Goal: Task Accomplishment & Management: Use online tool/utility

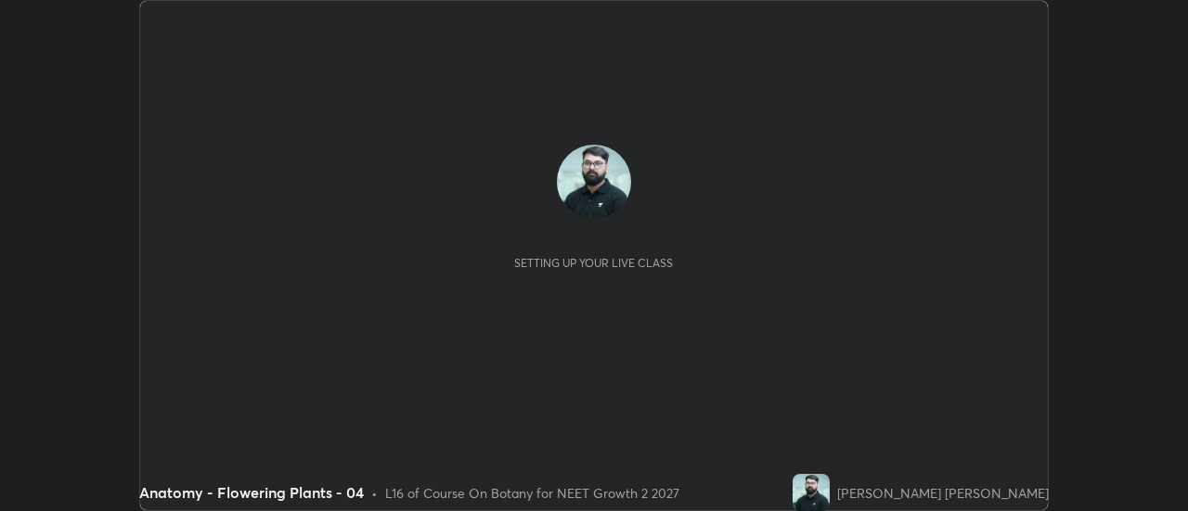
scroll to position [511, 1188]
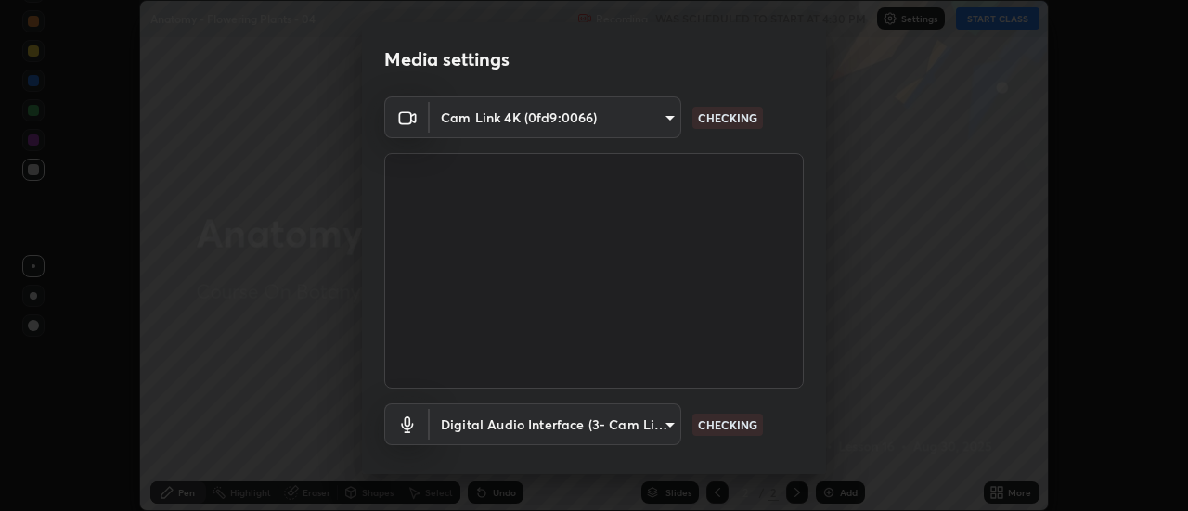
type input "985e4b1f72fc3b9494b48cef3b79fe3b682f9ae0bb15c20acfe574fe2aaad349"
type input "618656b63b7f9ee0ab6491a194f7017e5cc5f8d223736be4f163d7efcd640cbd"
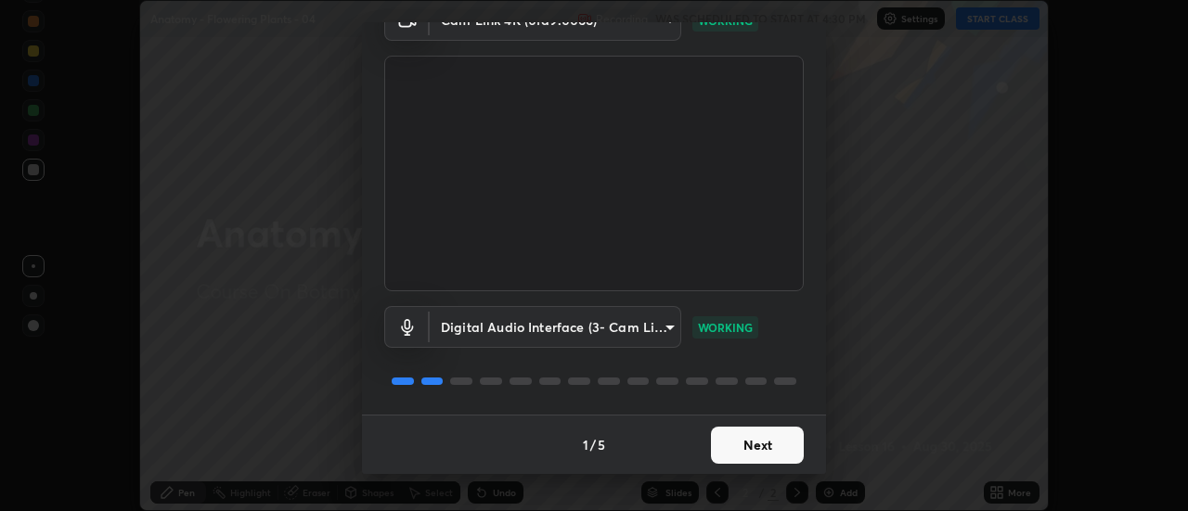
click at [753, 445] on button "Next" at bounding box center [757, 445] width 93 height 37
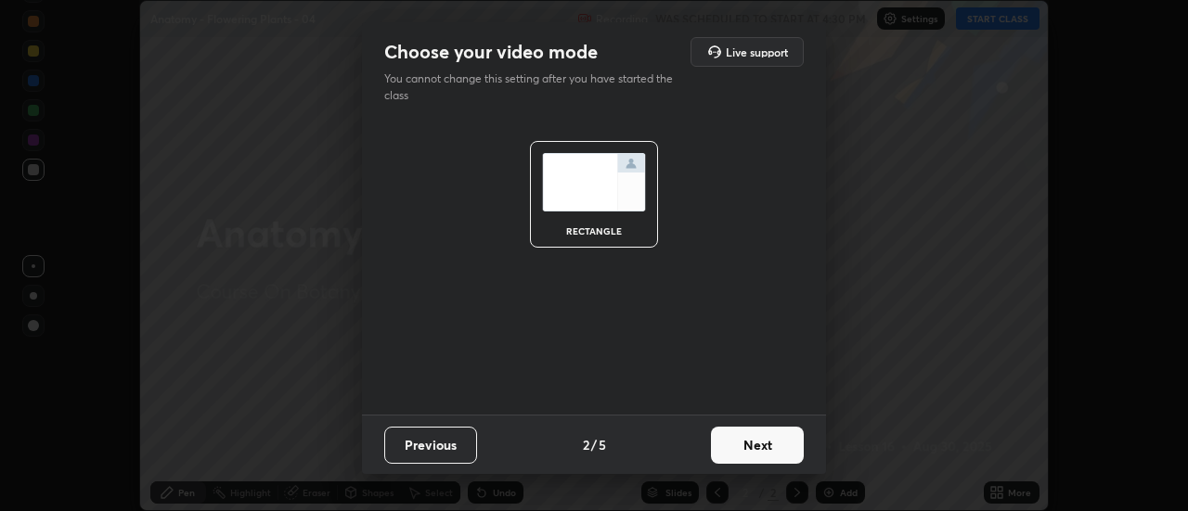
scroll to position [0, 0]
click at [767, 459] on button "Next" at bounding box center [757, 445] width 93 height 37
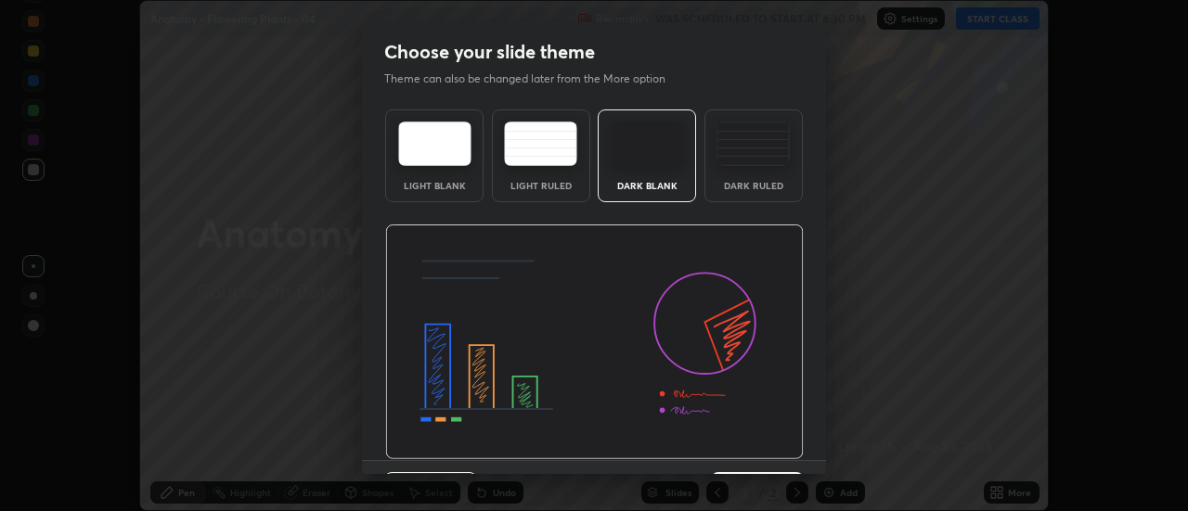
click at [772, 453] on img at bounding box center [594, 343] width 419 height 236
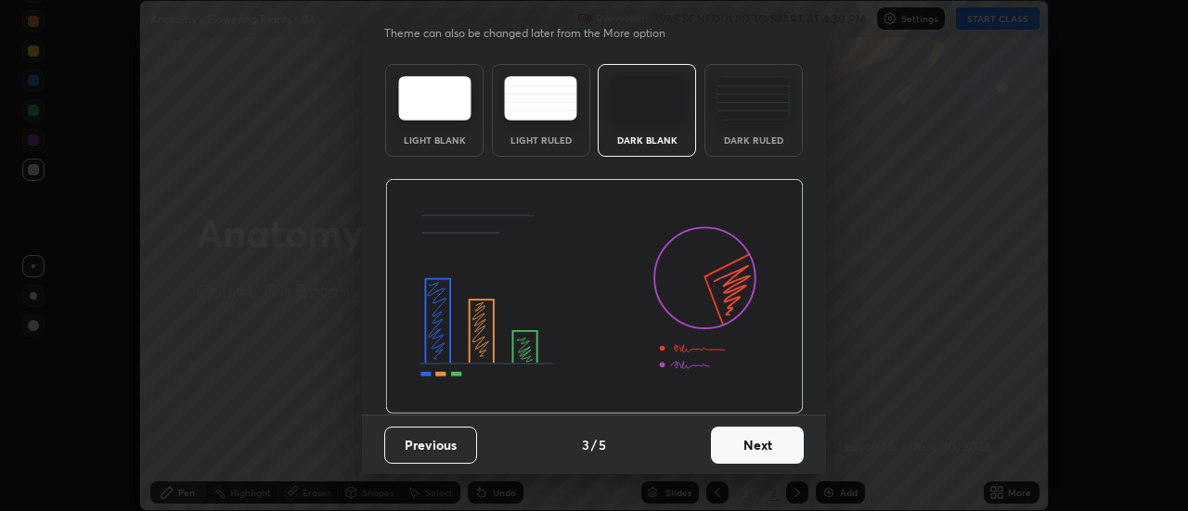
click at [775, 447] on button "Next" at bounding box center [757, 445] width 93 height 37
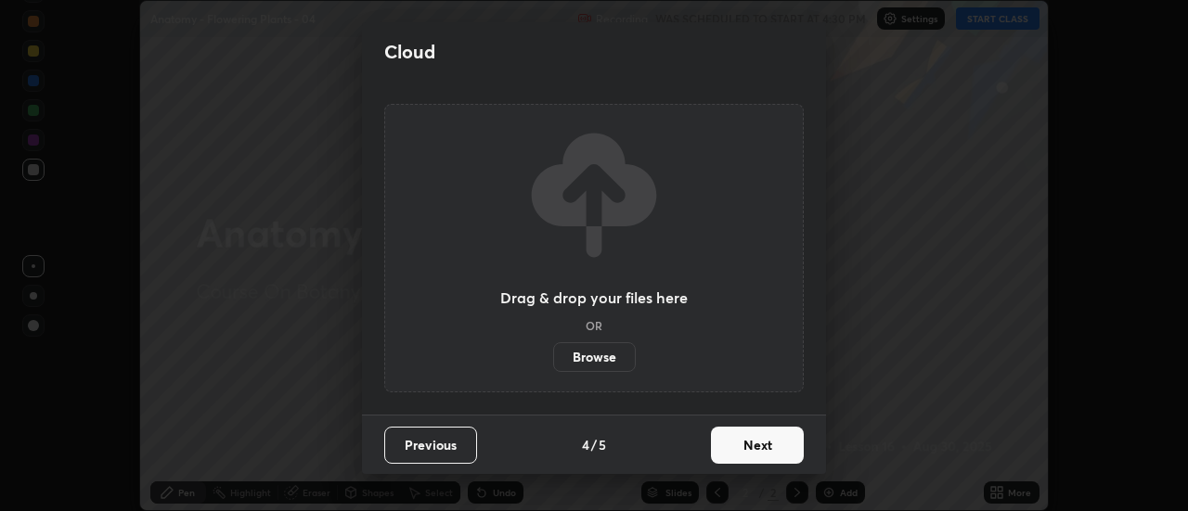
scroll to position [0, 0]
click at [777, 448] on button "Next" at bounding box center [757, 445] width 93 height 37
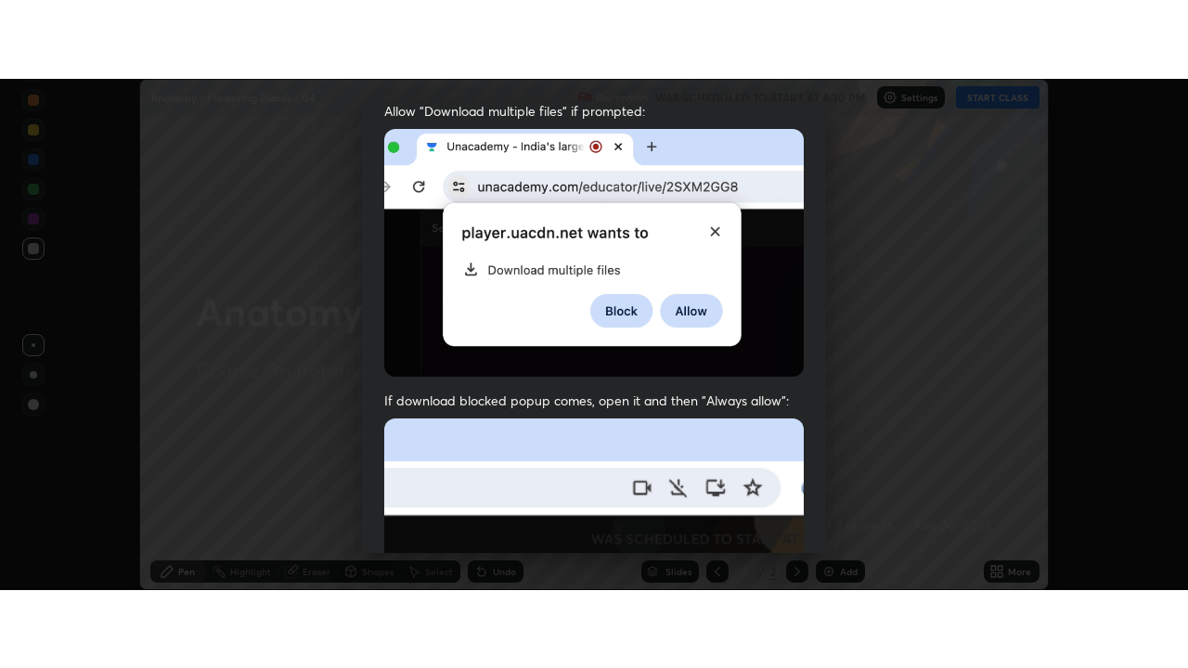
scroll to position [476, 0]
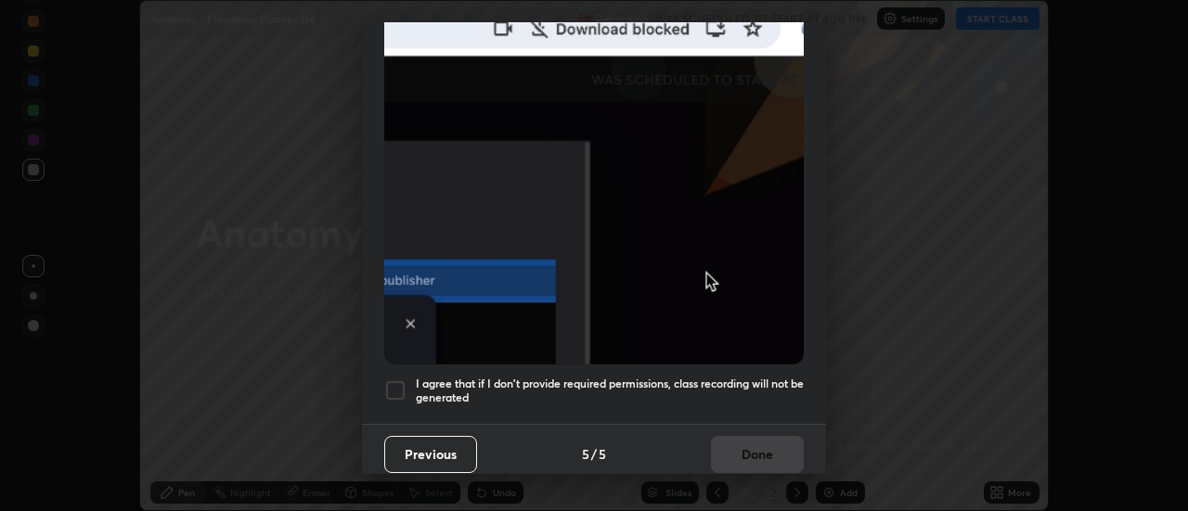
click at [766, 394] on h5 "I agree that if I don't provide required permissions, class recording will not …" at bounding box center [610, 391] width 388 height 29
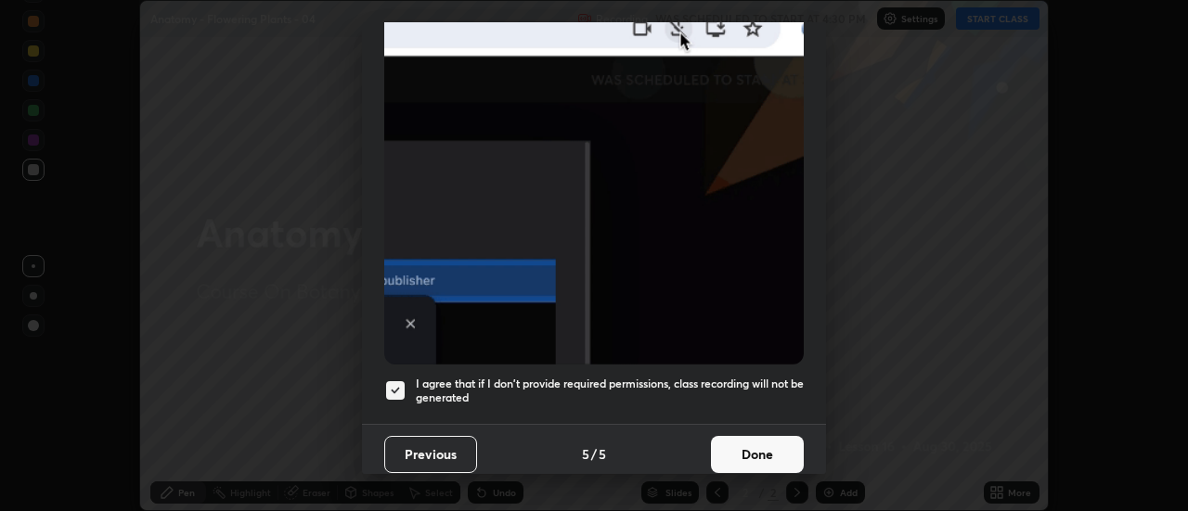
click at [769, 443] on button "Done" at bounding box center [757, 454] width 93 height 37
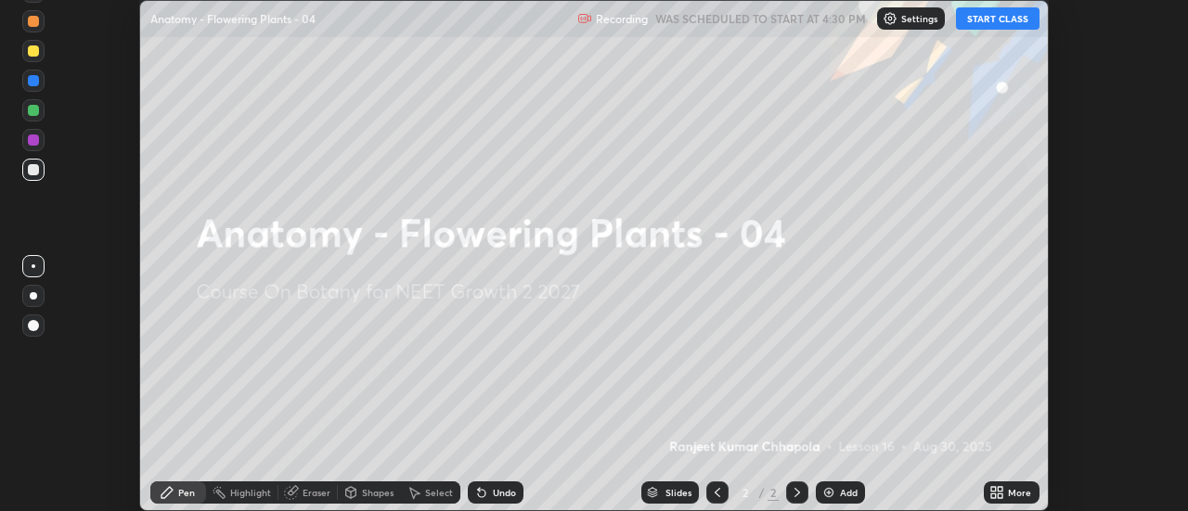
click at [1000, 489] on icon at bounding box center [1001, 489] width 5 height 5
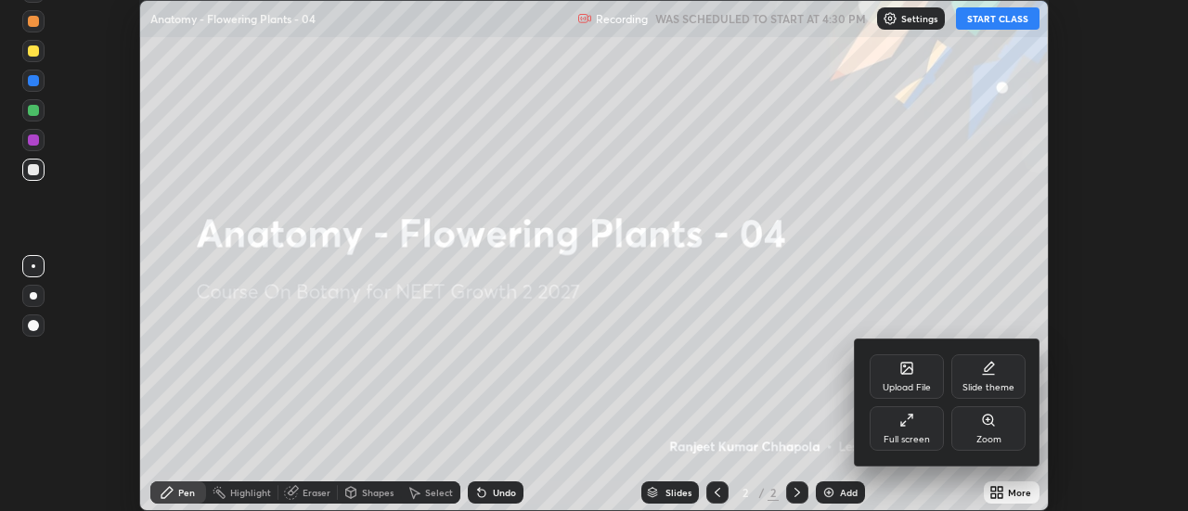
click at [923, 438] on div "Full screen" at bounding box center [907, 439] width 46 height 9
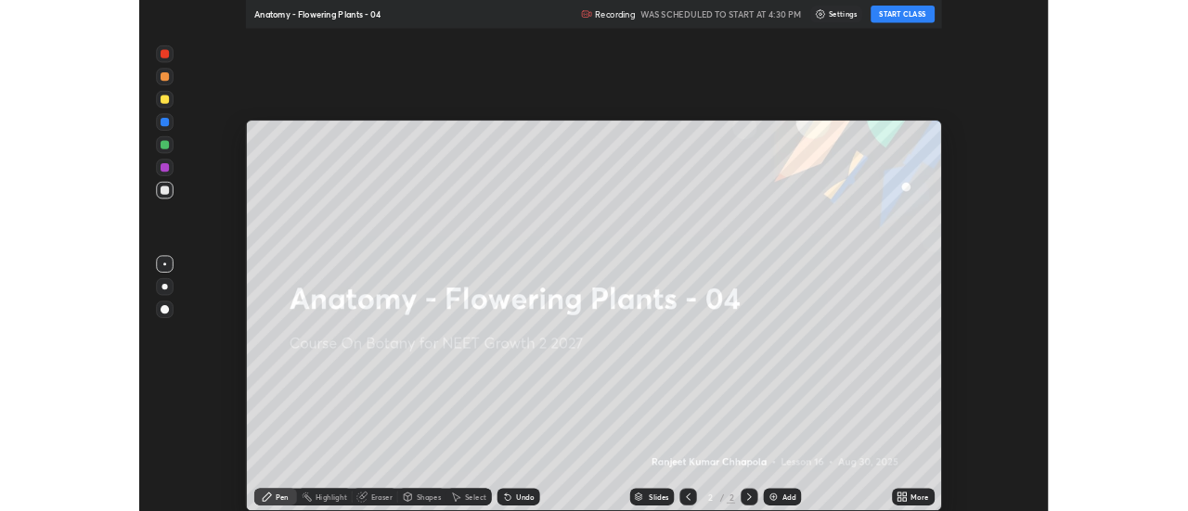
scroll to position [668, 1188]
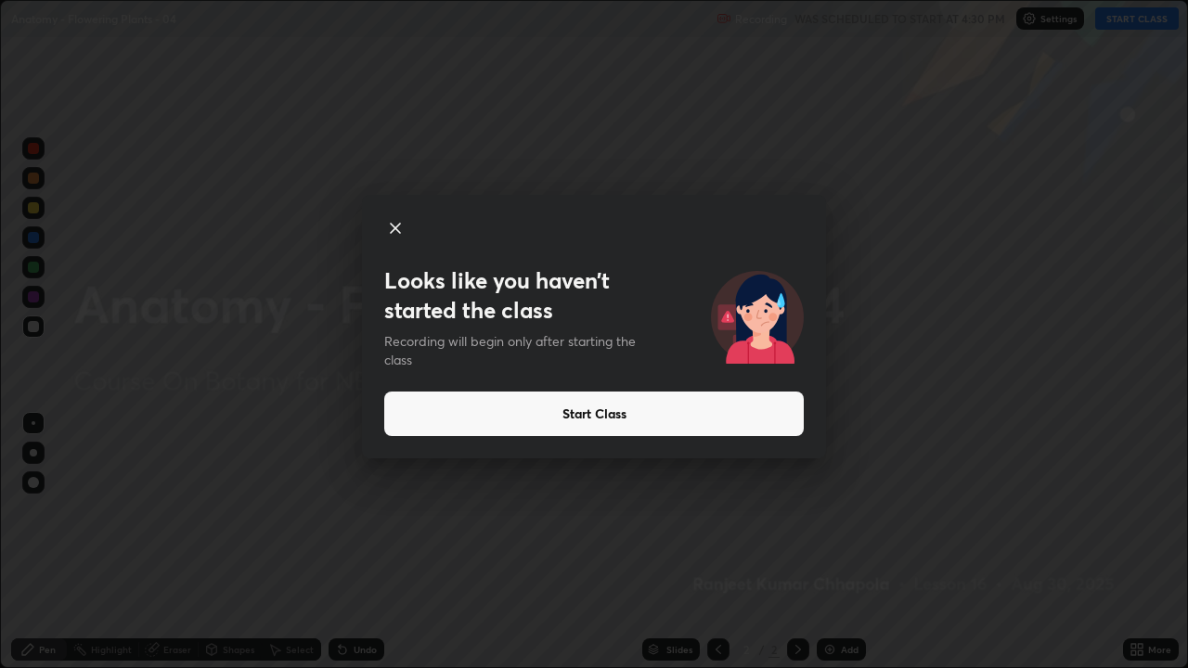
click at [684, 425] on button "Start Class" at bounding box center [593, 414] width 419 height 45
click at [623, 422] on button "Start Class" at bounding box center [593, 414] width 419 height 45
click at [598, 420] on button "Start Class" at bounding box center [593, 414] width 419 height 45
click at [584, 417] on button "Start Class" at bounding box center [593, 414] width 419 height 45
click at [574, 414] on button "Start Class" at bounding box center [593, 414] width 419 height 45
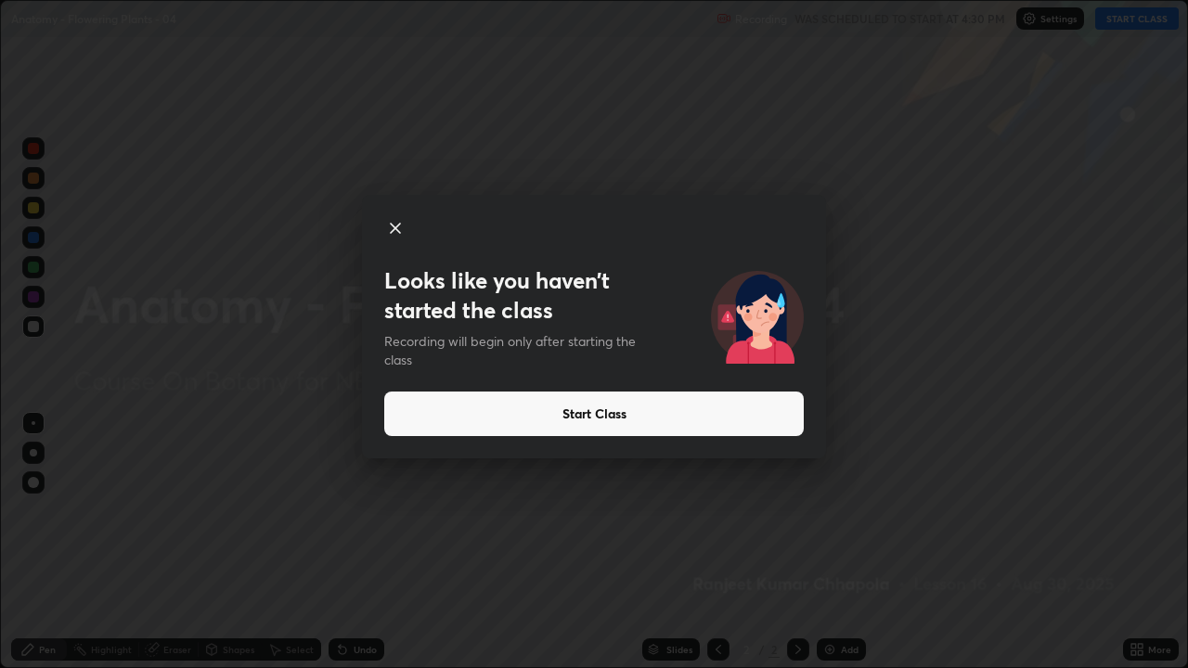
click at [587, 413] on button "Start Class" at bounding box center [593, 414] width 419 height 45
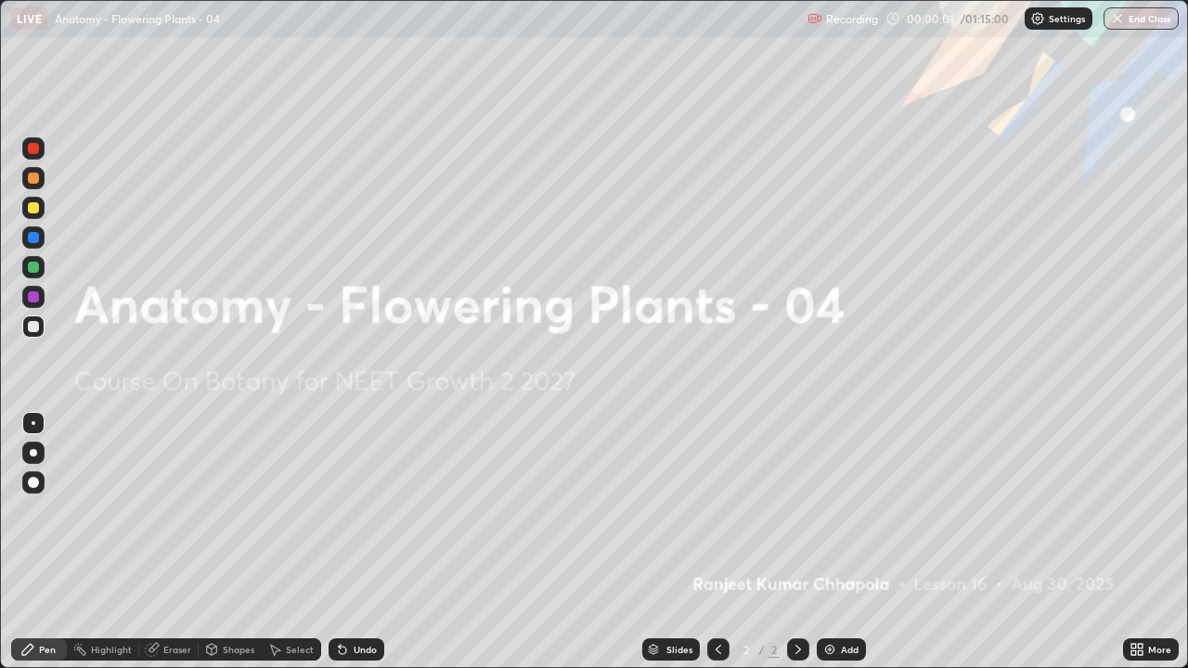
click at [727, 510] on div at bounding box center [718, 649] width 22 height 37
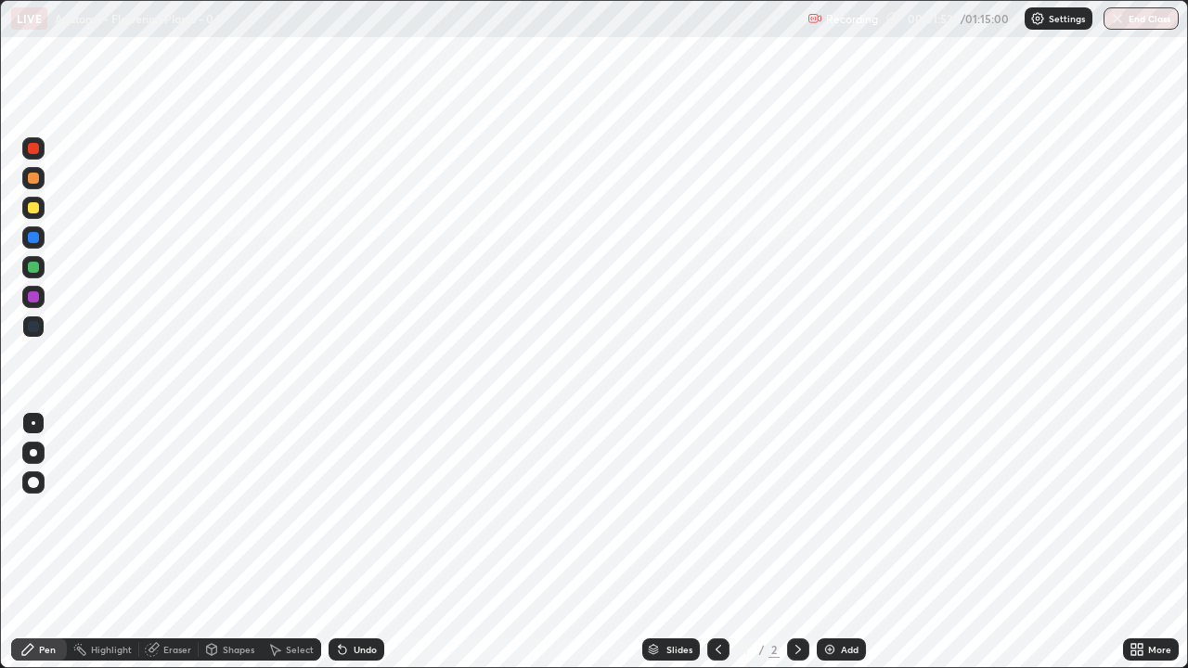
click at [1140, 510] on icon at bounding box center [1140, 653] width 5 height 5
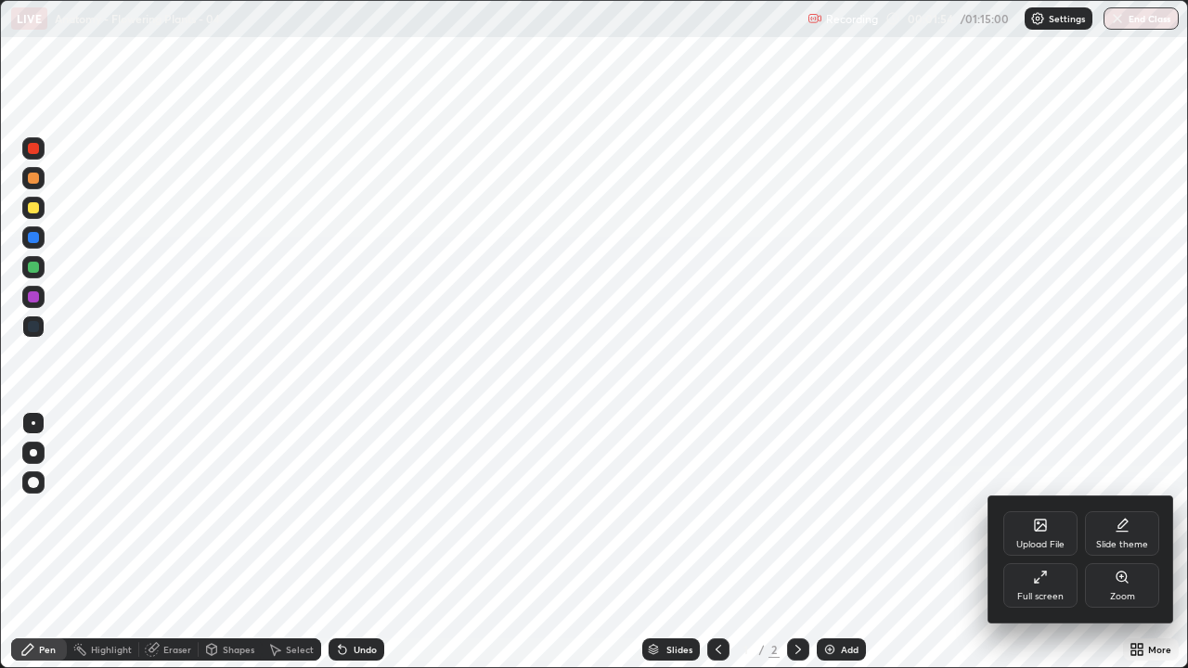
click at [1029, 510] on div "Upload File" at bounding box center [1040, 544] width 48 height 9
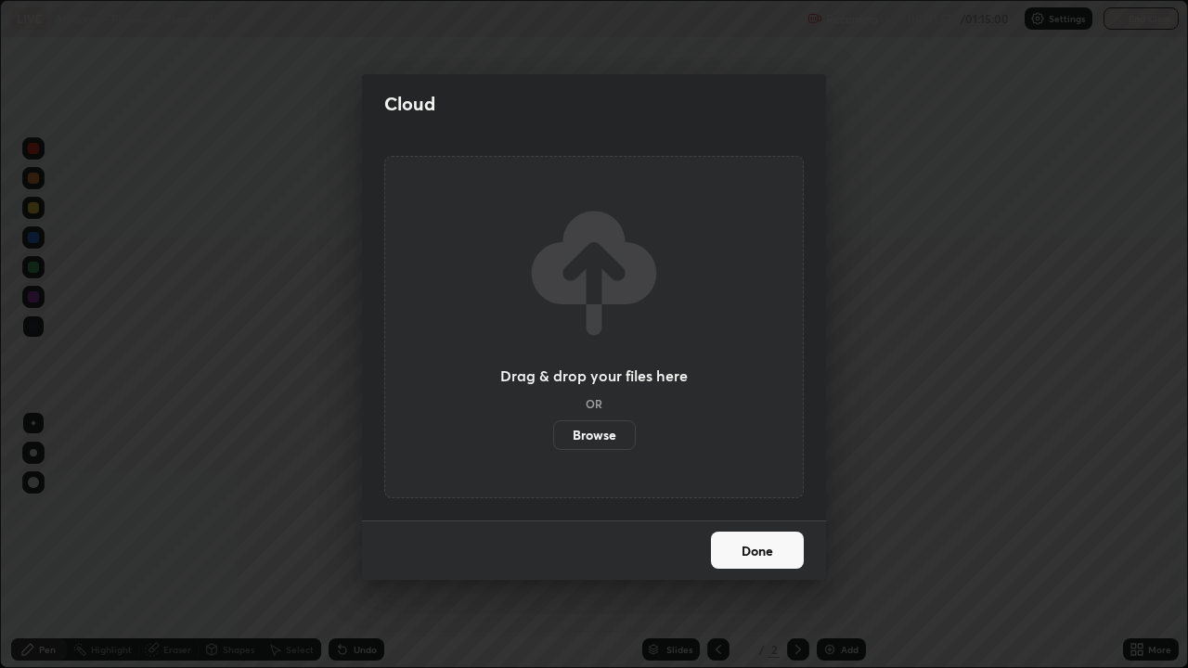
click at [618, 442] on label "Browse" at bounding box center [594, 435] width 83 height 30
click at [553, 442] on input "Browse" at bounding box center [553, 435] width 0 height 30
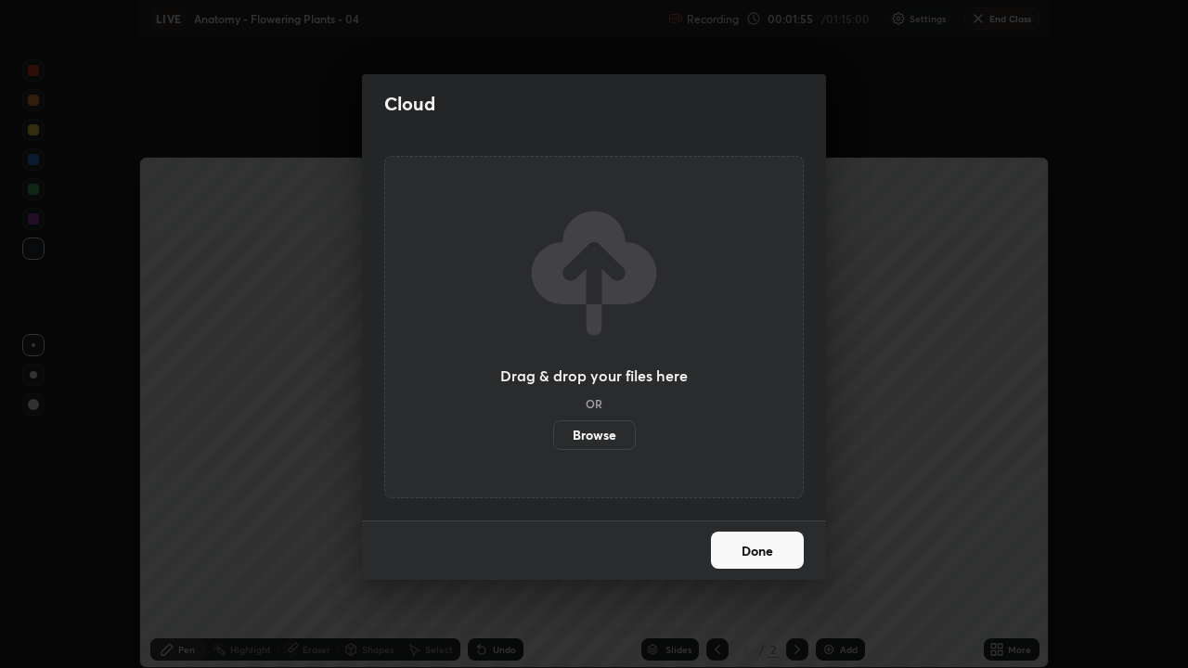
scroll to position [92297, 91620]
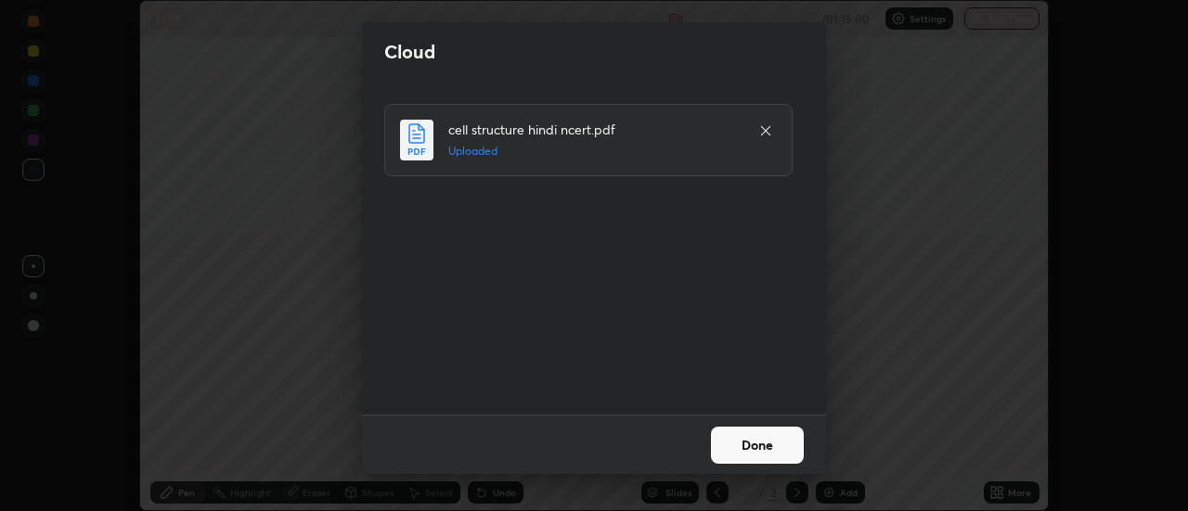
click at [750, 446] on button "Done" at bounding box center [757, 445] width 93 height 37
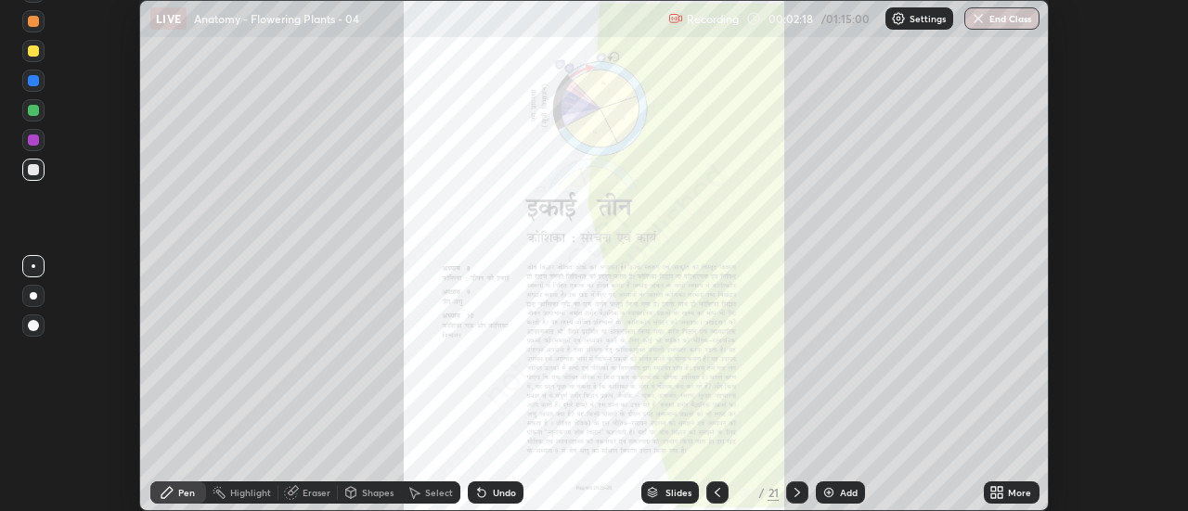
click at [999, 497] on icon at bounding box center [1001, 496] width 5 height 5
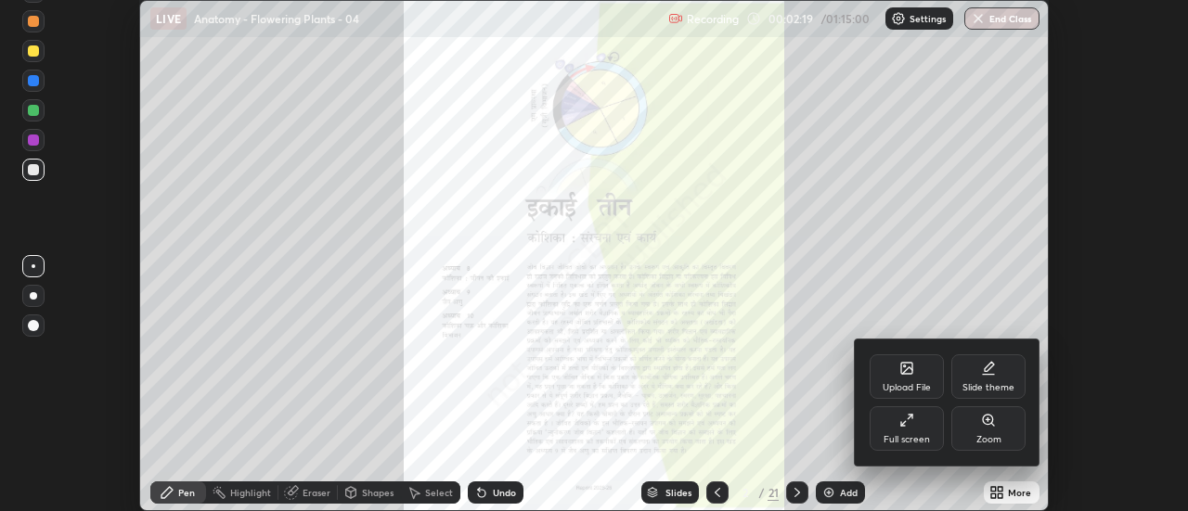
click at [917, 428] on div "Full screen" at bounding box center [907, 428] width 74 height 45
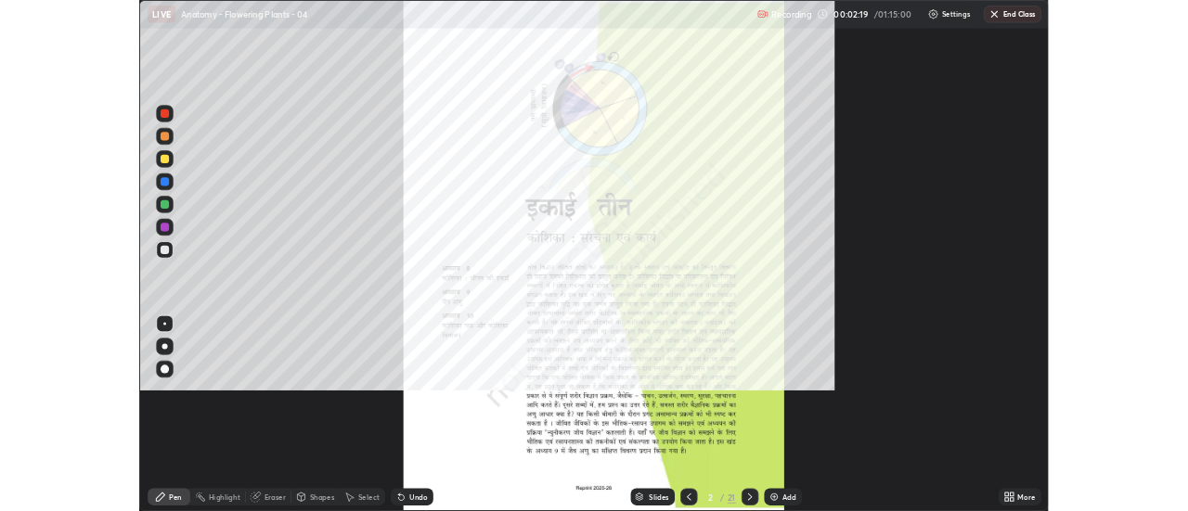
scroll to position [668, 1188]
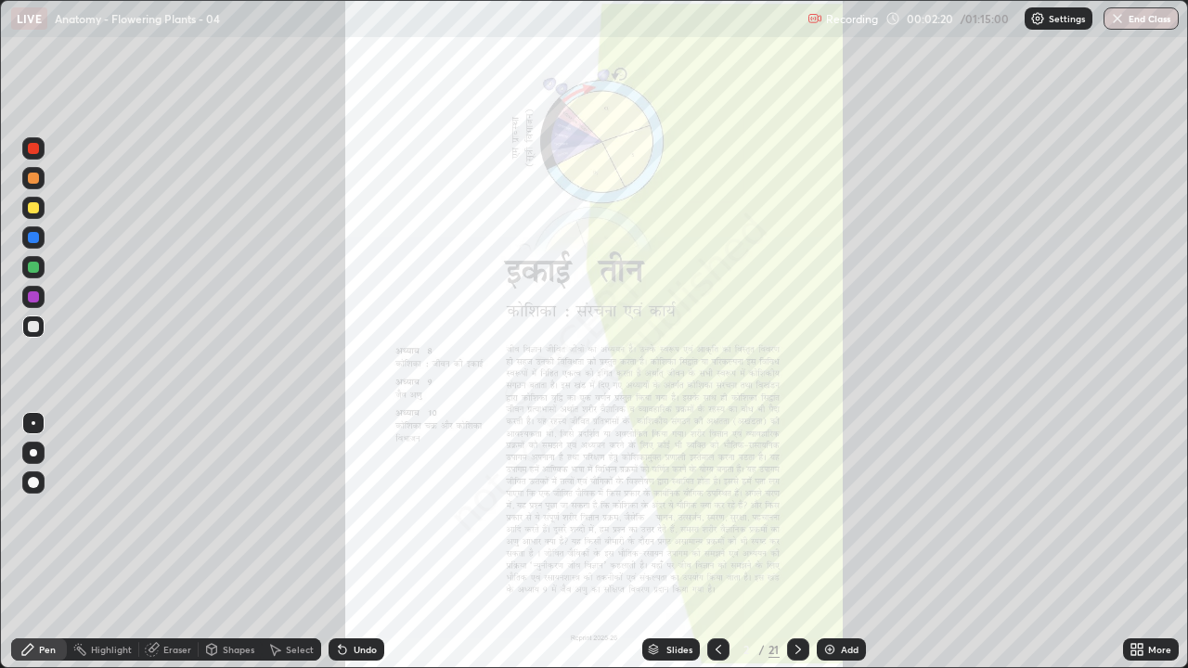
click at [1132, 510] on icon at bounding box center [1133, 653] width 5 height 5
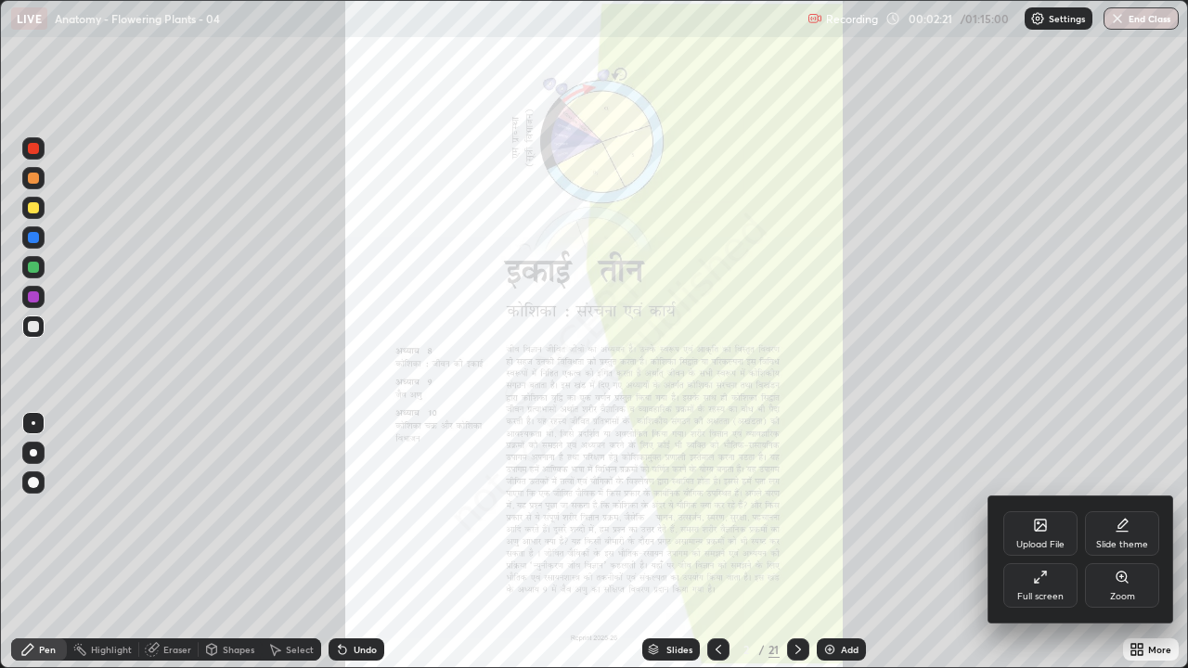
click at [1130, 510] on div "Zoom" at bounding box center [1122, 585] width 74 height 45
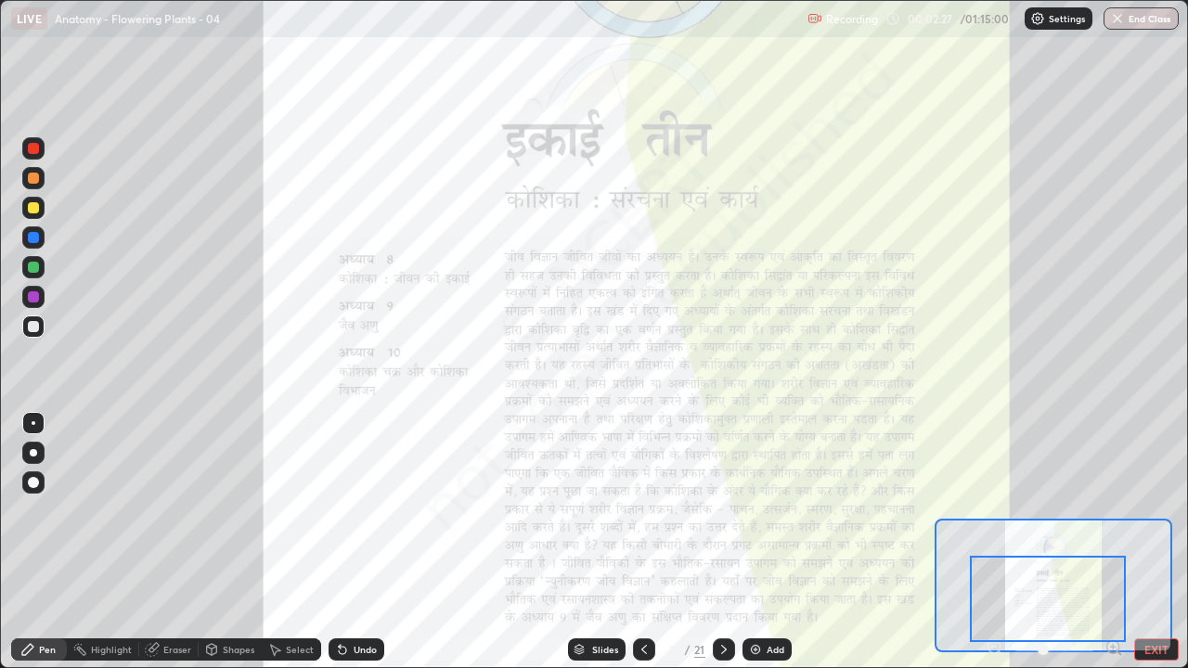
click at [722, 510] on icon at bounding box center [723, 649] width 15 height 15
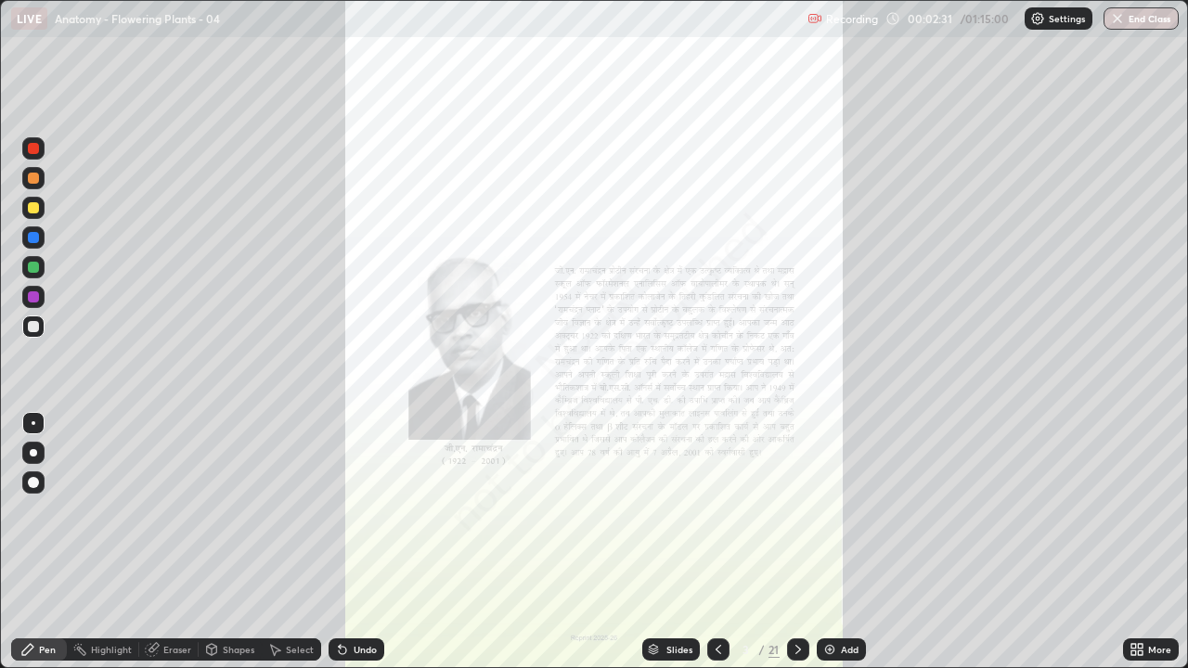
click at [795, 510] on icon at bounding box center [798, 649] width 15 height 15
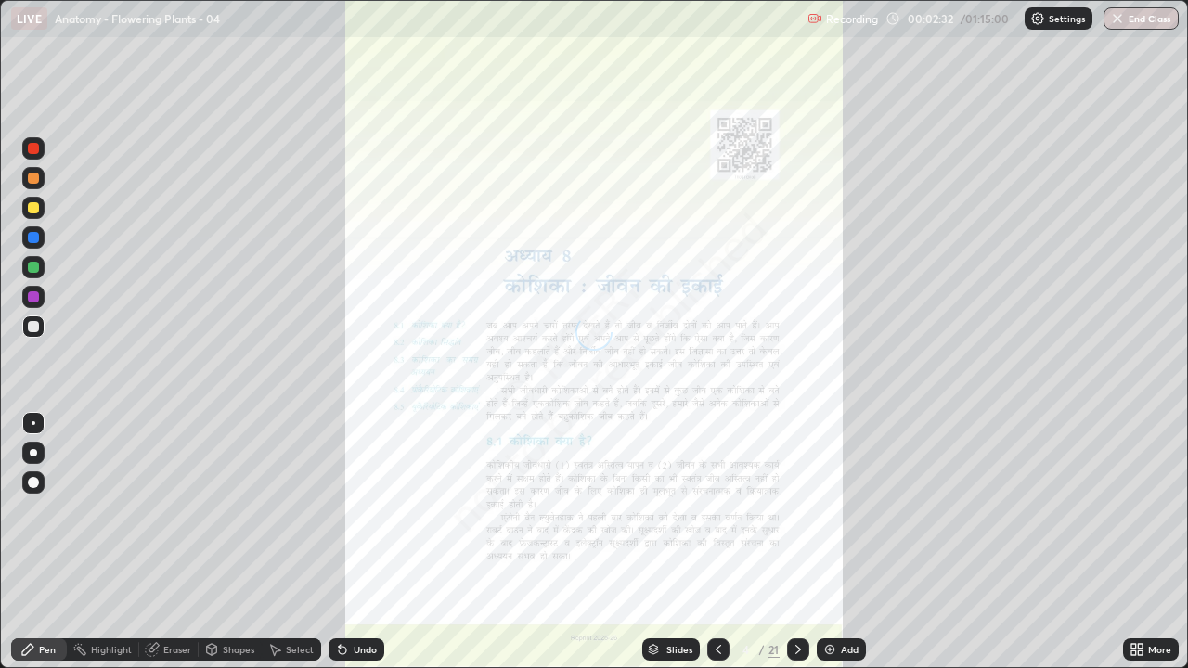
click at [795, 510] on icon at bounding box center [798, 649] width 15 height 15
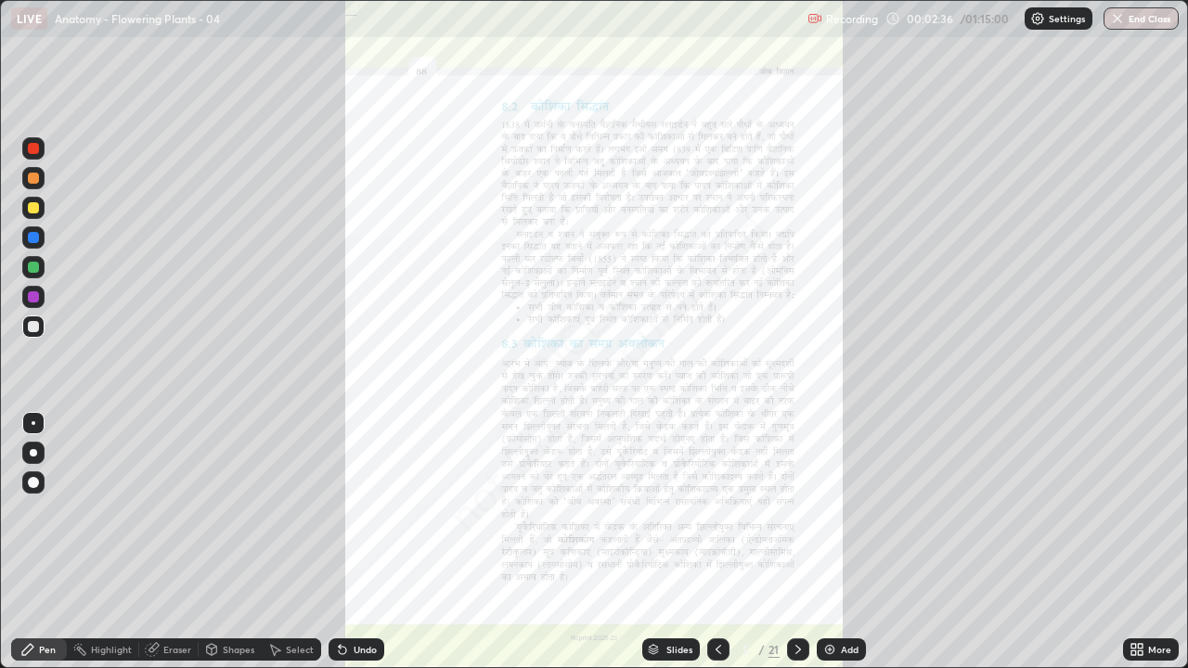
click at [718, 510] on icon at bounding box center [718, 649] width 15 height 15
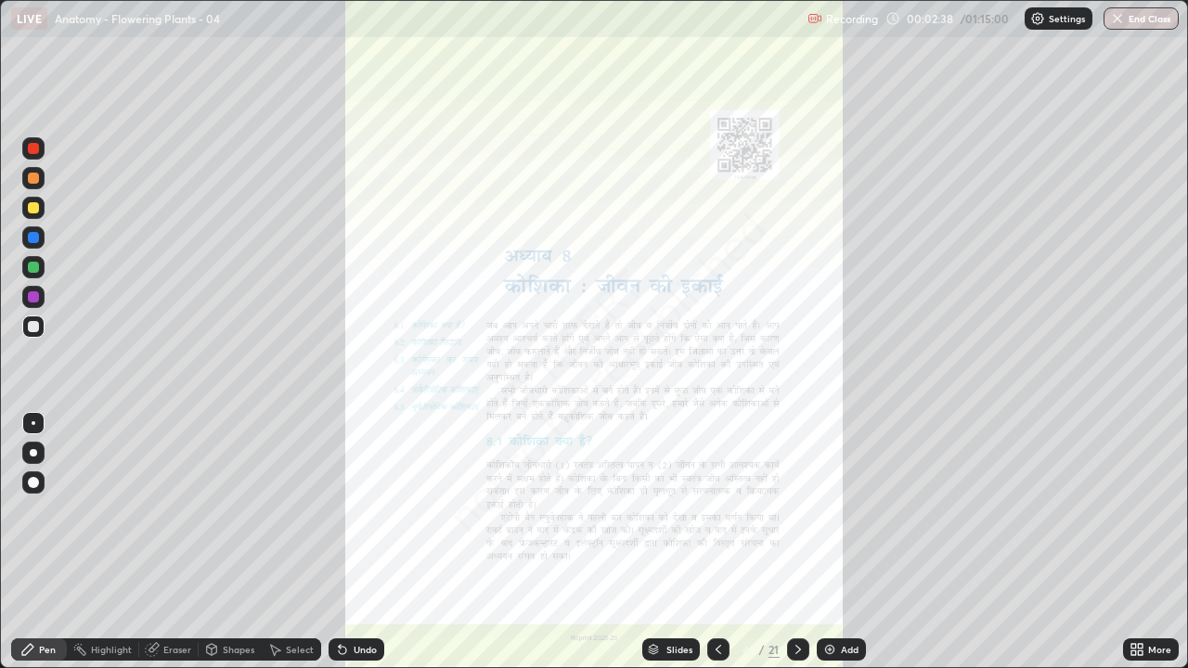
click at [1152, 510] on div "More" at bounding box center [1151, 650] width 56 height 22
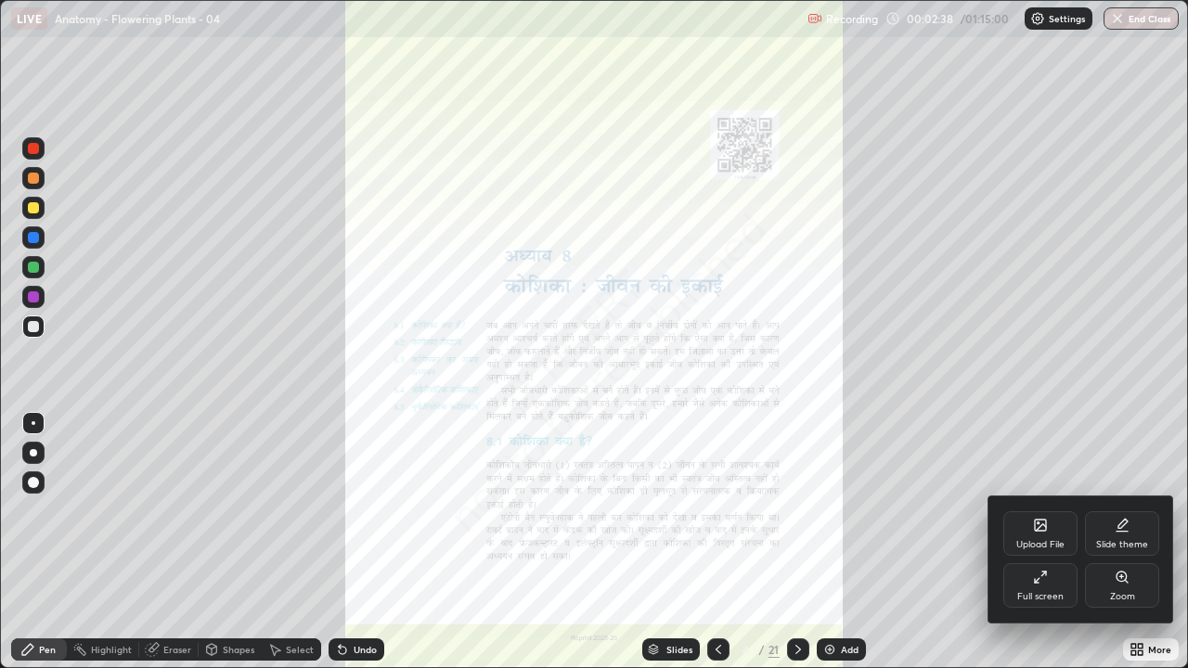
click at [1123, 510] on icon at bounding box center [1121, 577] width 10 height 10
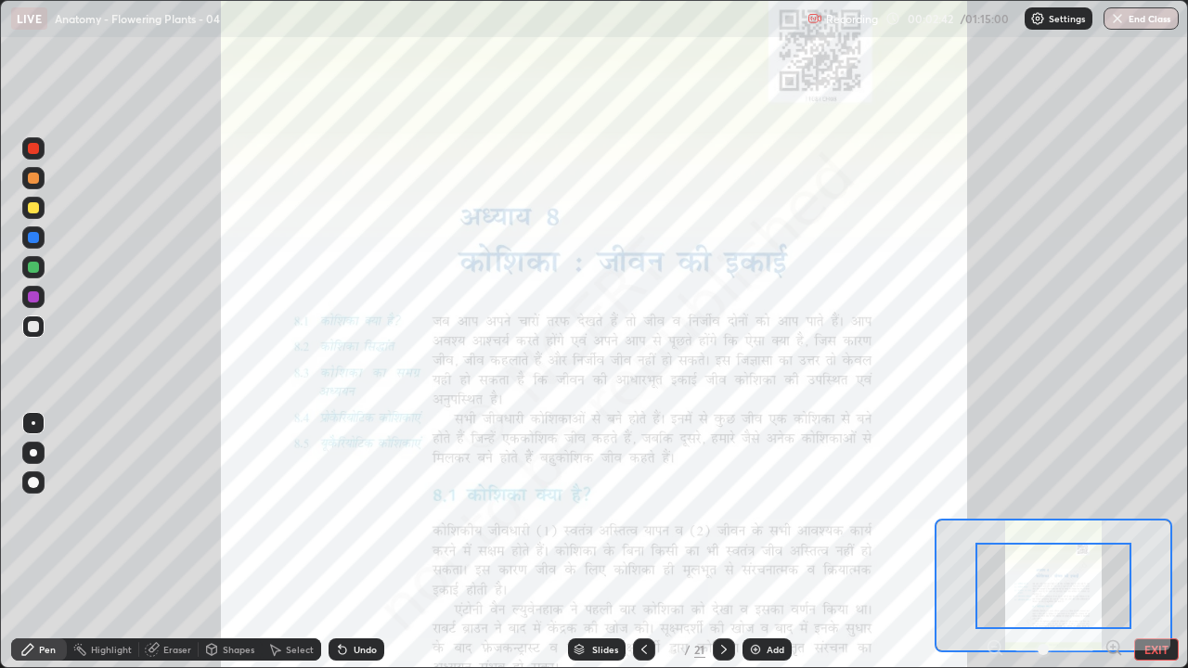
click at [1113, 510] on icon at bounding box center [1113, 647] width 5 height 0
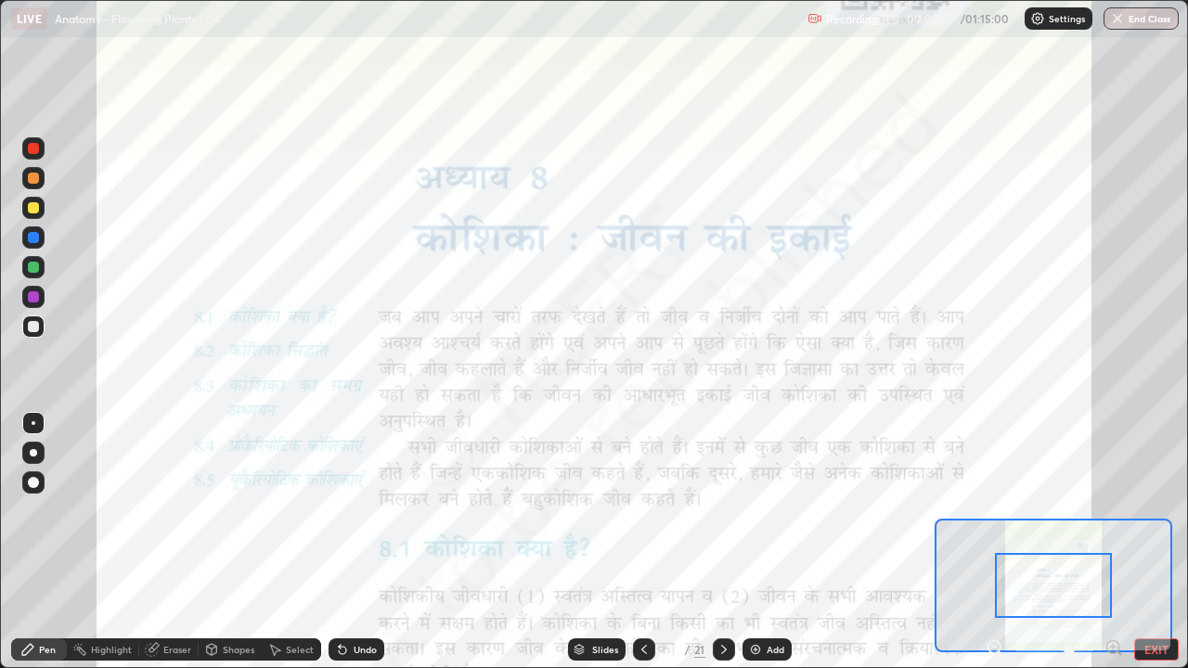
click at [1115, 510] on icon at bounding box center [1113, 647] width 5 height 0
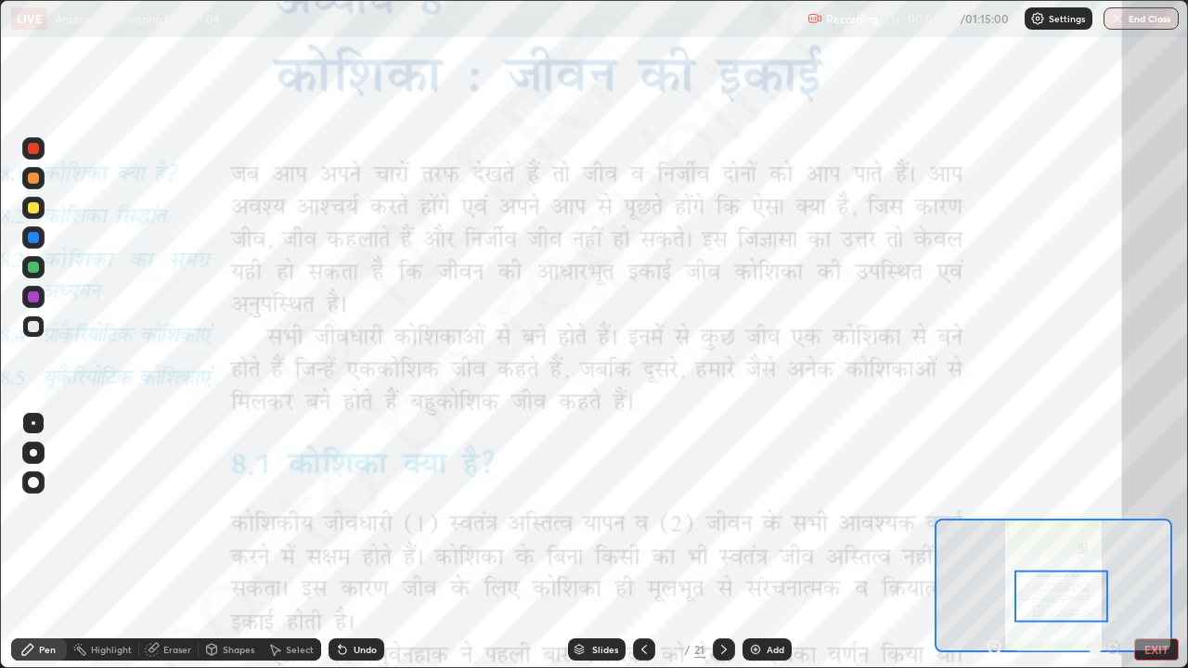
click at [722, 510] on icon at bounding box center [723, 649] width 15 height 15
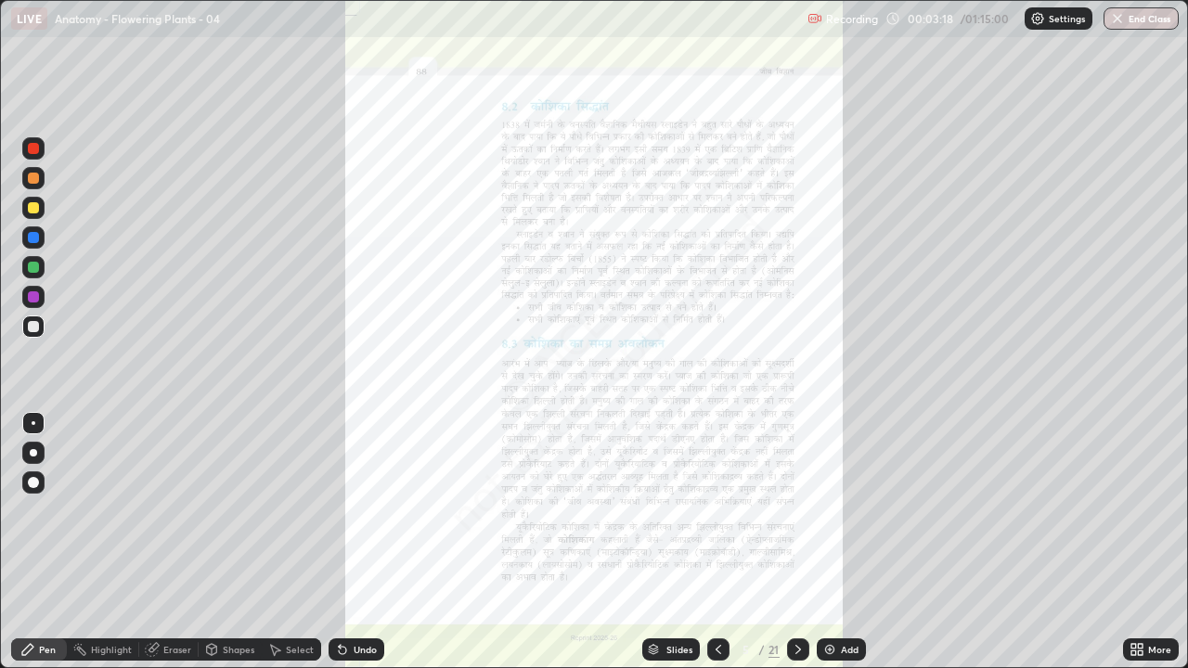
click at [1138, 510] on icon at bounding box center [1140, 653] width 5 height 5
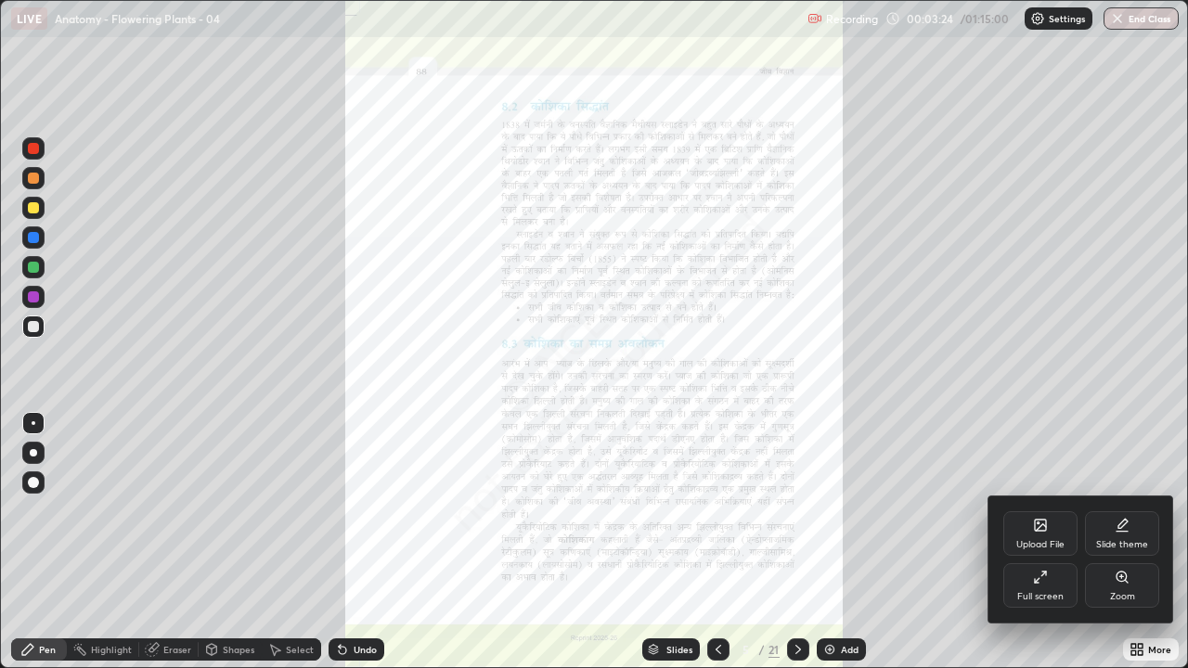
click at [721, 510] on div at bounding box center [594, 334] width 1188 height 668
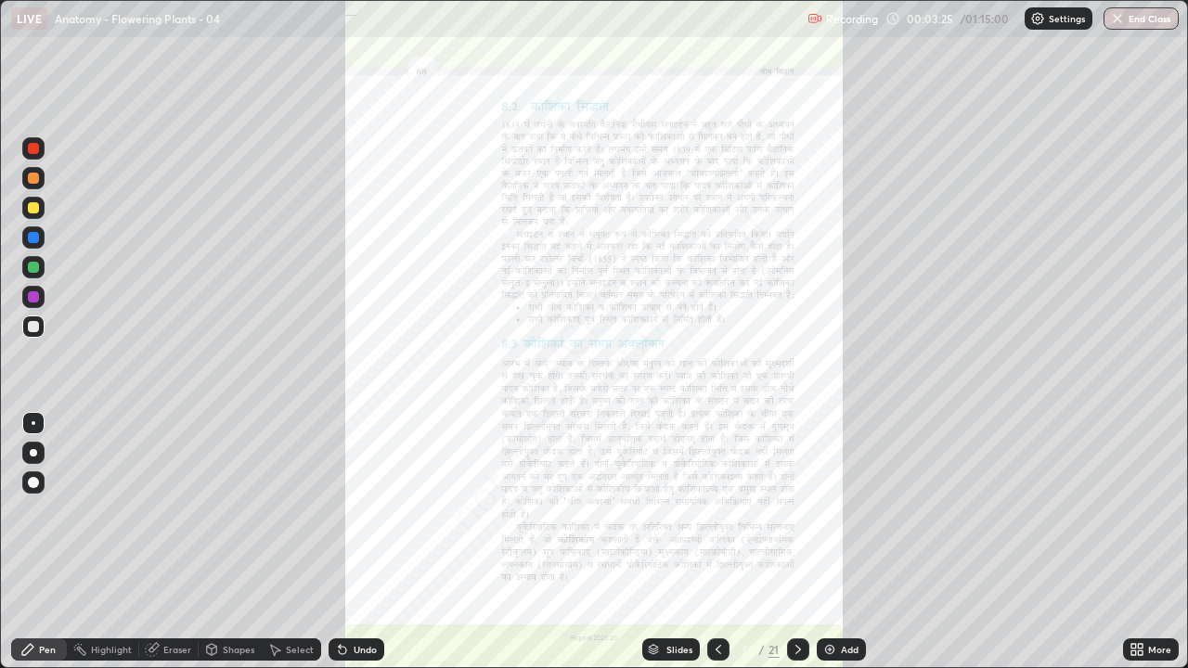
click at [1140, 510] on icon at bounding box center [1140, 653] width 5 height 5
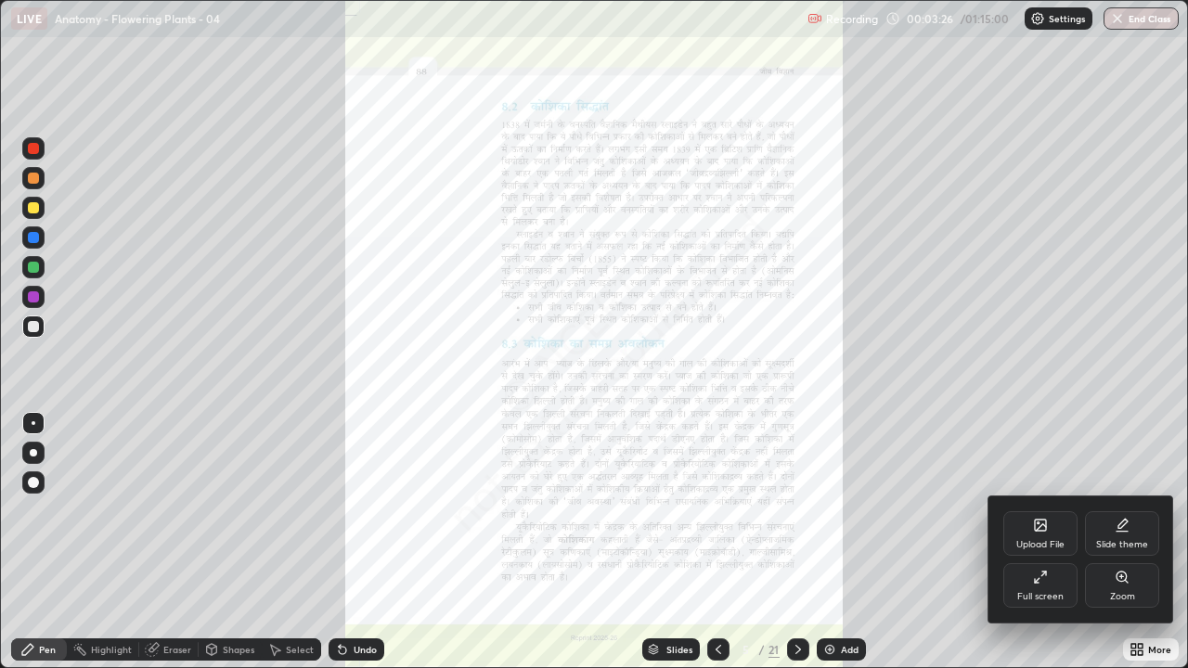
click at [1137, 510] on div "Zoom" at bounding box center [1122, 585] width 74 height 45
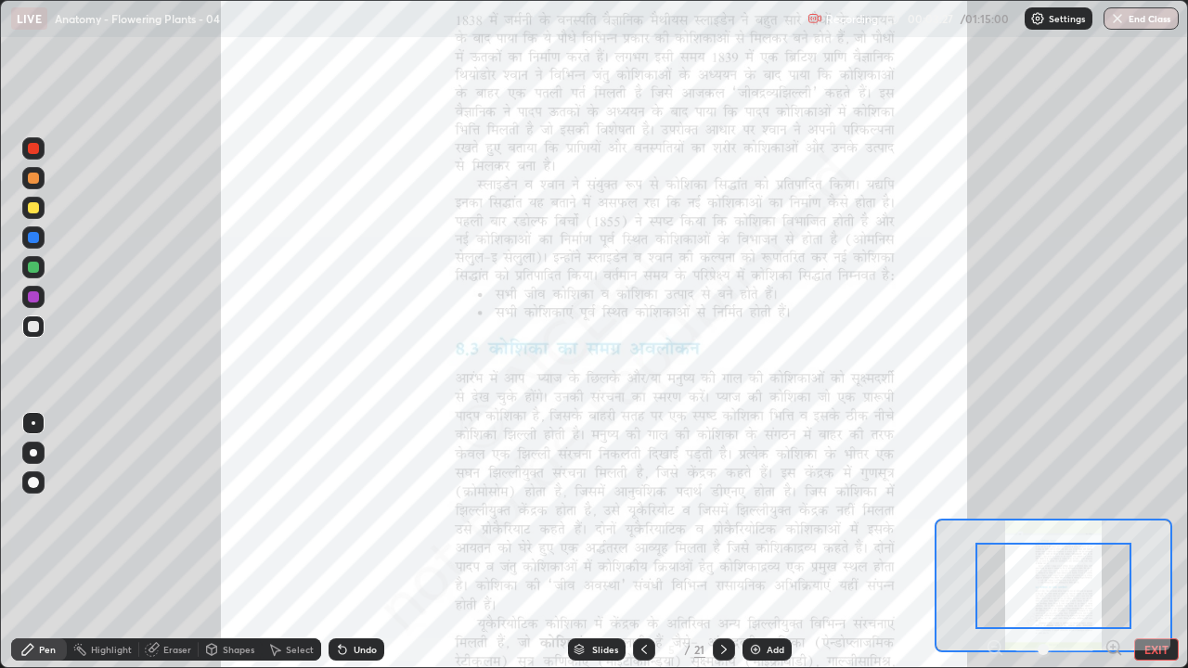
click at [1113, 510] on icon at bounding box center [1113, 647] width 5 height 0
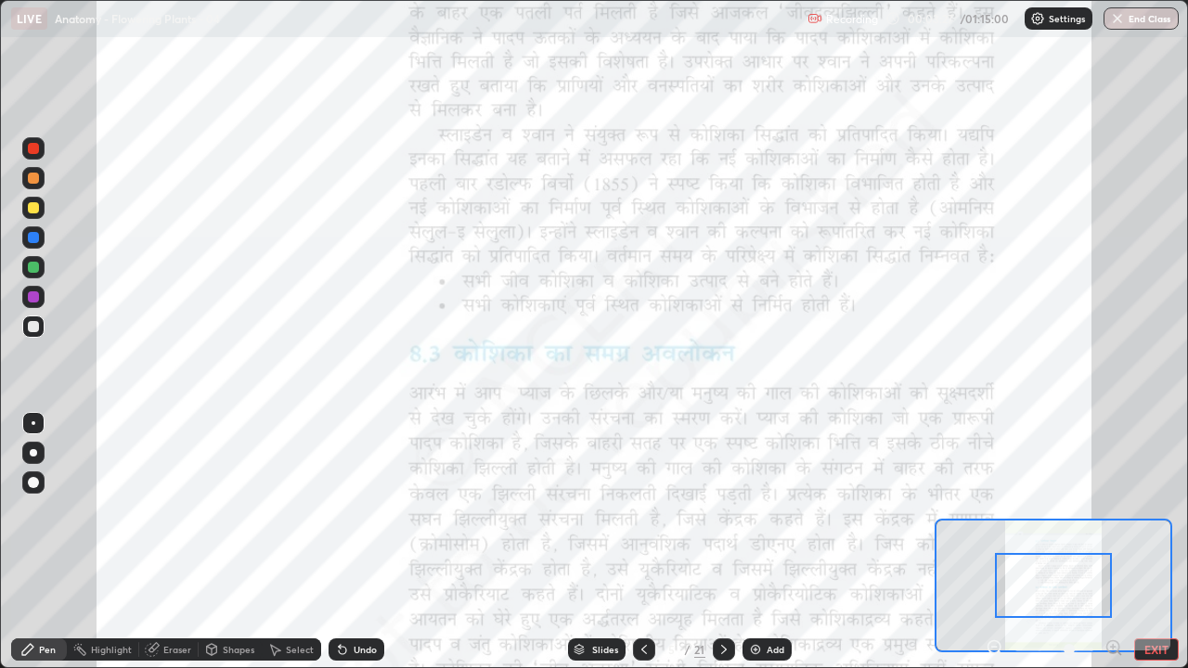
click at [1113, 510] on icon at bounding box center [1113, 647] width 5 height 0
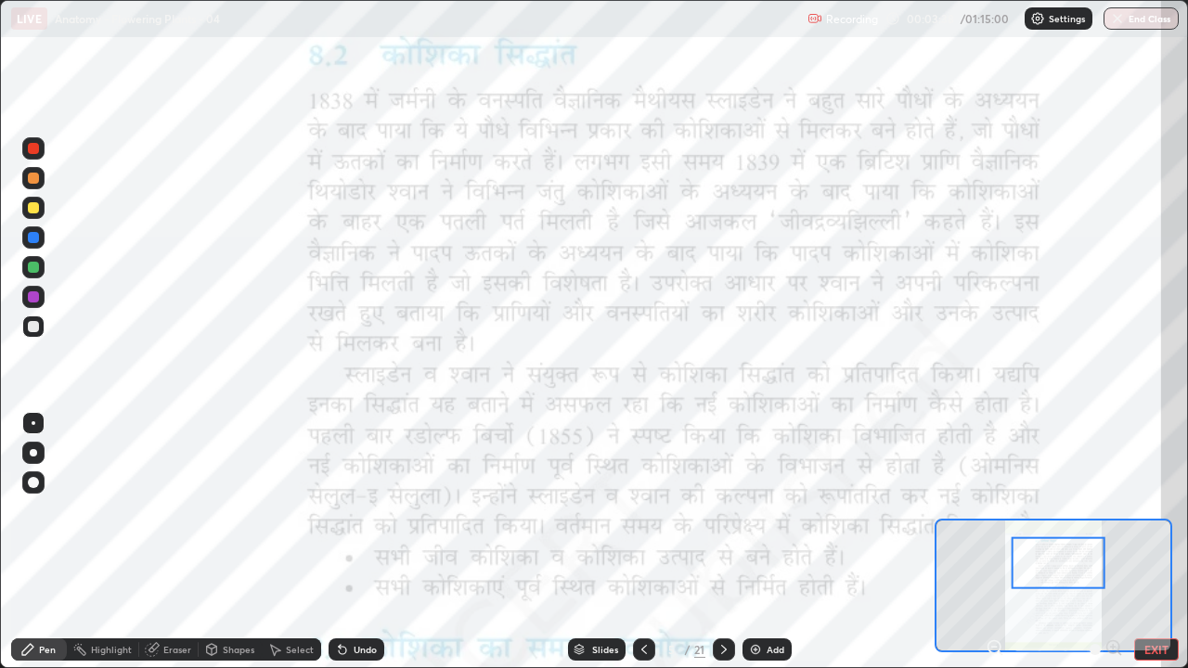
click at [642, 510] on icon at bounding box center [644, 649] width 15 height 15
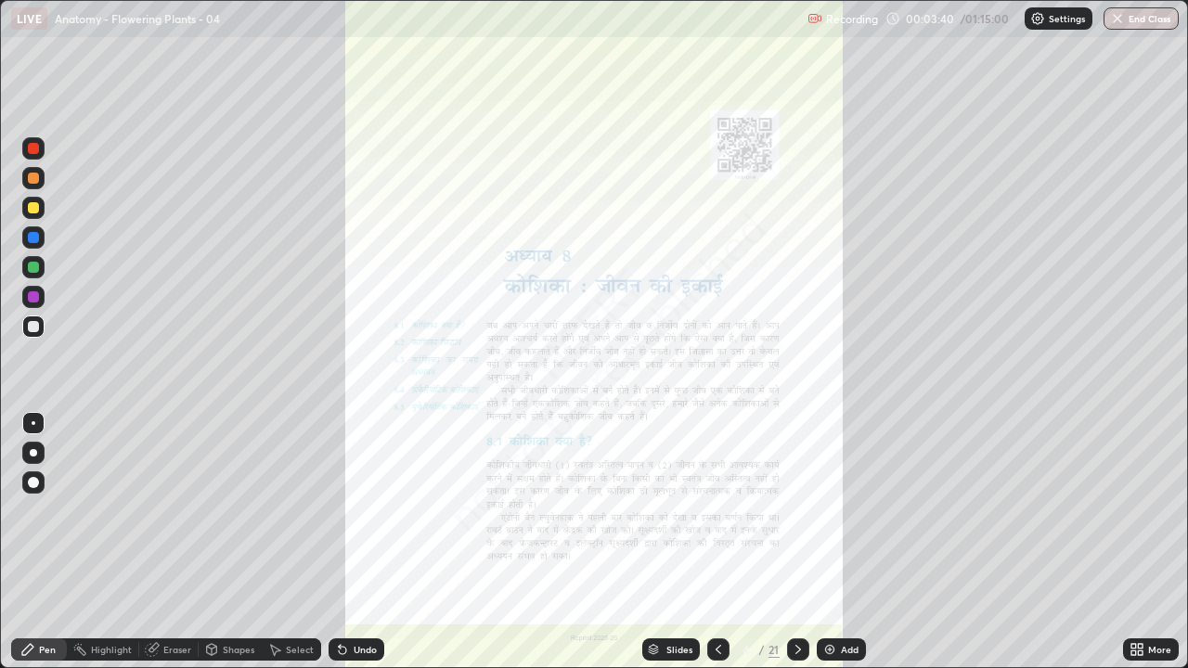
click at [1136, 510] on icon at bounding box center [1136, 649] width 15 height 15
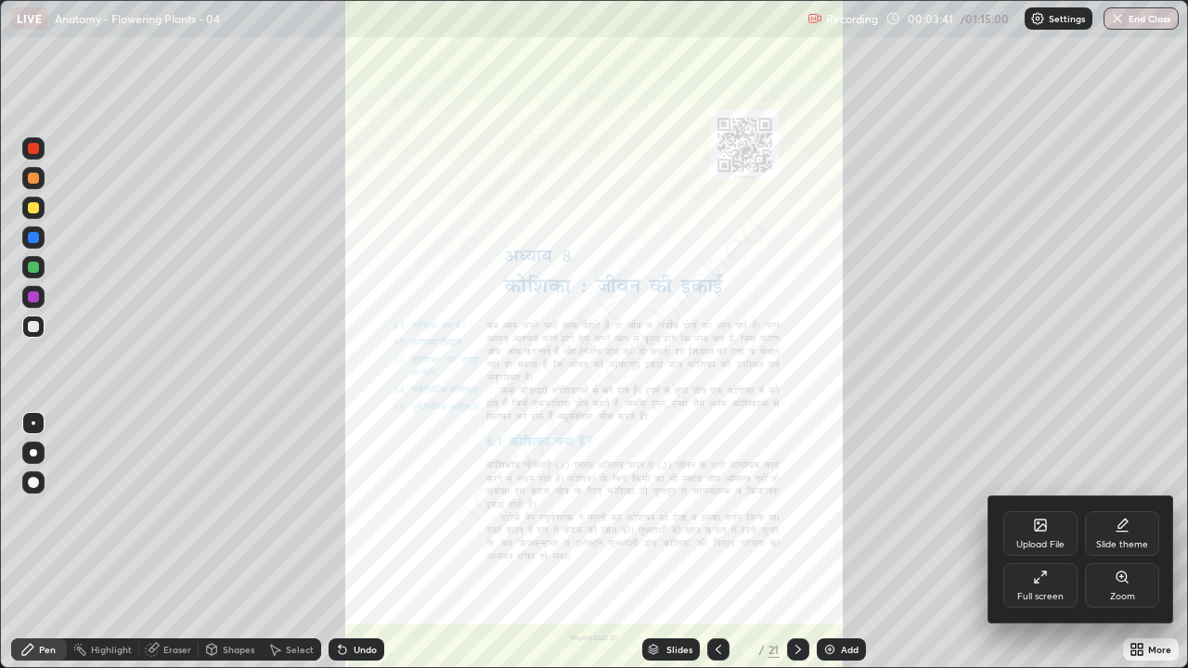
click at [1129, 510] on div "Zoom" at bounding box center [1122, 596] width 25 height 9
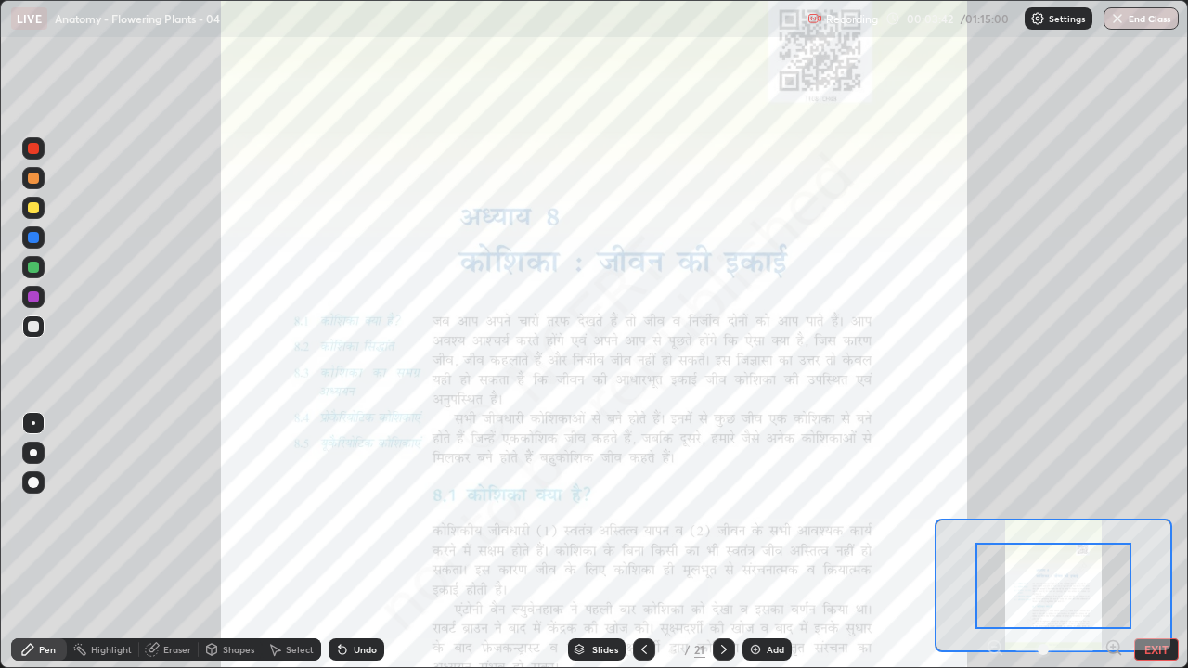
click at [1113, 510] on icon at bounding box center [1113, 647] width 5 height 0
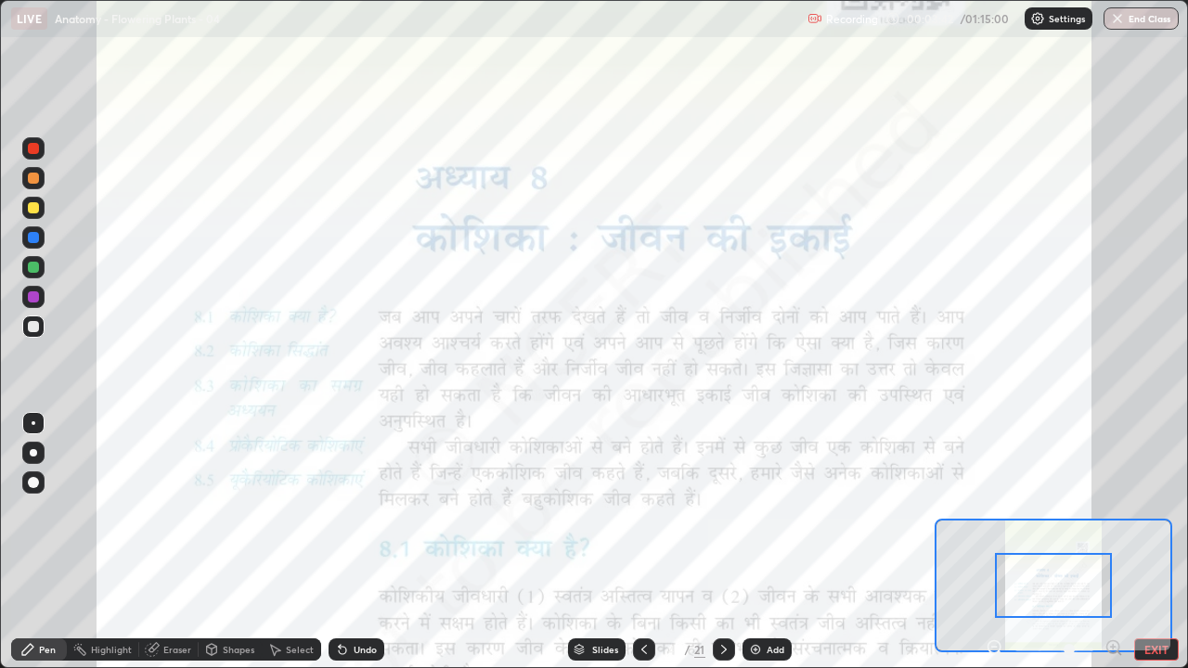
click at [1110, 510] on icon at bounding box center [1113, 648] width 19 height 19
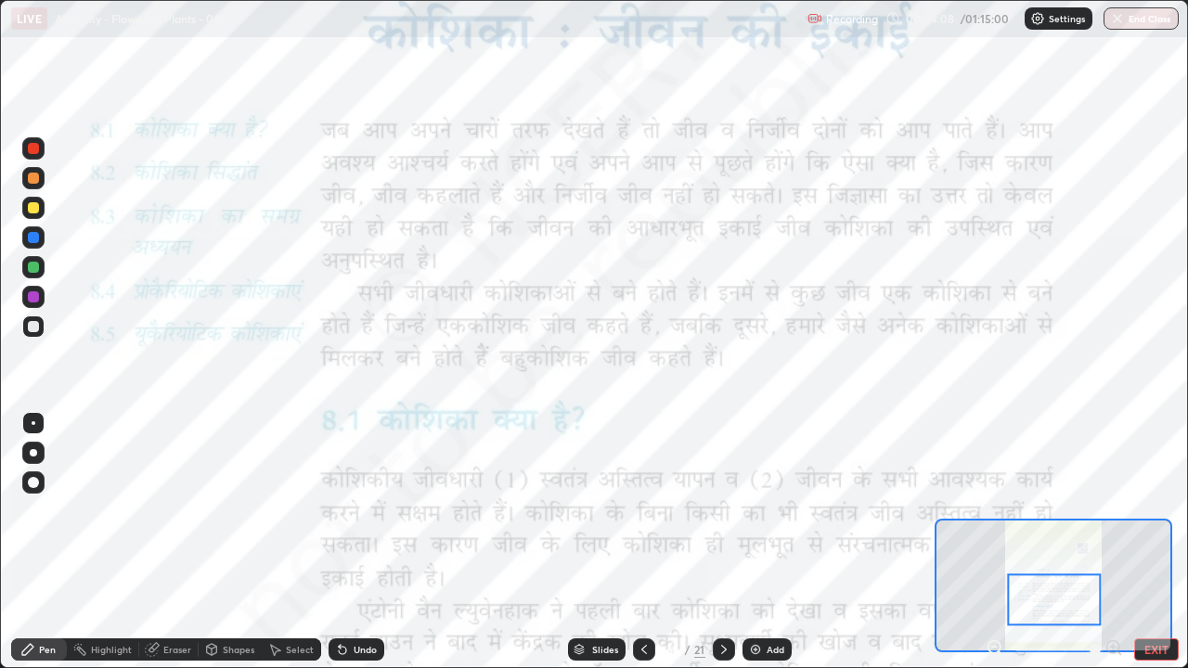
click at [47, 510] on div "Pen" at bounding box center [47, 649] width 17 height 9
click at [38, 299] on div at bounding box center [33, 296] width 11 height 11
click at [121, 510] on div "Highlight" at bounding box center [111, 649] width 41 height 9
click at [45, 510] on div "Pen" at bounding box center [47, 649] width 17 height 9
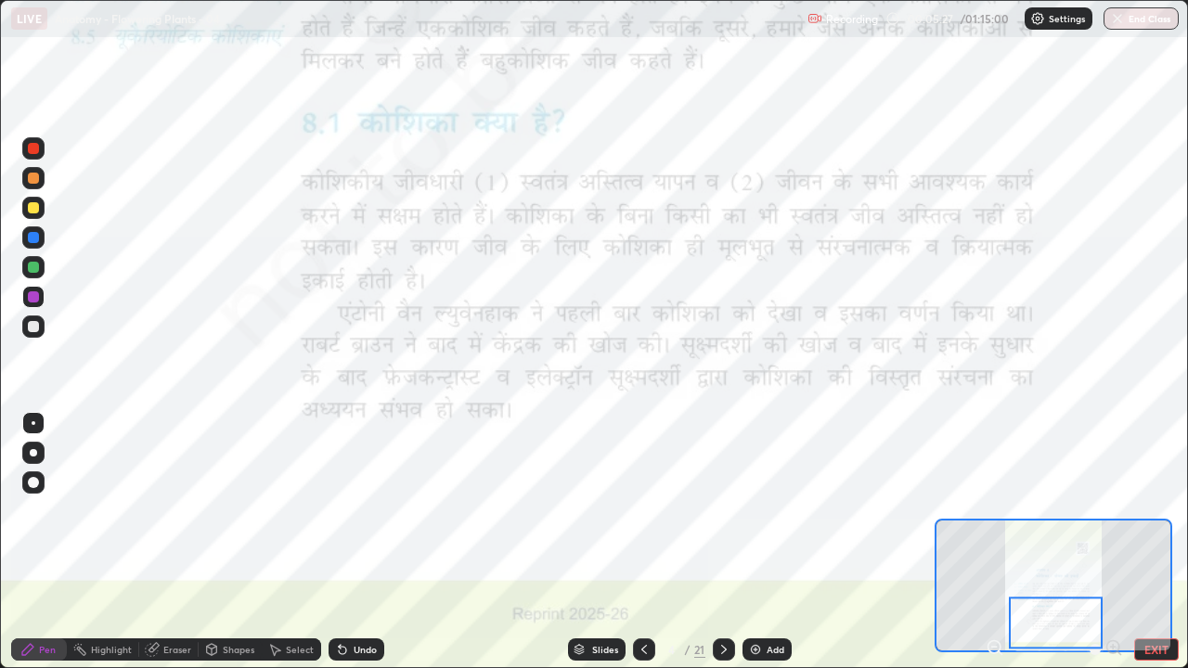
click at [35, 202] on div at bounding box center [33, 207] width 11 height 11
click at [720, 510] on icon at bounding box center [723, 649] width 15 height 15
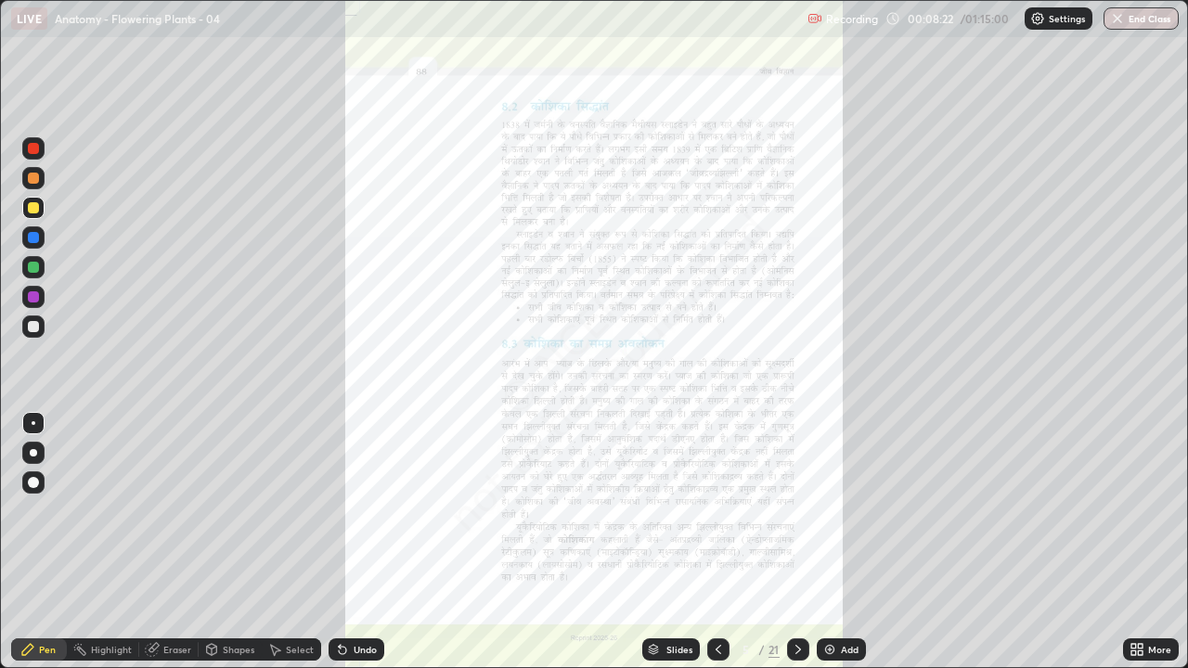
click at [1140, 510] on icon at bounding box center [1140, 653] width 5 height 5
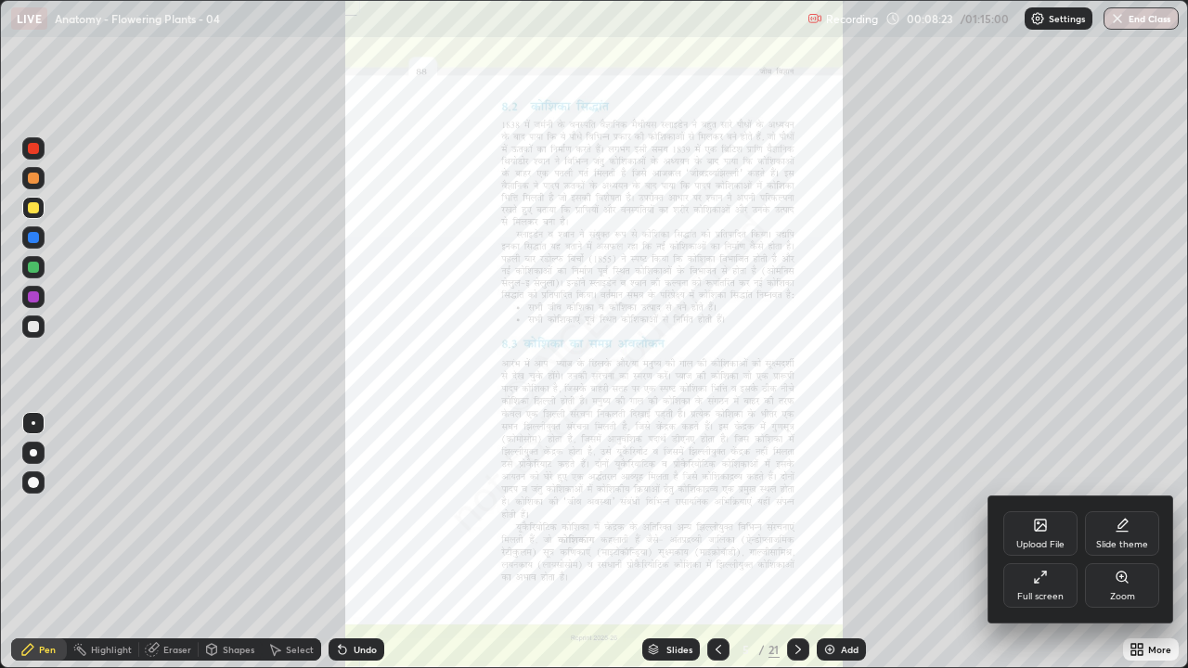
click at [1116, 510] on div "Zoom" at bounding box center [1122, 596] width 25 height 9
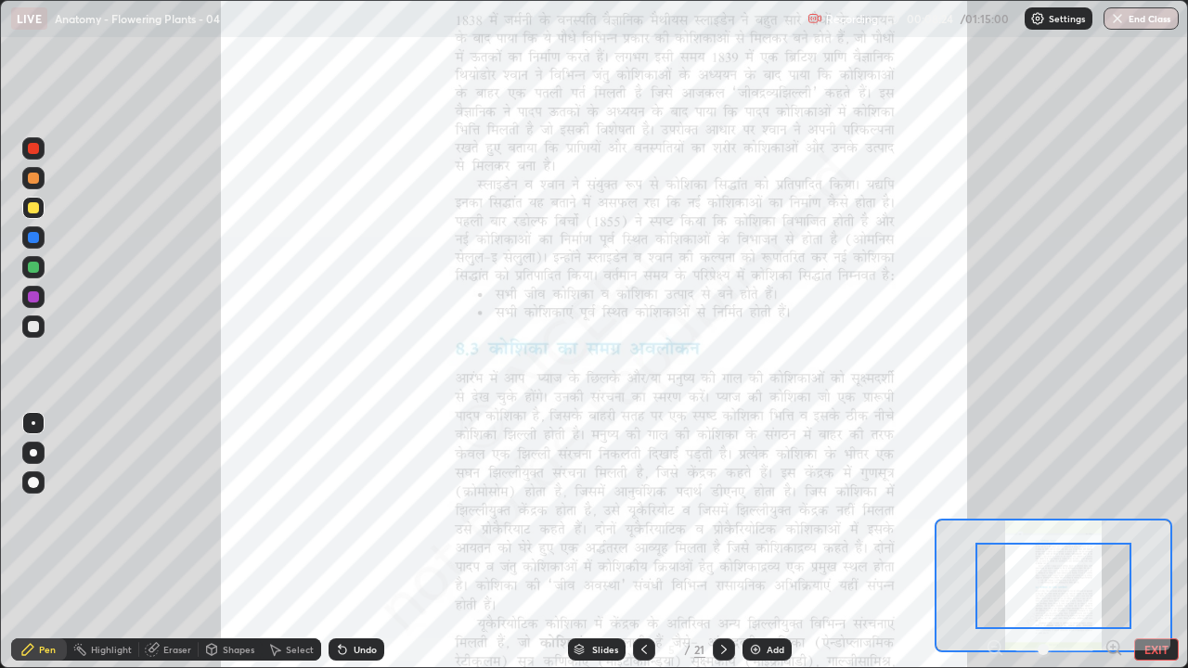
click at [1113, 510] on icon at bounding box center [1113, 647] width 5 height 0
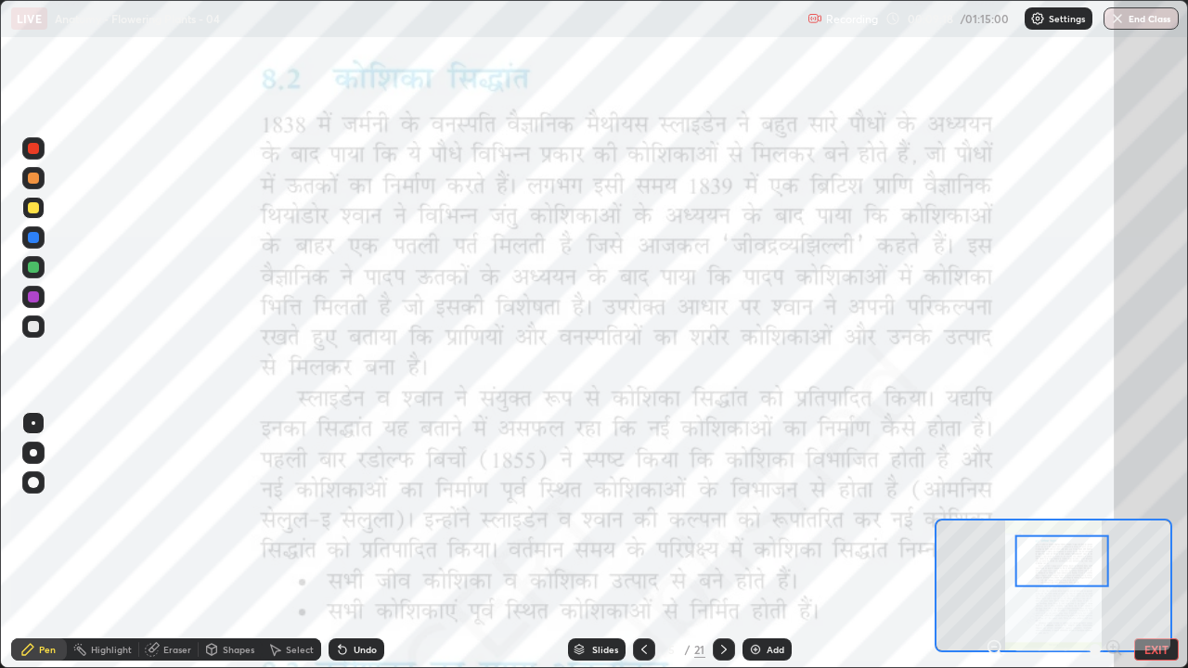
click at [33, 241] on div at bounding box center [33, 237] width 11 height 11
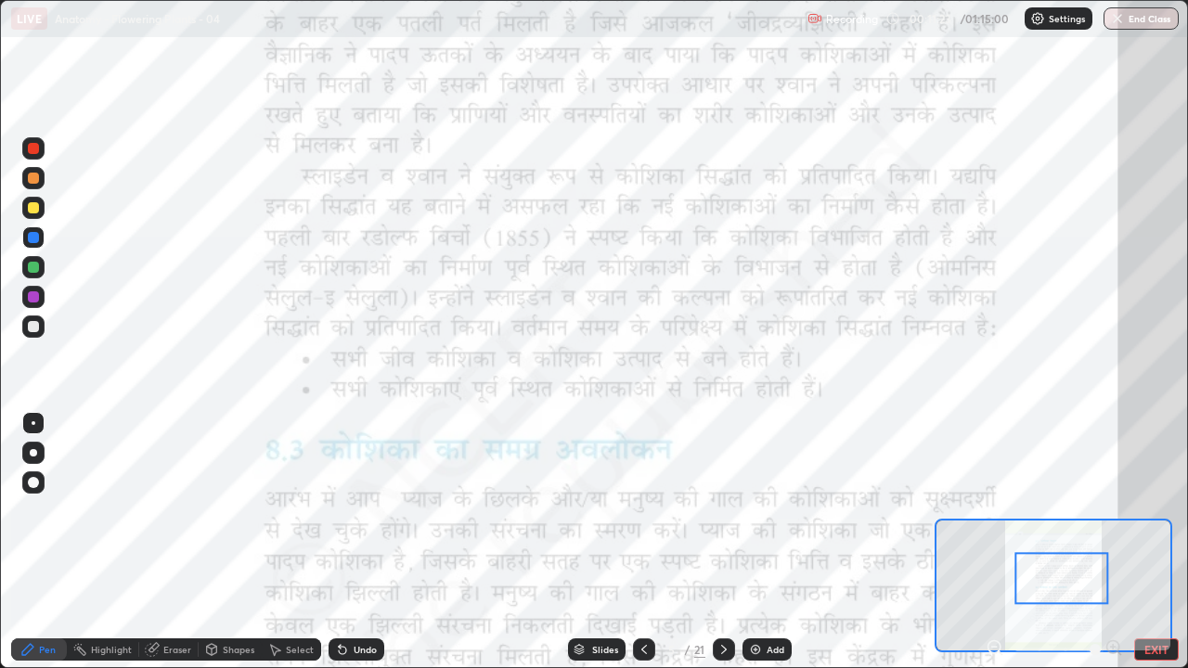
click at [32, 177] on div at bounding box center [33, 178] width 11 height 11
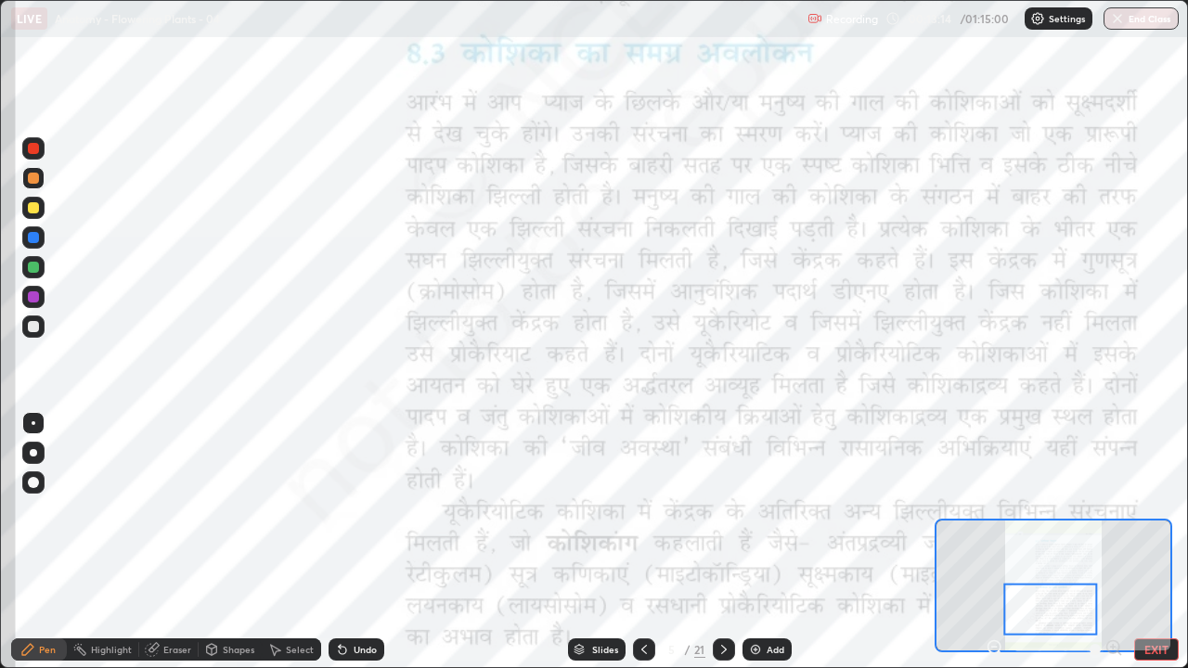
click at [34, 238] on div at bounding box center [33, 237] width 11 height 11
click at [33, 209] on div at bounding box center [33, 207] width 11 height 11
click at [33, 423] on div at bounding box center [34, 423] width 4 height 4
click at [1157, 510] on button "EXIT" at bounding box center [1156, 650] width 45 height 22
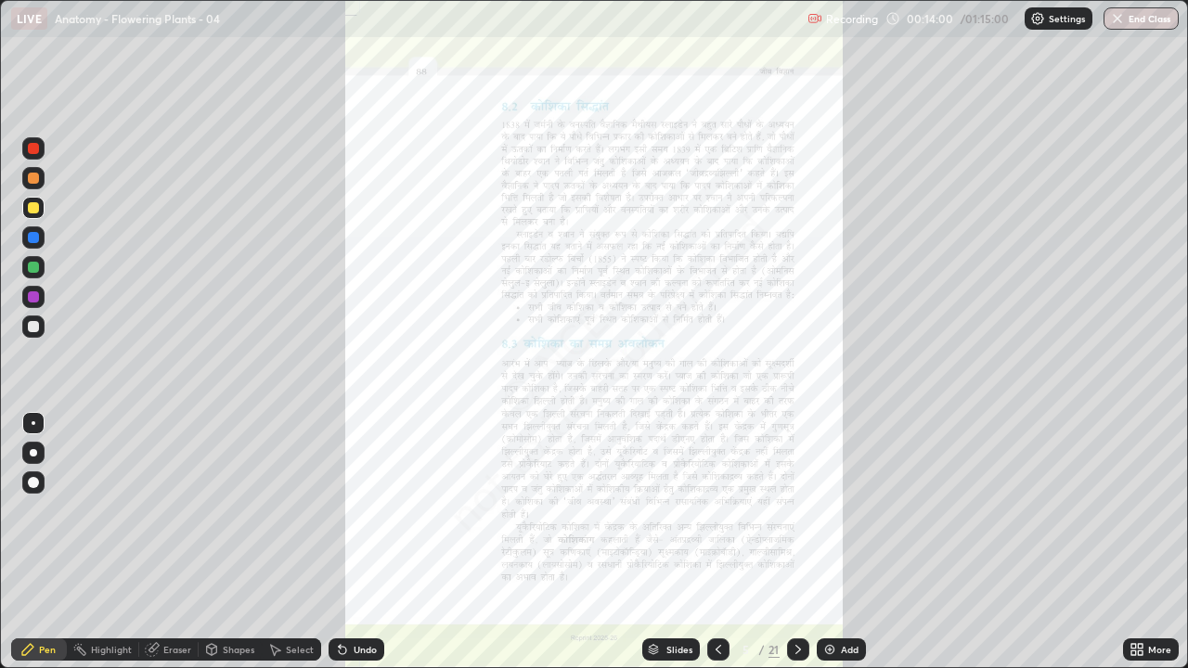
click at [1143, 510] on icon at bounding box center [1136, 649] width 15 height 15
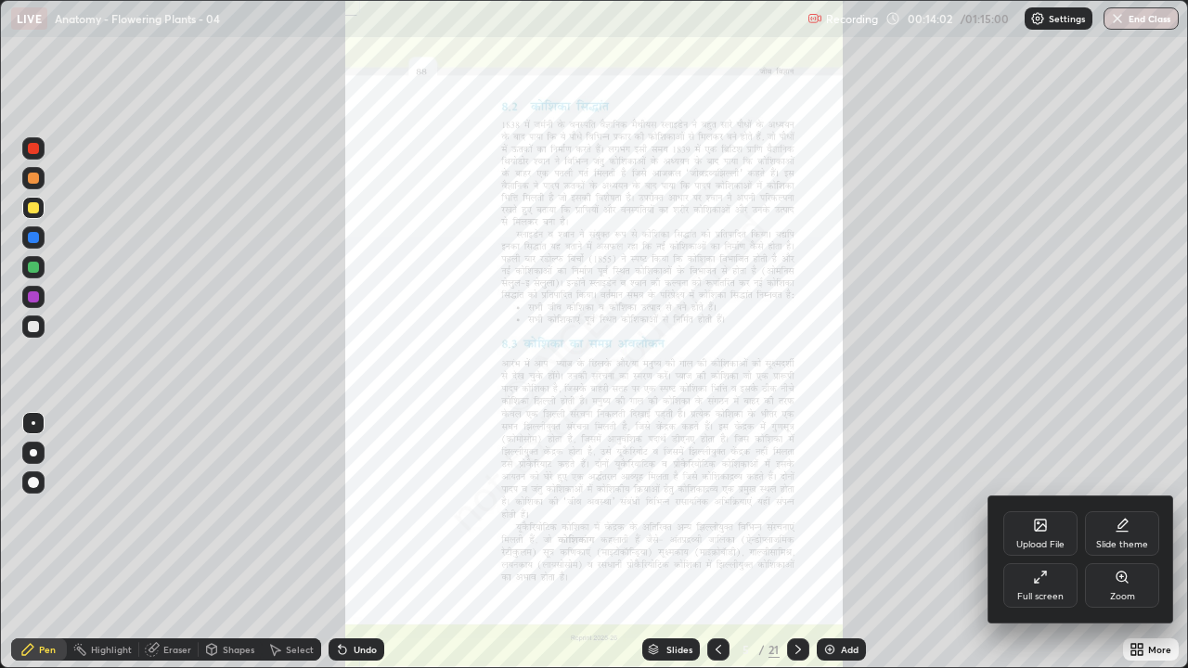
click at [1053, 510] on div "Full screen" at bounding box center [1040, 585] width 74 height 45
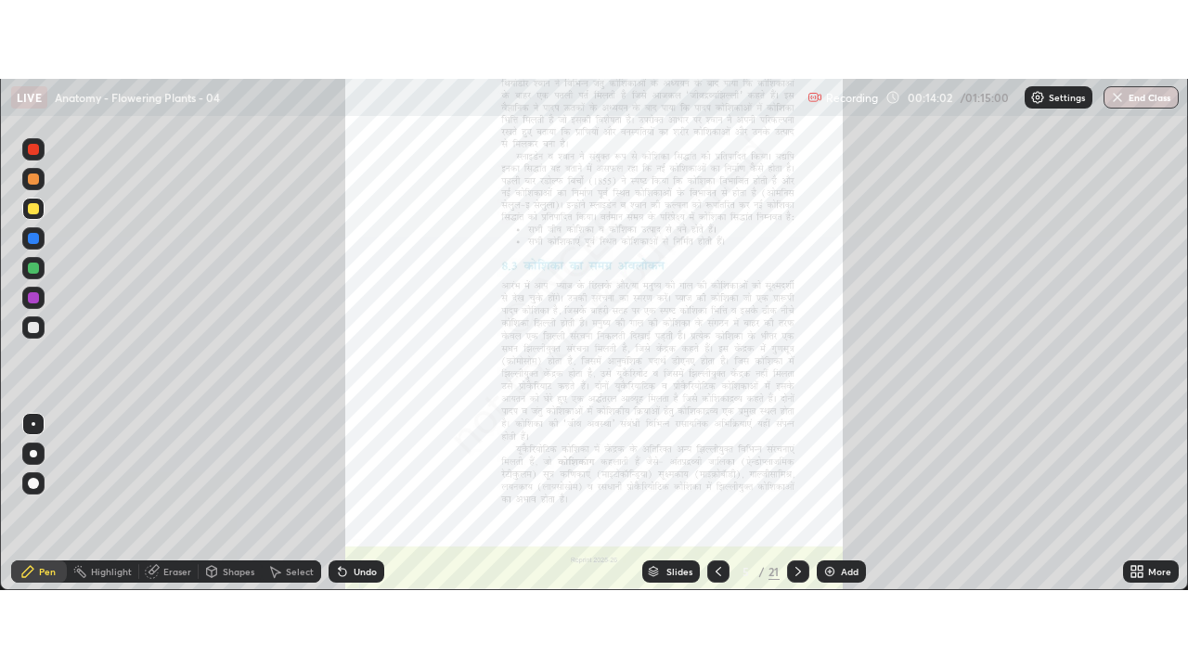
scroll to position [92297, 91620]
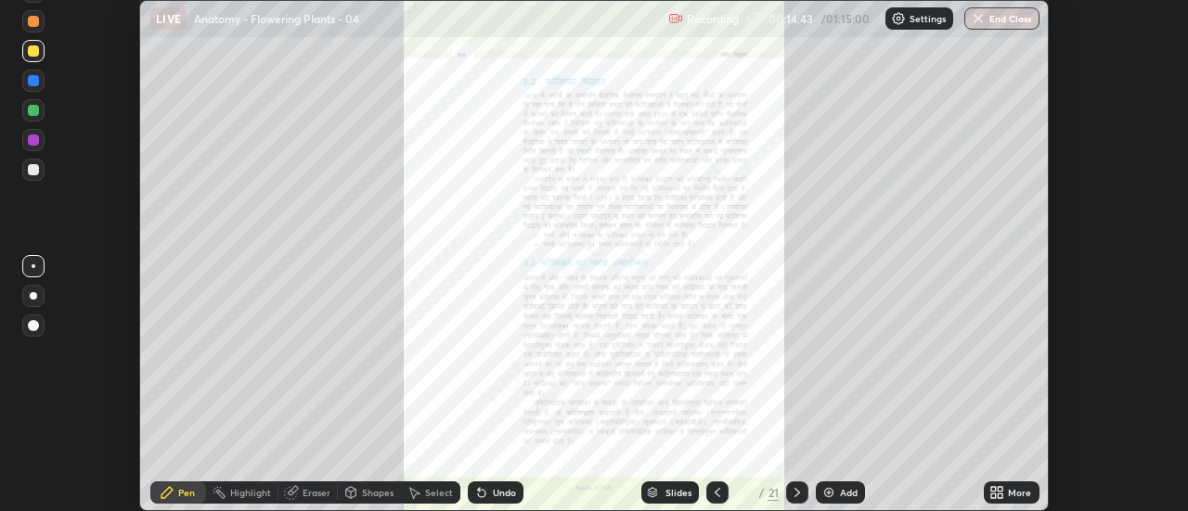
click at [1000, 489] on icon at bounding box center [1001, 489] width 5 height 5
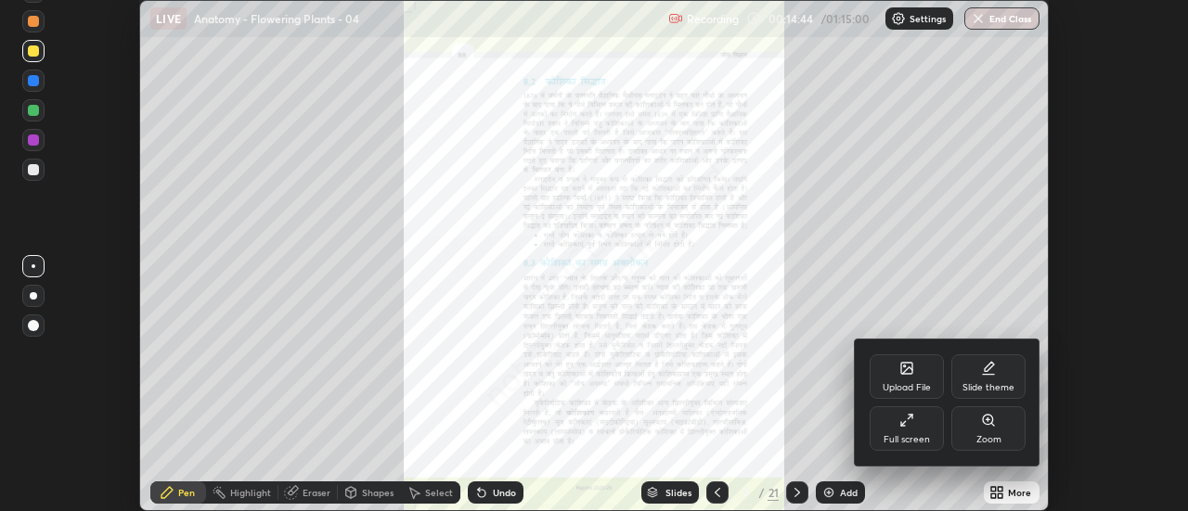
click at [997, 493] on div at bounding box center [594, 255] width 1188 height 511
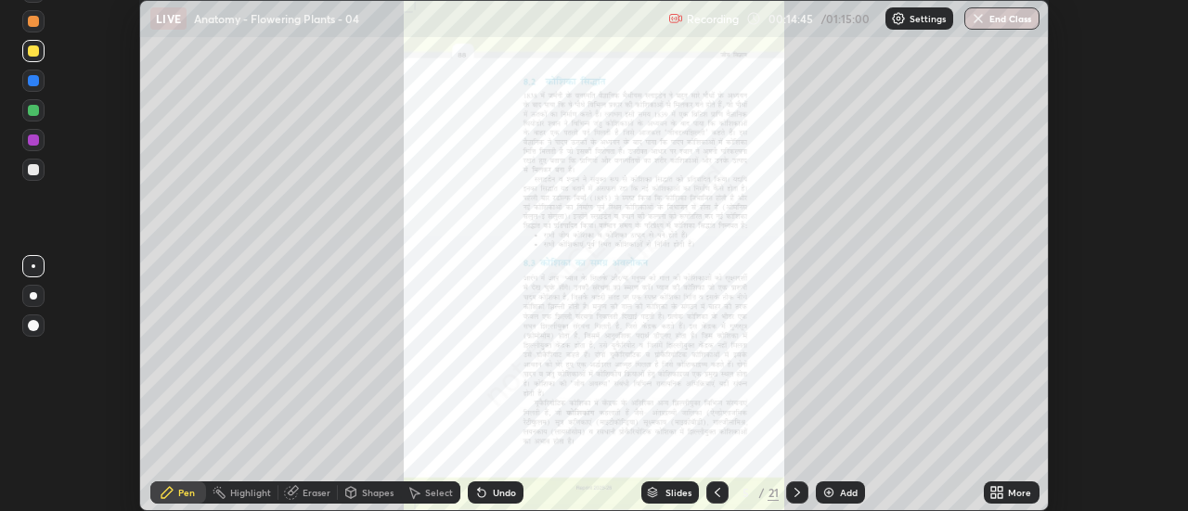
click at [995, 491] on icon at bounding box center [993, 489] width 5 height 5
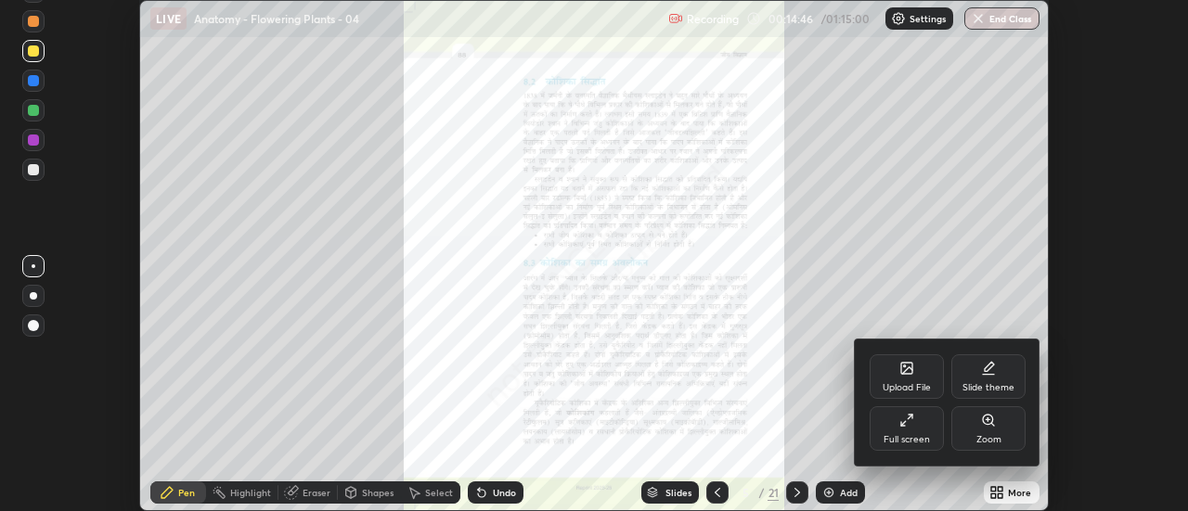
click at [920, 425] on div "Full screen" at bounding box center [907, 428] width 74 height 45
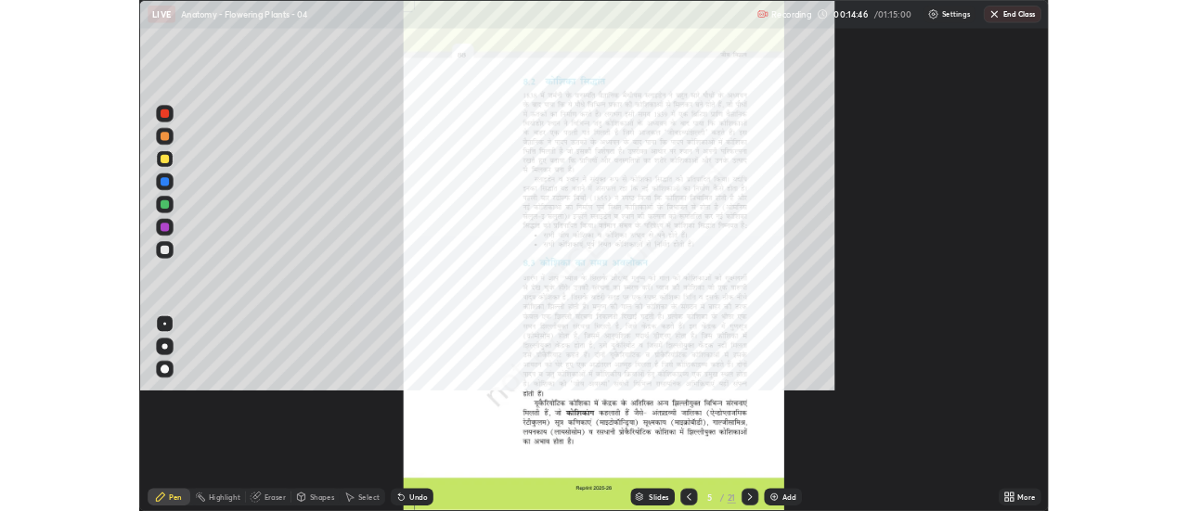
scroll to position [668, 1188]
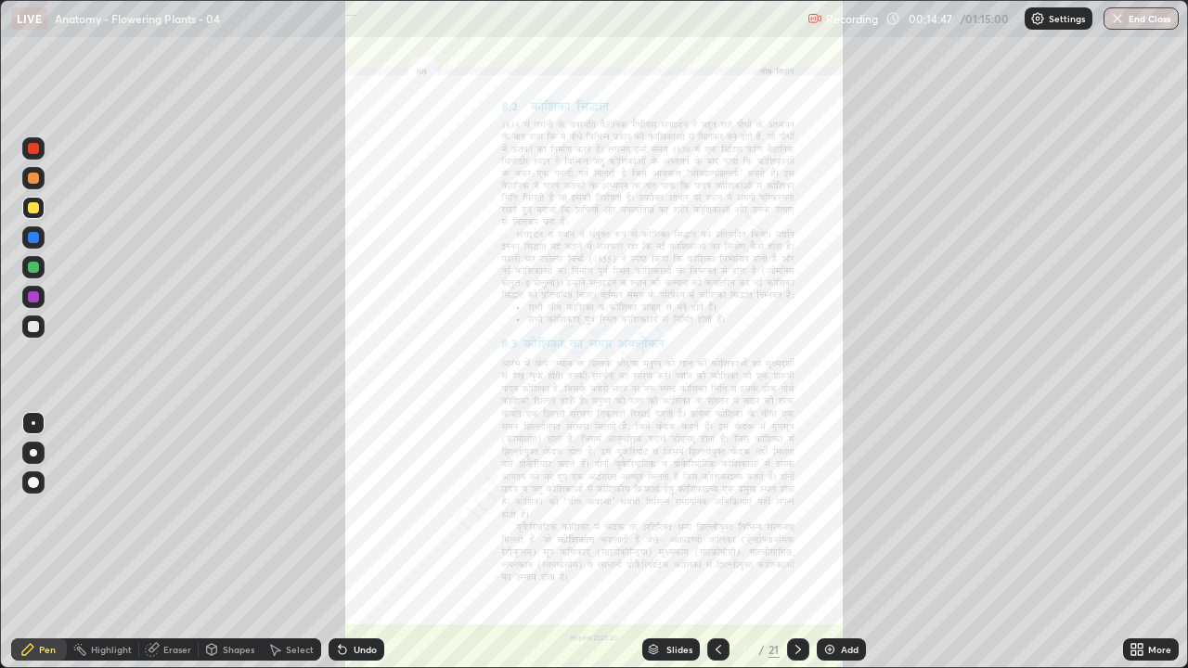
click at [1138, 510] on icon at bounding box center [1140, 653] width 5 height 5
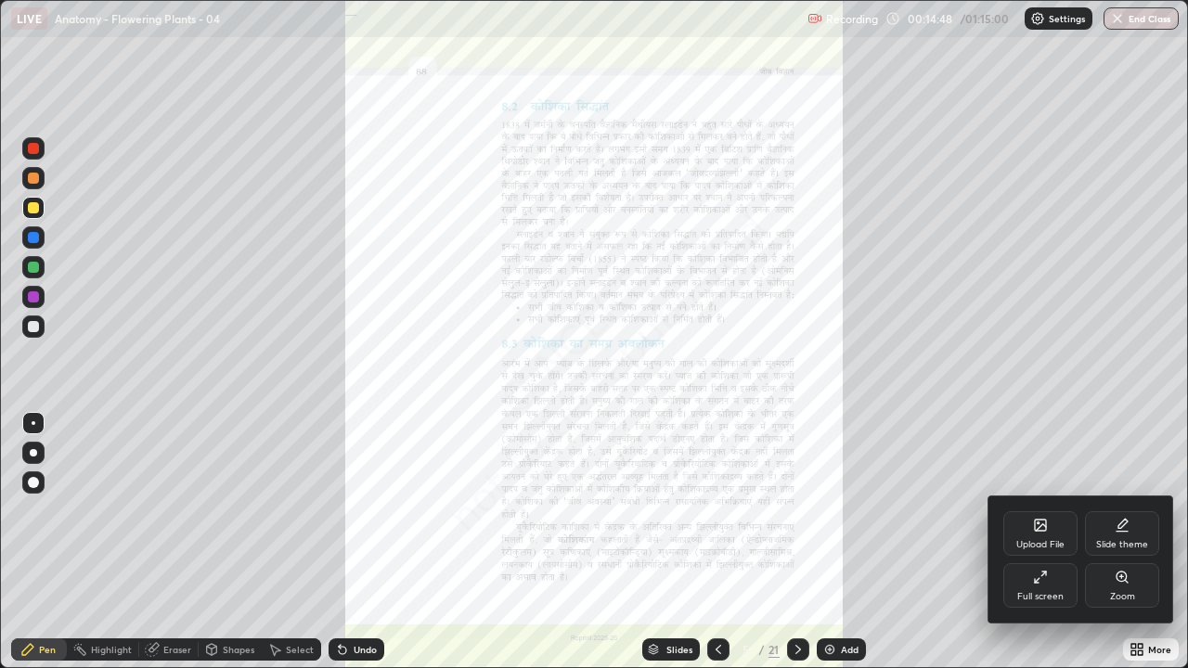
click at [1127, 510] on icon at bounding box center [1122, 577] width 15 height 15
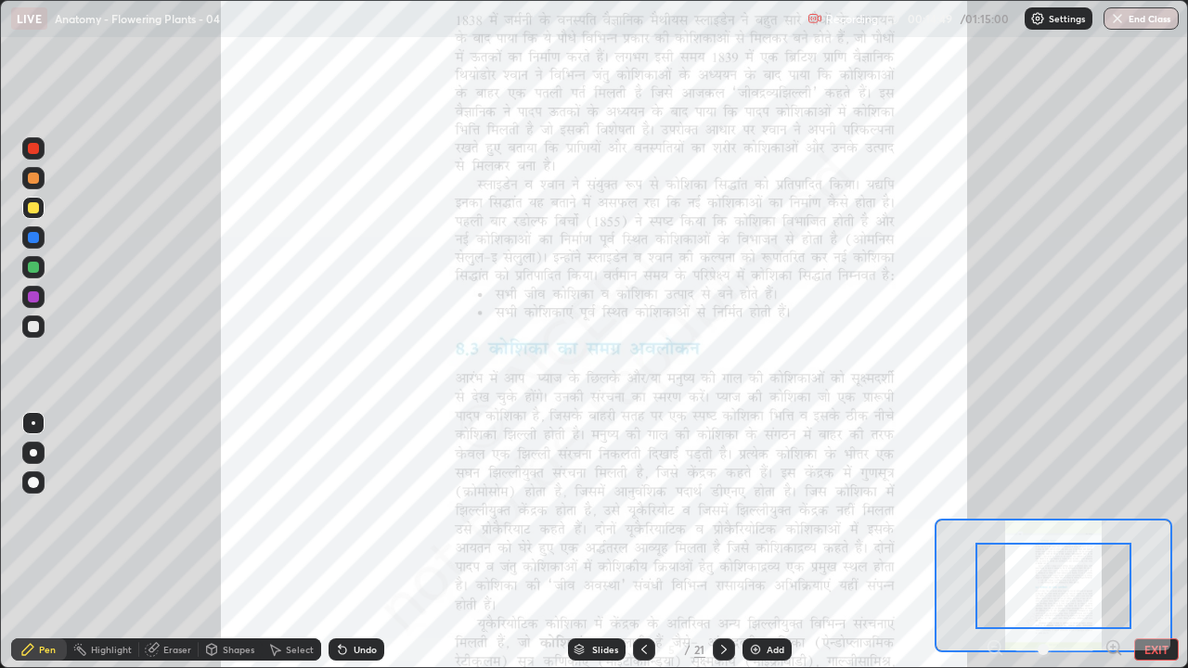
click at [1113, 510] on icon at bounding box center [1113, 647] width 5 height 0
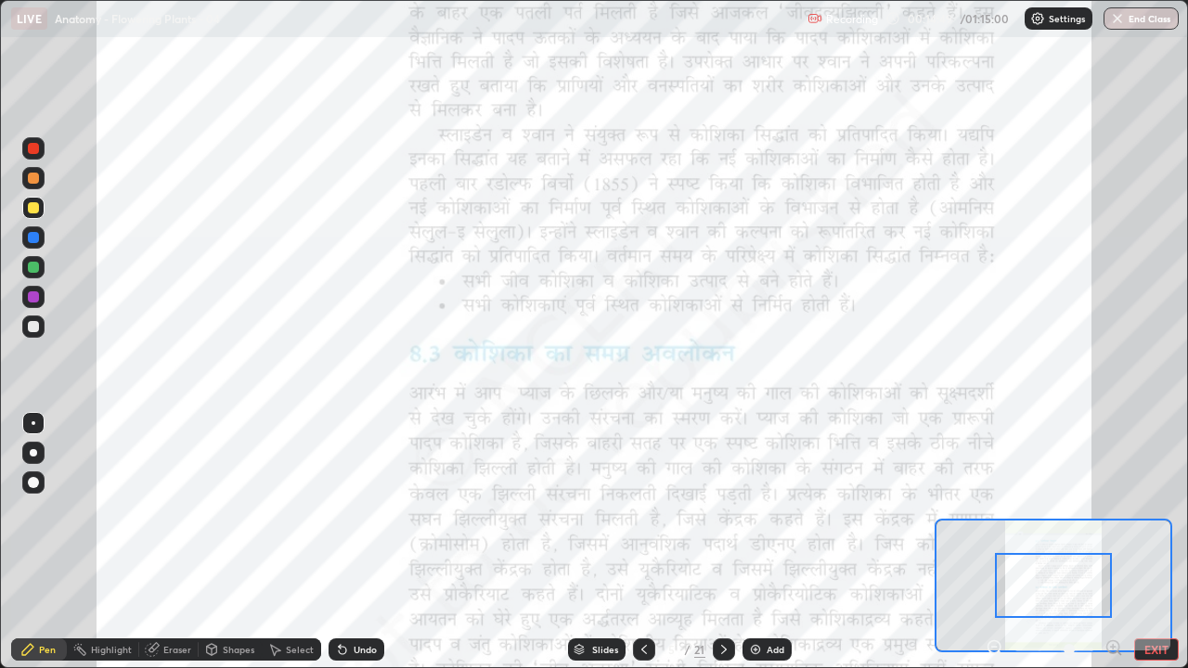
click at [1112, 510] on icon at bounding box center [1113, 648] width 19 height 19
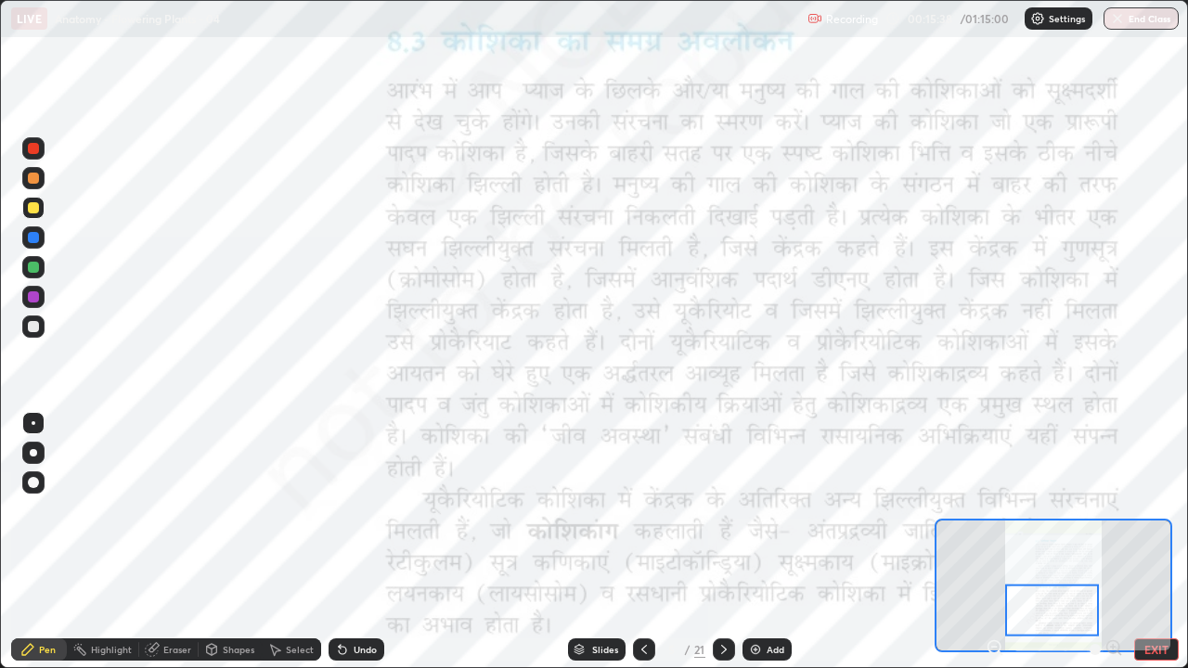
click at [299, 510] on div "Select" at bounding box center [300, 649] width 28 height 9
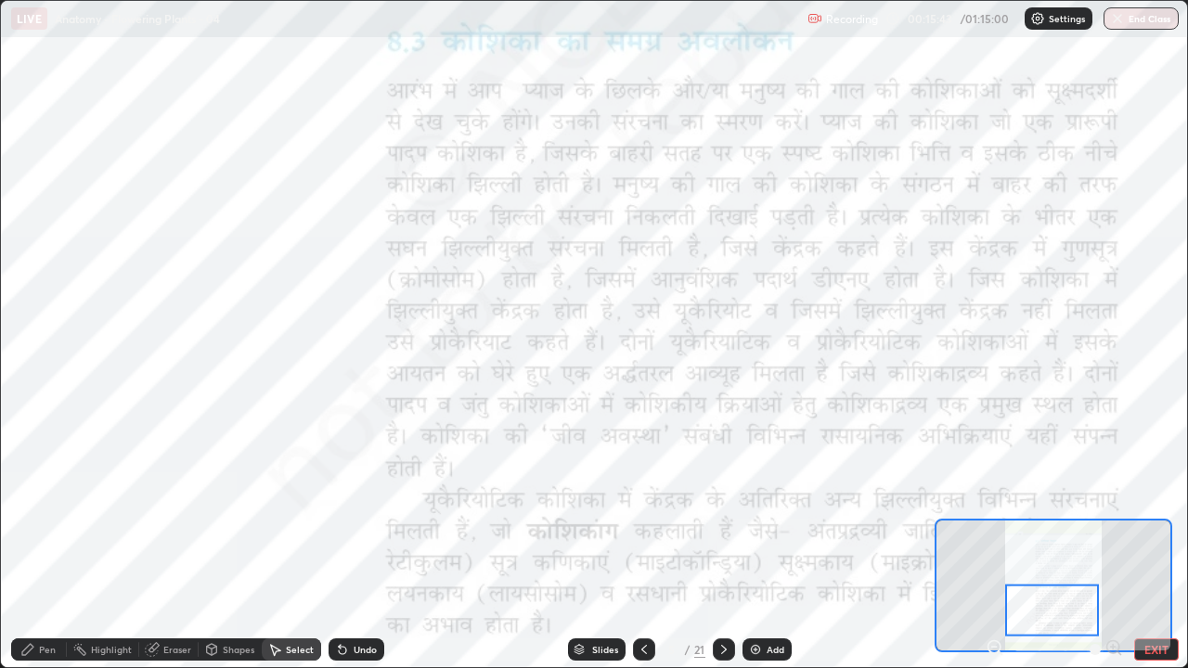
click at [303, 510] on div "Select" at bounding box center [300, 649] width 28 height 9
click at [43, 510] on div "Pen" at bounding box center [47, 649] width 17 height 9
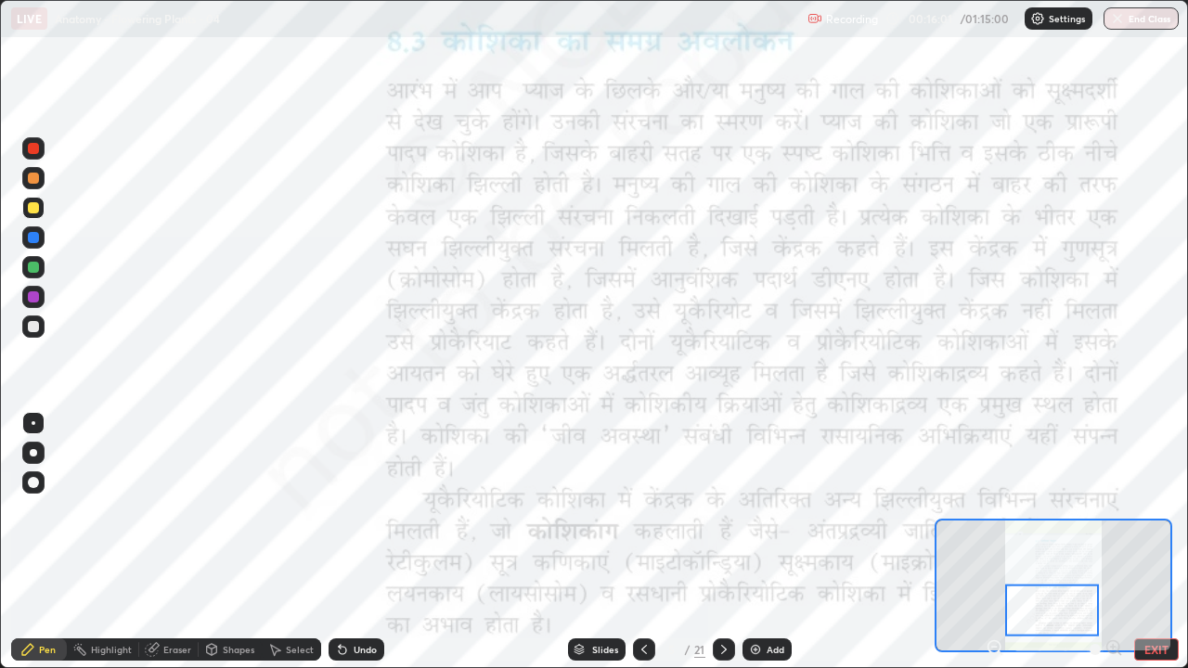
click at [36, 211] on div at bounding box center [33, 207] width 11 height 11
click at [34, 239] on div at bounding box center [33, 237] width 11 height 11
click at [32, 157] on div at bounding box center [33, 148] width 22 height 22
click at [33, 266] on div at bounding box center [33, 267] width 11 height 11
click at [29, 241] on div at bounding box center [33, 237] width 11 height 11
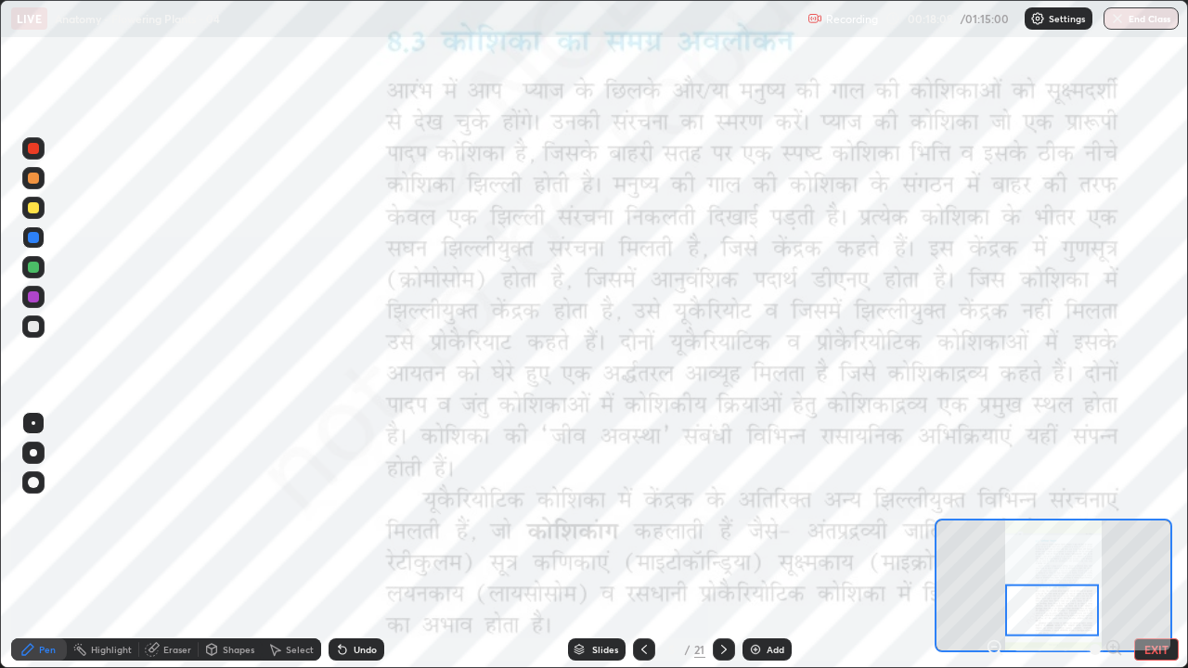
click at [363, 510] on div "Undo" at bounding box center [365, 649] width 23 height 9
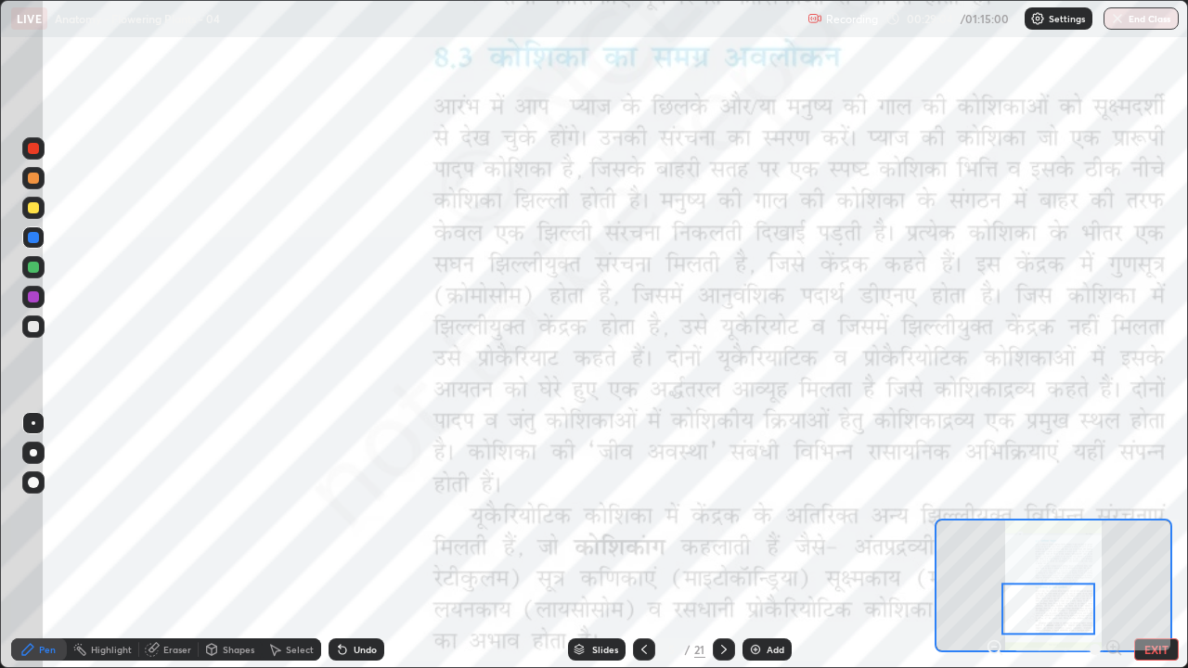
click at [41, 294] on div at bounding box center [33, 297] width 22 height 22
click at [347, 510] on div "Undo" at bounding box center [357, 650] width 56 height 22
click at [349, 510] on div "Undo" at bounding box center [357, 650] width 56 height 22
click at [49, 387] on div "Erase all" at bounding box center [33, 334] width 45 height 594
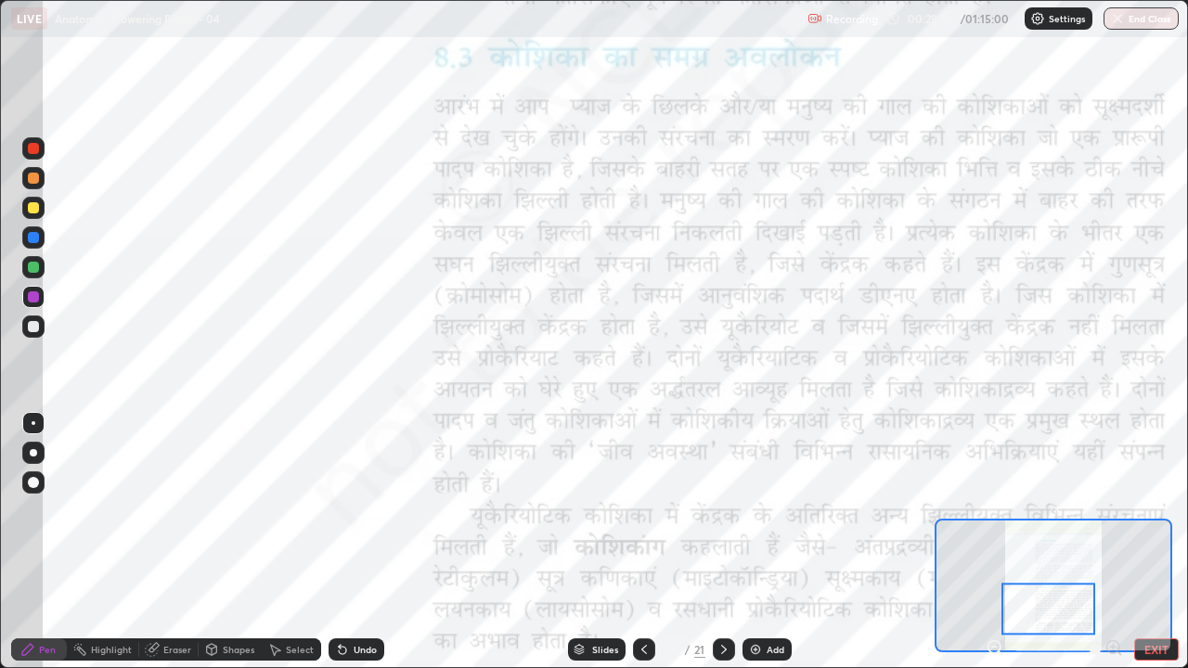
click at [32, 263] on div at bounding box center [33, 267] width 11 height 11
click at [308, 33] on div "LIVE Anatomy - Flowering Plants - 04" at bounding box center [405, 18] width 789 height 37
click at [31, 207] on div at bounding box center [33, 207] width 11 height 11
click at [32, 268] on div at bounding box center [33, 267] width 11 height 11
click at [33, 174] on div at bounding box center [33, 178] width 11 height 11
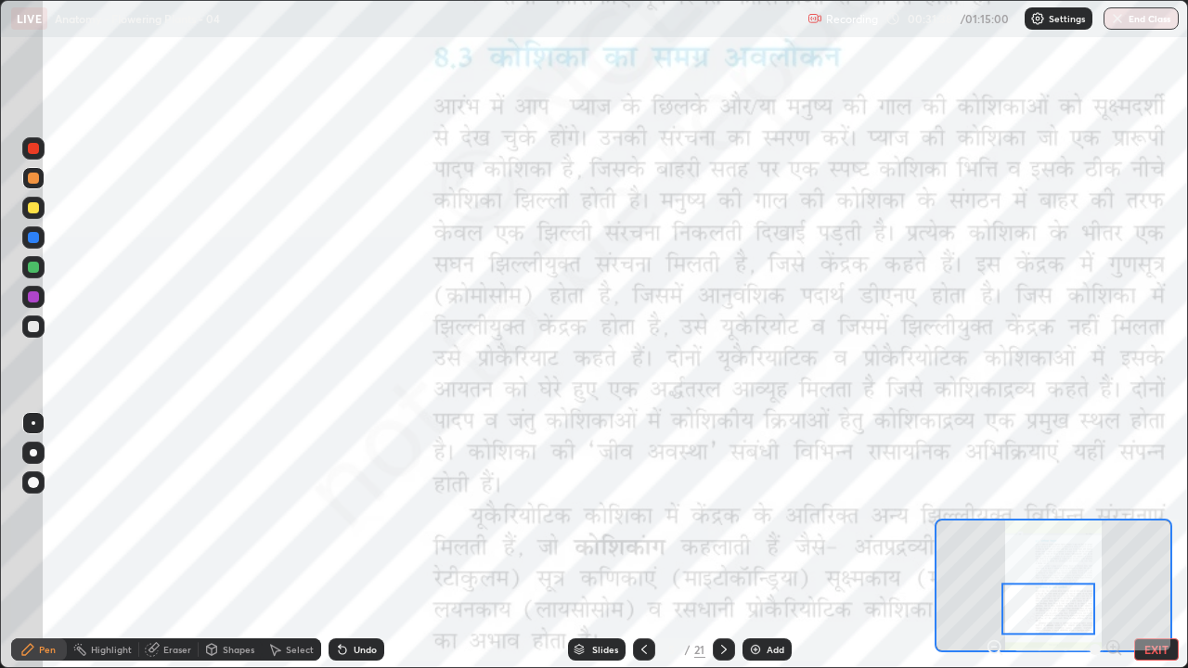
click at [294, 510] on div "Select" at bounding box center [300, 649] width 28 height 9
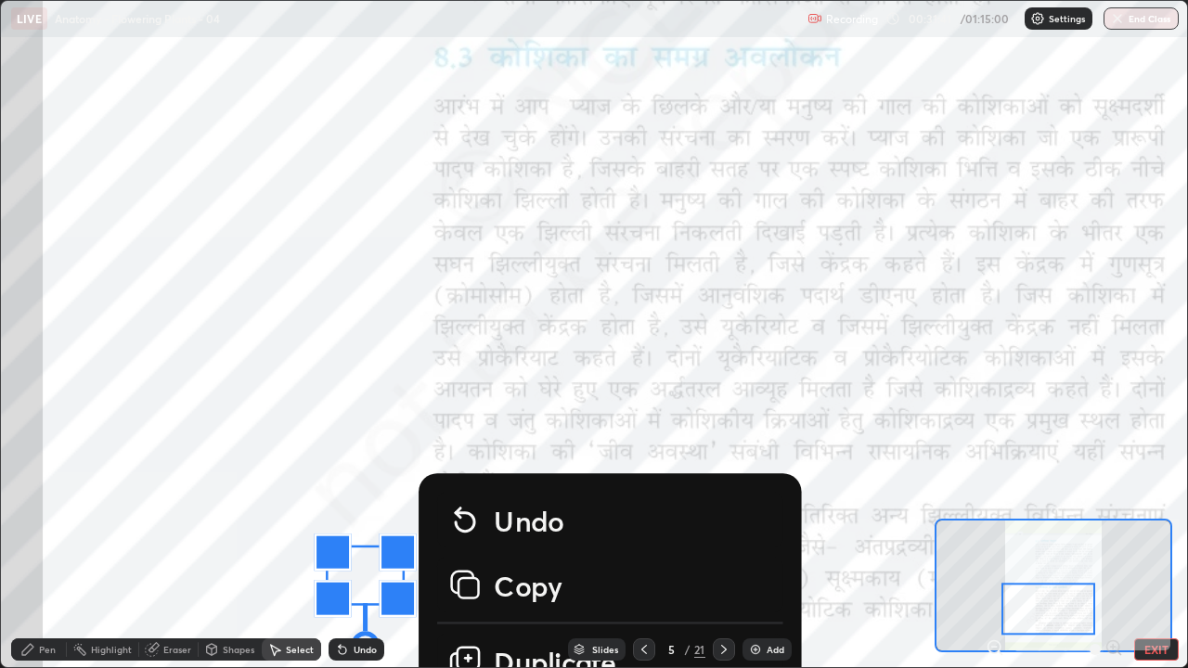
click at [390, 504] on div "0 ° Undo Copy Duplicate Duplicate to new slide Delete" at bounding box center [664, 33] width 2965 height 1666
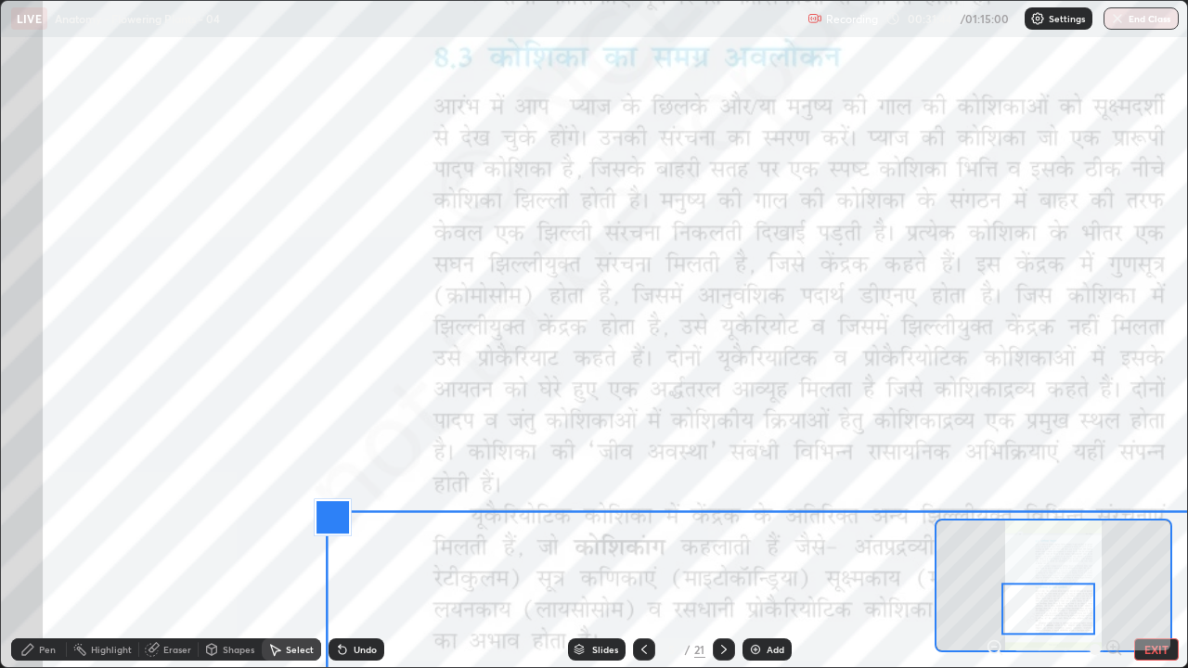
click at [445, 510] on div "0 ° Undo Copy Duplicate Duplicate to new slide Delete" at bounding box center [664, 33] width 2965 height 1666
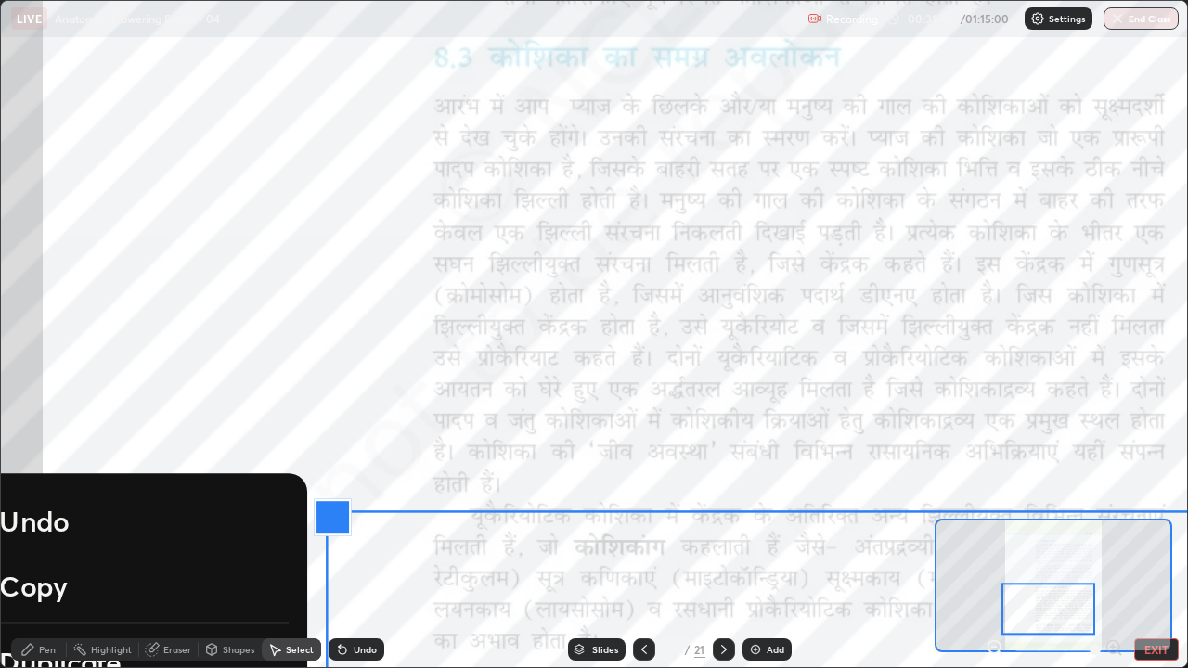
click at [354, 510] on div "Undo" at bounding box center [365, 649] width 23 height 9
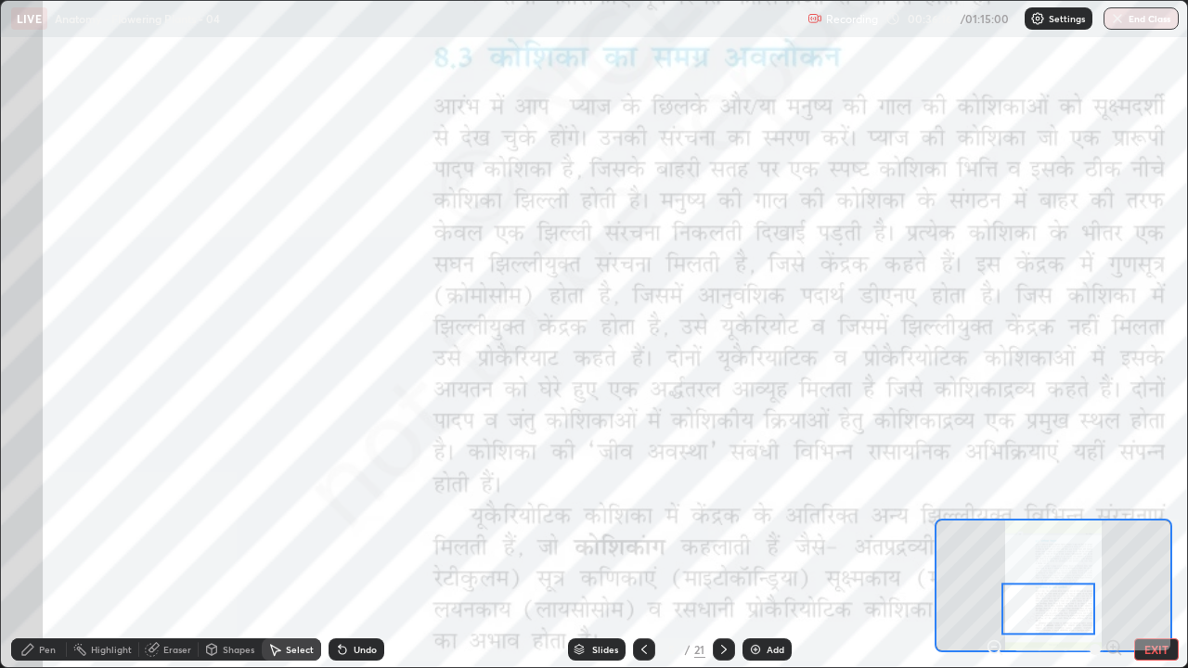
click at [722, 510] on icon at bounding box center [723, 649] width 15 height 15
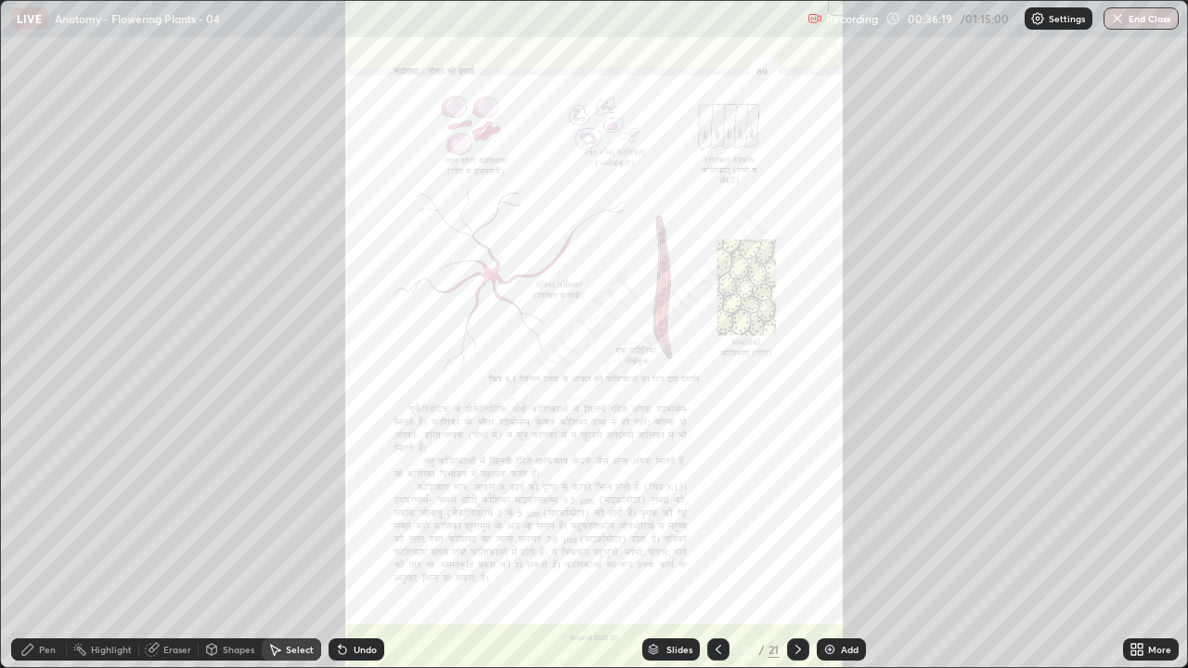
click at [1142, 510] on icon at bounding box center [1140, 653] width 5 height 5
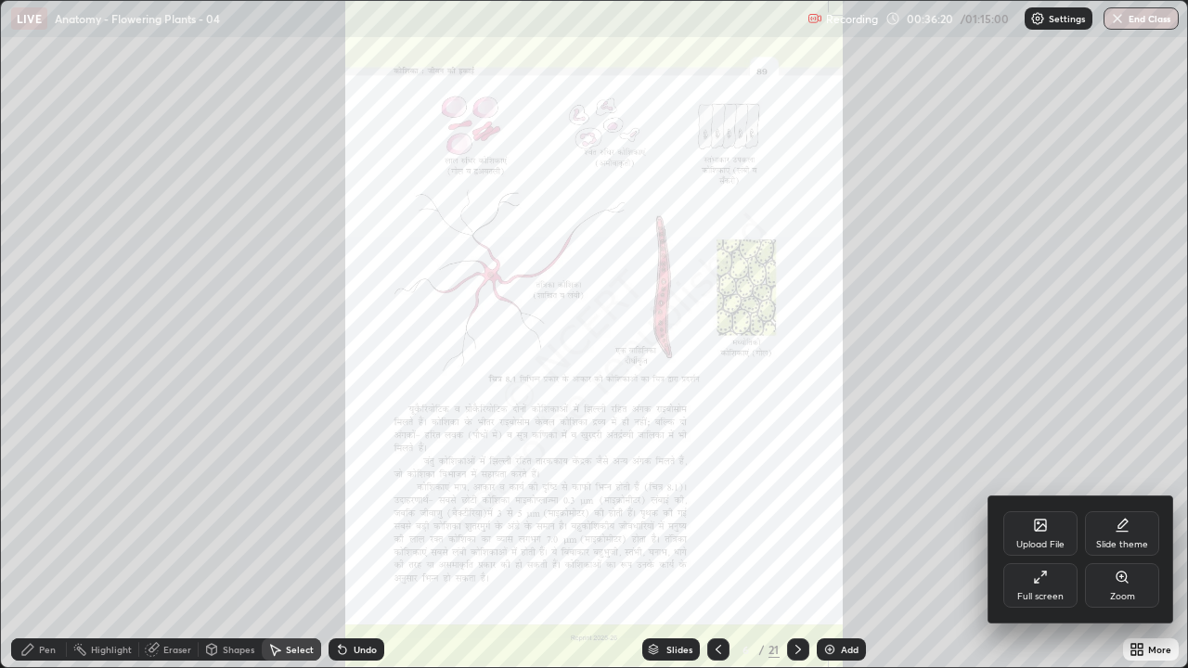
click at [1113, 510] on div "Zoom" at bounding box center [1122, 596] width 25 height 9
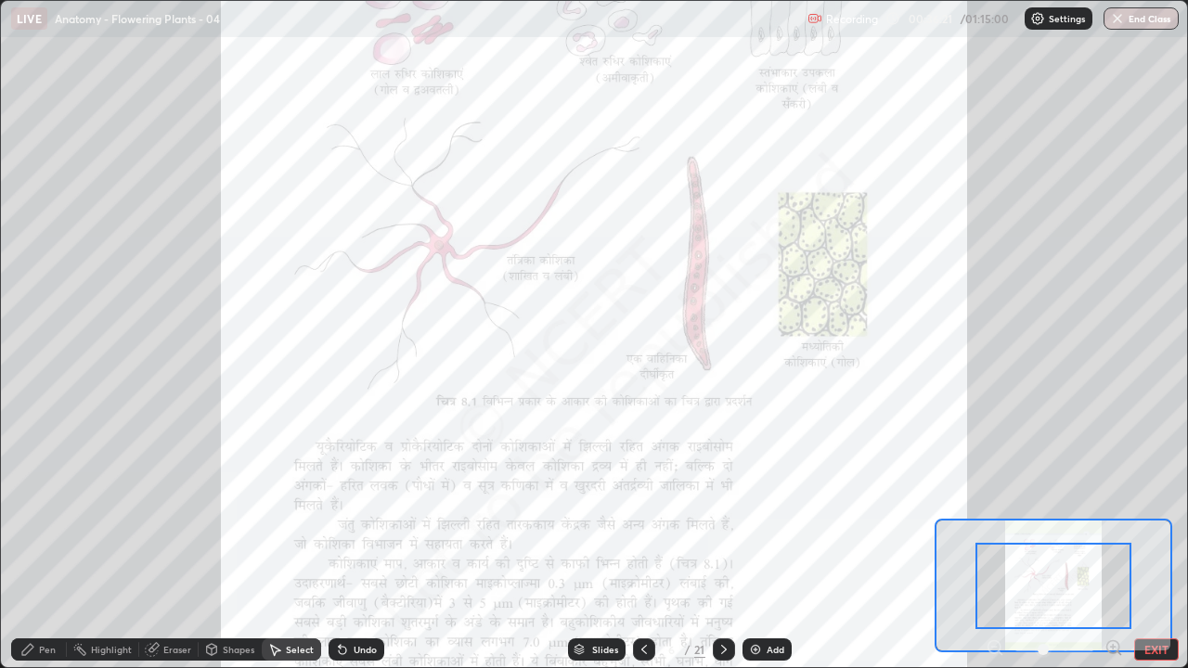
click at [1113, 510] on icon at bounding box center [1113, 647] width 5 height 0
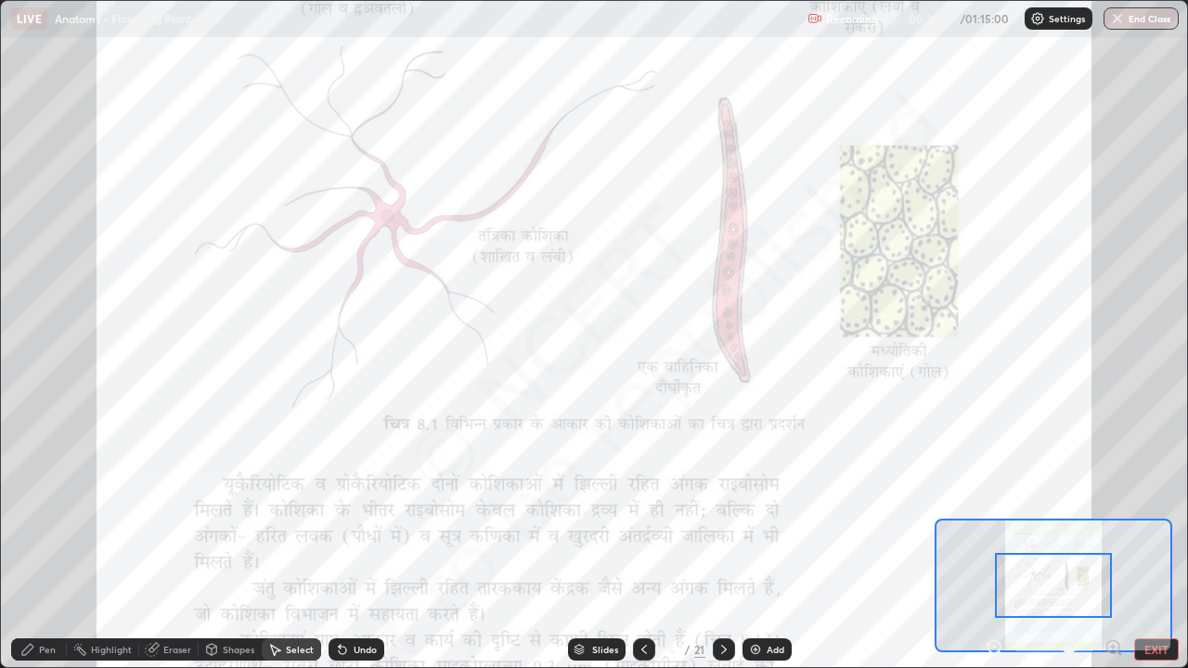
click at [1113, 510] on icon at bounding box center [1113, 647] width 5 height 0
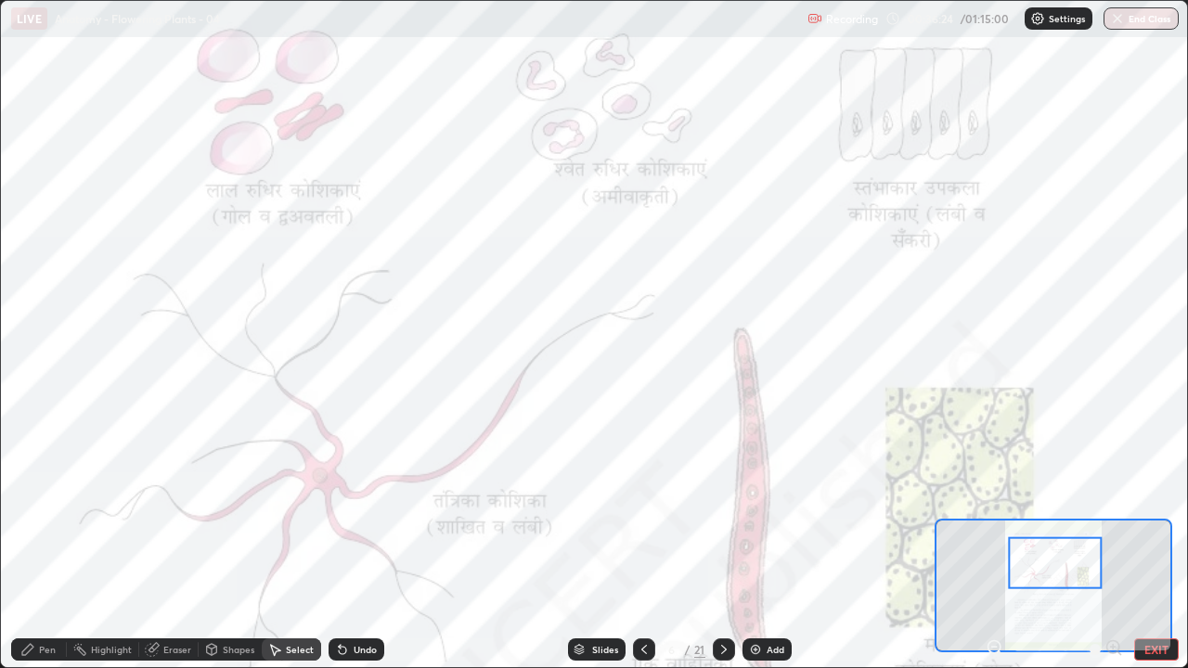
click at [992, 510] on icon at bounding box center [995, 648] width 19 height 19
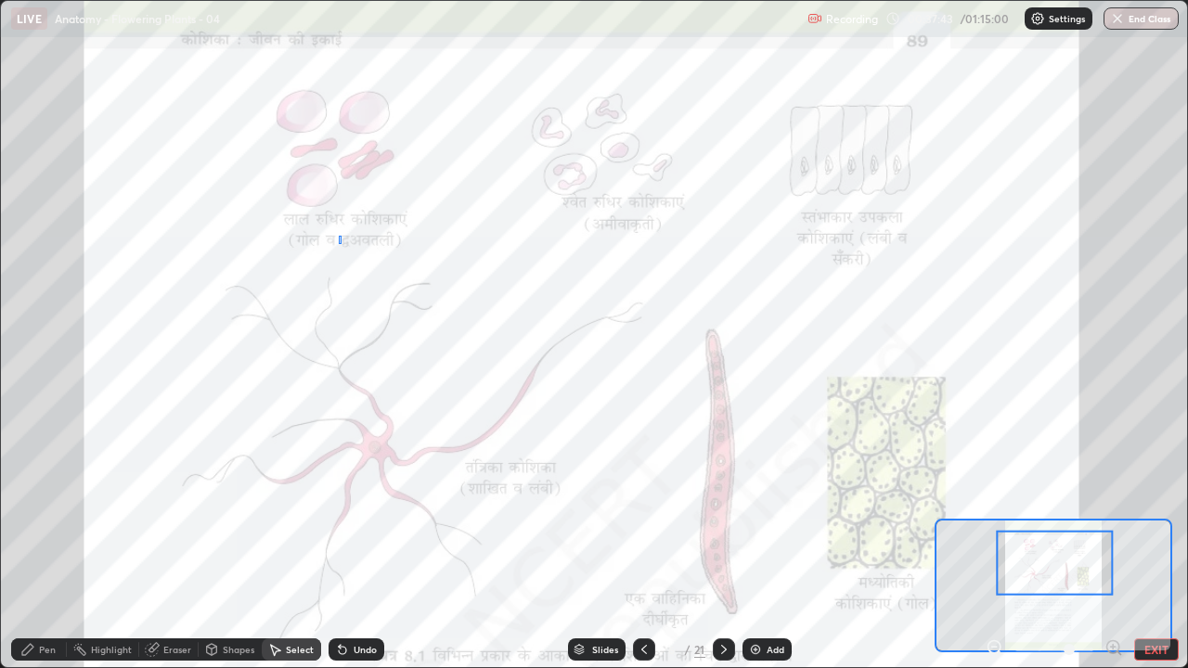
click at [340, 236] on div "0 ° Undo Copy Duplicate Duplicate to new slide Delete" at bounding box center [594, 334] width 1186 height 666
click at [36, 510] on div "Pen" at bounding box center [39, 650] width 56 height 22
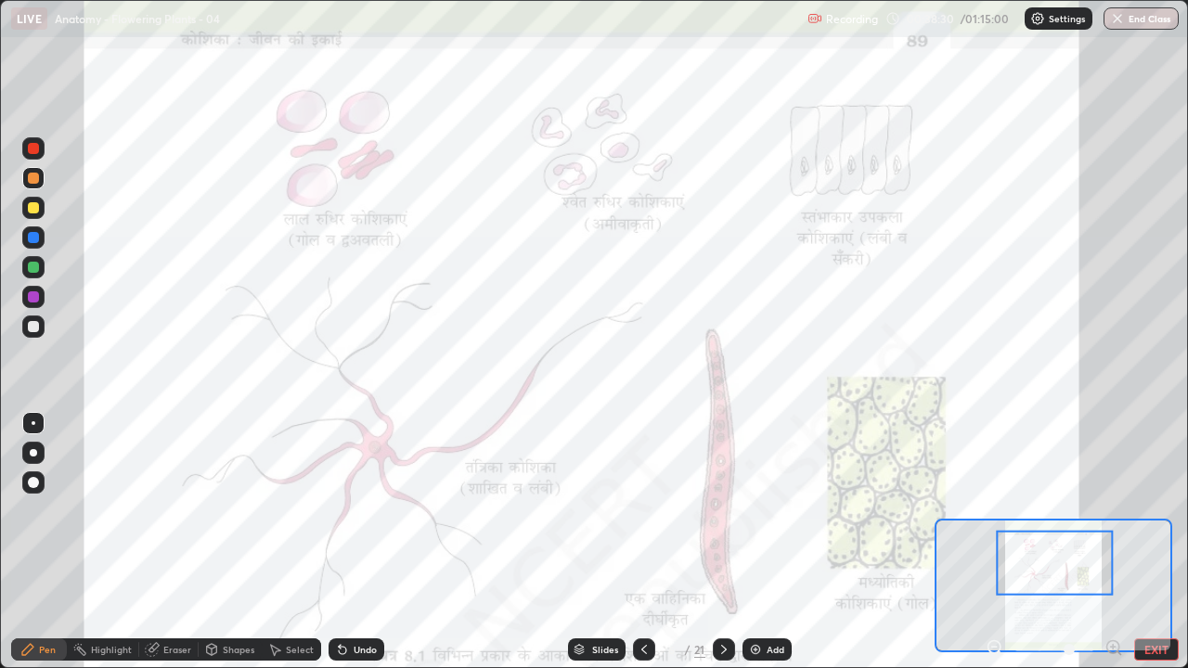
click at [994, 510] on icon at bounding box center [994, 647] width 5 height 0
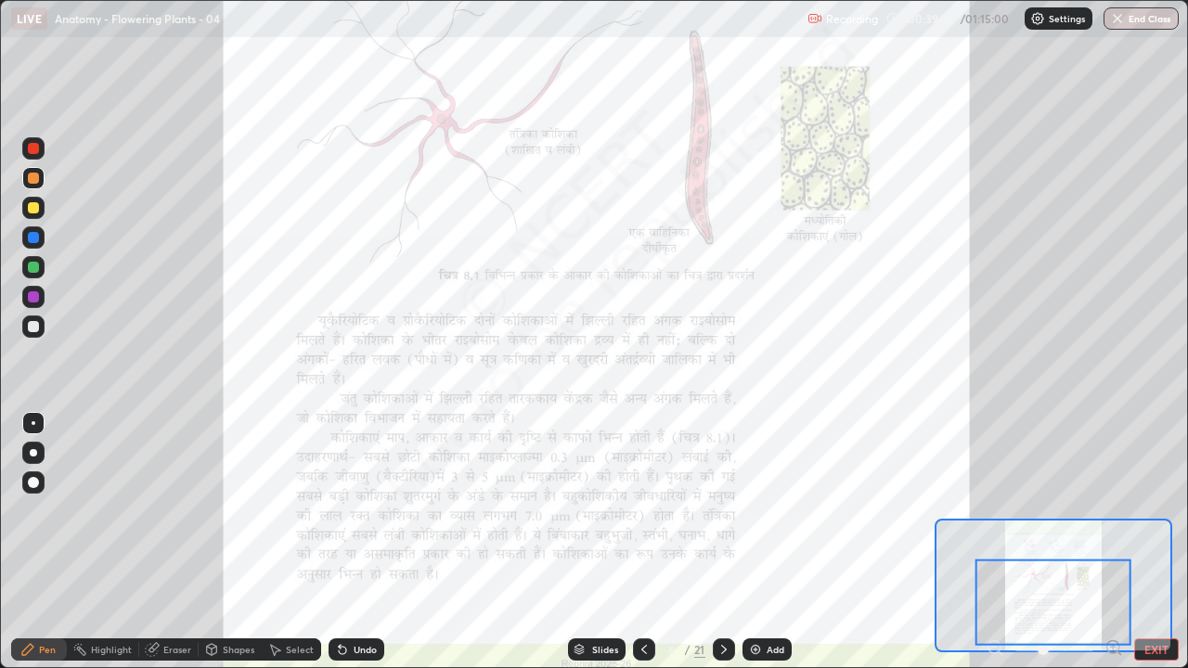
click at [1113, 510] on icon at bounding box center [1113, 647] width 5 height 0
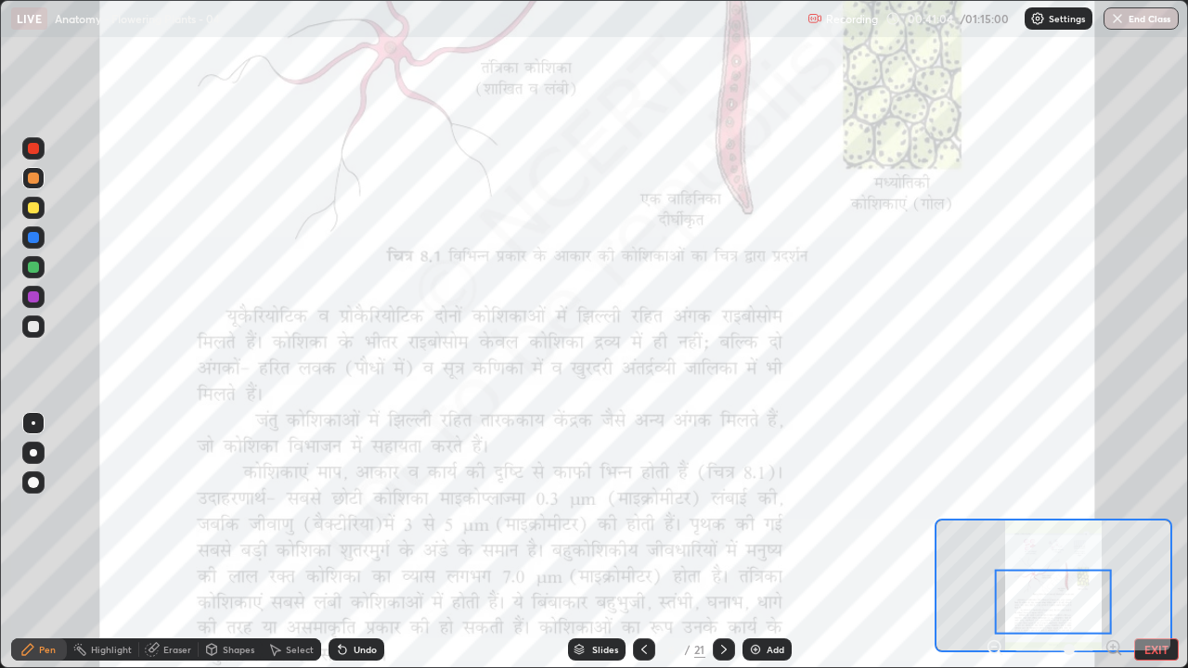
click at [345, 510] on icon at bounding box center [342, 649] width 15 height 15
click at [340, 510] on icon at bounding box center [342, 650] width 7 height 7
click at [359, 510] on div "Undo" at bounding box center [365, 649] width 23 height 9
click at [356, 510] on div "Undo" at bounding box center [365, 649] width 23 height 9
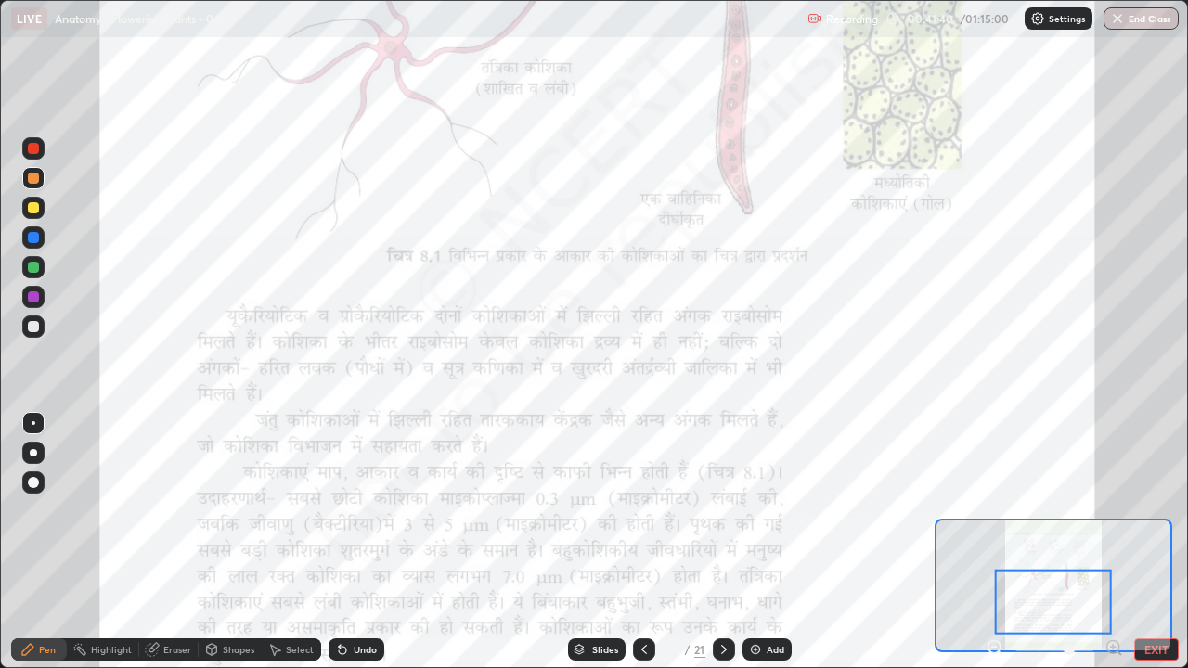
click at [365, 510] on div "Undo" at bounding box center [365, 649] width 23 height 9
click at [363, 510] on div "Undo" at bounding box center [365, 649] width 23 height 9
click at [366, 510] on div "Undo" at bounding box center [365, 649] width 23 height 9
click at [31, 299] on div at bounding box center [33, 296] width 11 height 11
click at [361, 510] on div "Undo" at bounding box center [357, 650] width 56 height 22
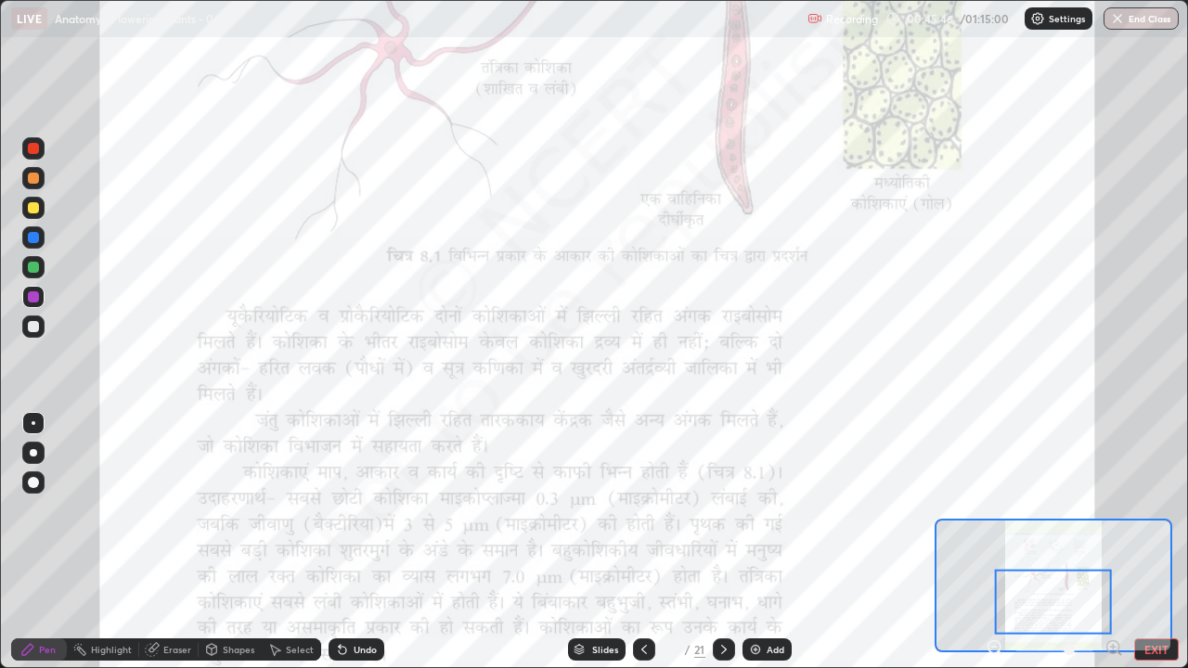
click at [363, 510] on div "Undo" at bounding box center [365, 649] width 23 height 9
click at [364, 510] on div "Undo" at bounding box center [365, 649] width 23 height 9
click at [363, 510] on div "Undo" at bounding box center [357, 650] width 56 height 22
click at [370, 510] on div "Undo" at bounding box center [365, 649] width 23 height 9
click at [367, 510] on div "Undo" at bounding box center [365, 649] width 23 height 9
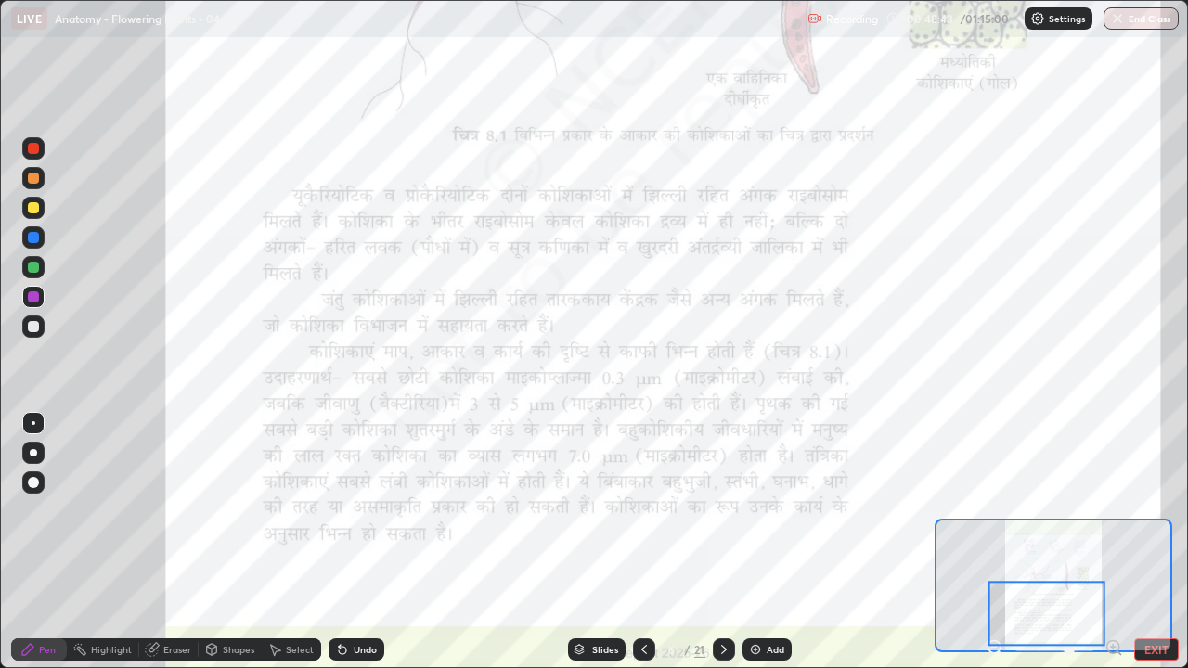
click at [758, 510] on img at bounding box center [755, 649] width 15 height 15
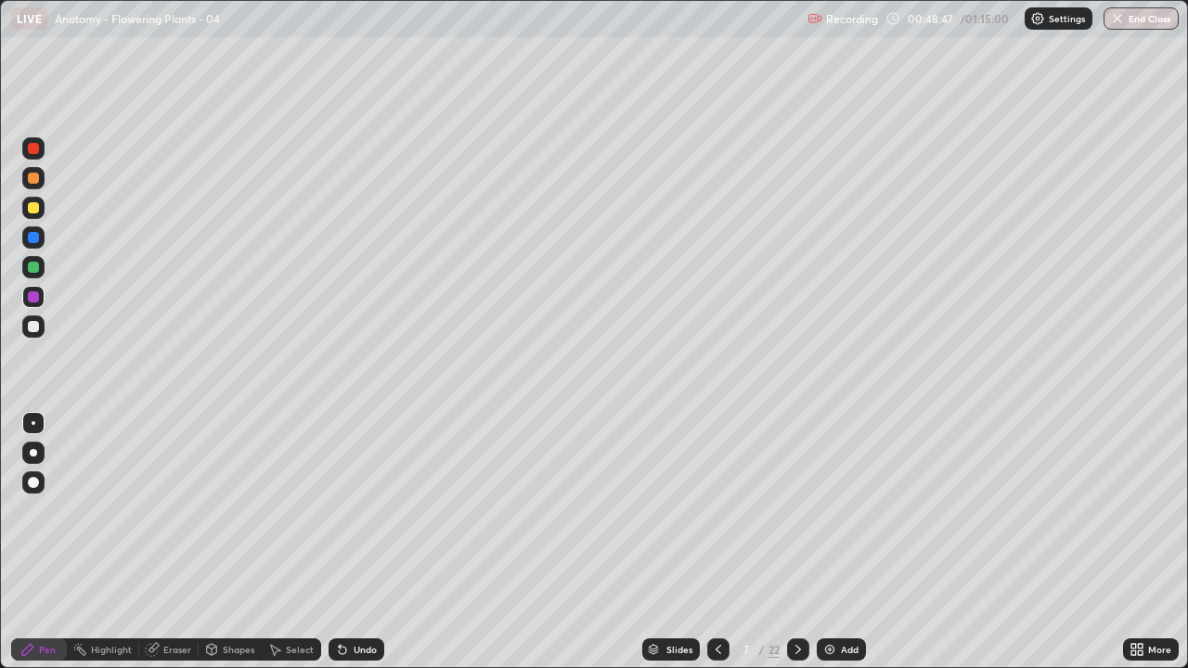
click at [25, 328] on div at bounding box center [33, 327] width 22 height 22
click at [356, 510] on div "Undo" at bounding box center [365, 649] width 23 height 9
click at [363, 510] on div "Undo" at bounding box center [365, 649] width 23 height 9
click at [362, 510] on div "Undo" at bounding box center [365, 649] width 23 height 9
click at [297, 510] on div "Select" at bounding box center [300, 649] width 28 height 9
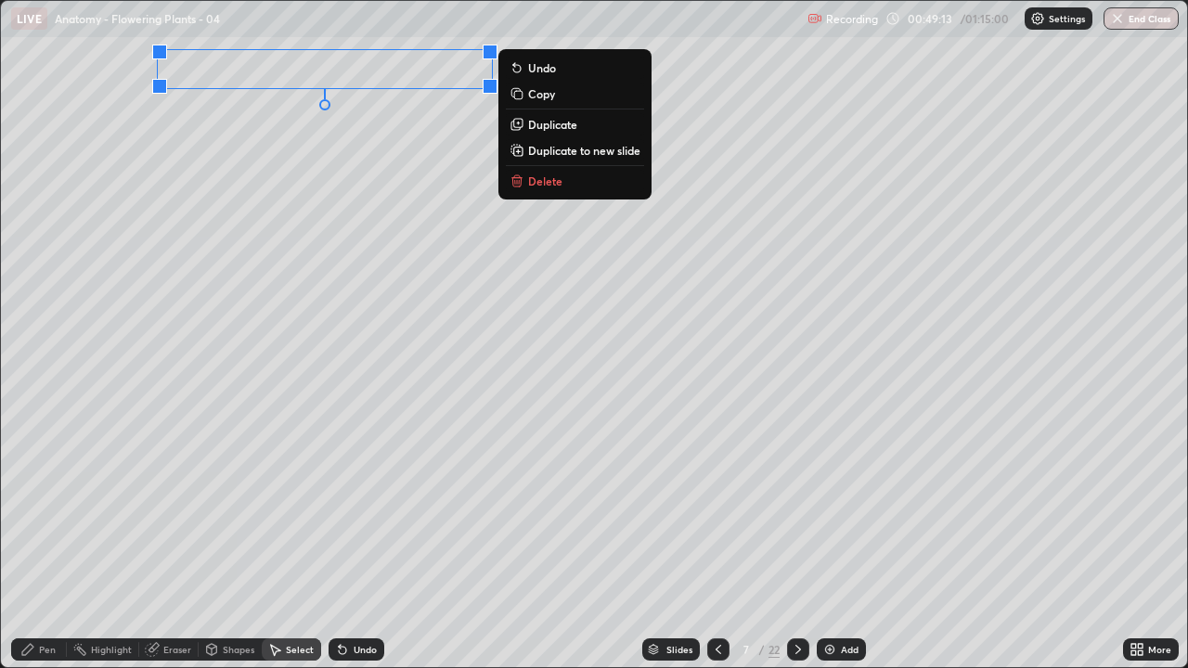
click at [536, 98] on p "Copy" at bounding box center [541, 93] width 27 height 15
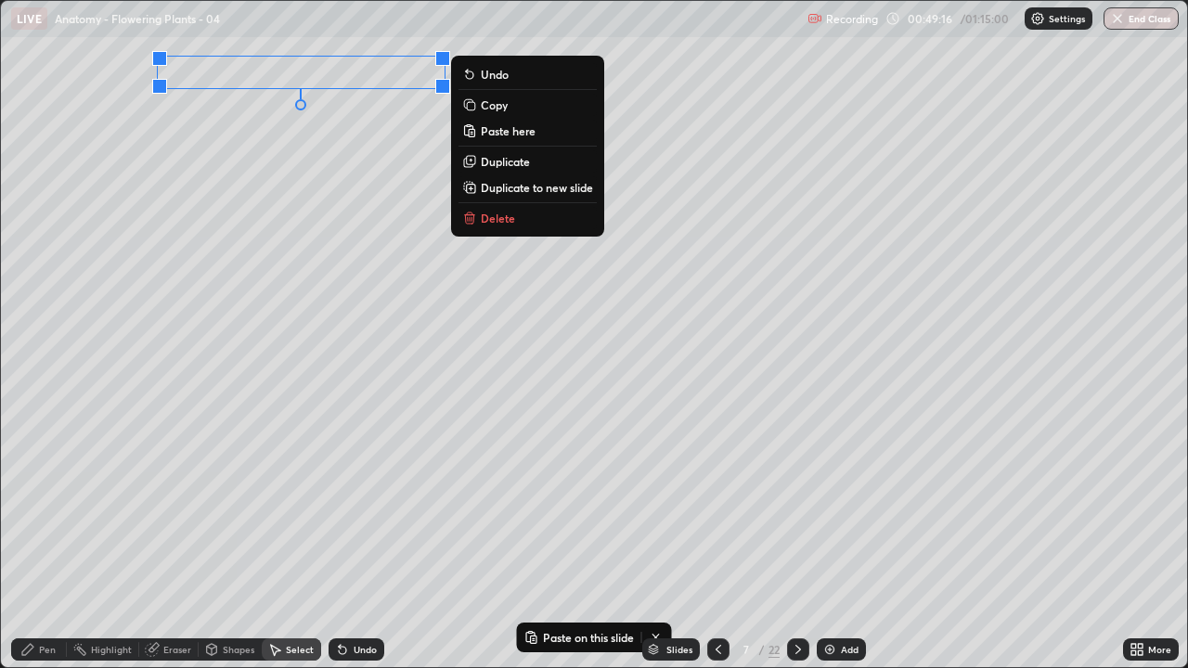
click at [259, 243] on div "0 ° Undo Copy Paste here Duplicate Duplicate to new slide Delete" at bounding box center [594, 334] width 1186 height 666
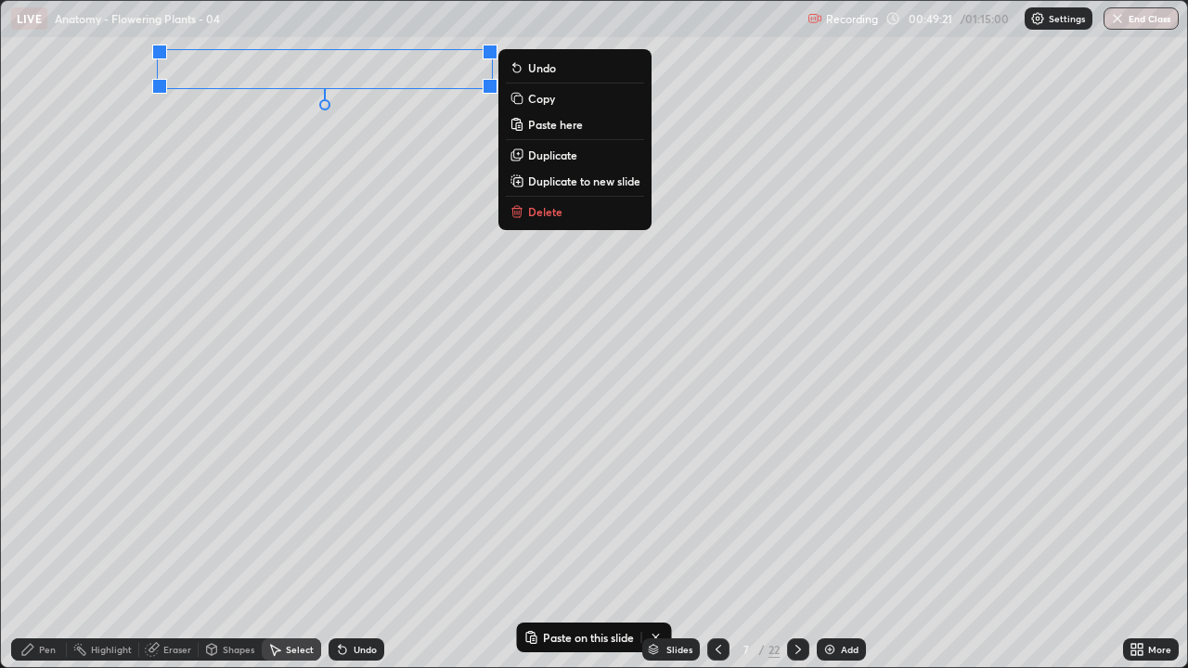
click at [540, 158] on p "Duplicate" at bounding box center [552, 155] width 49 height 15
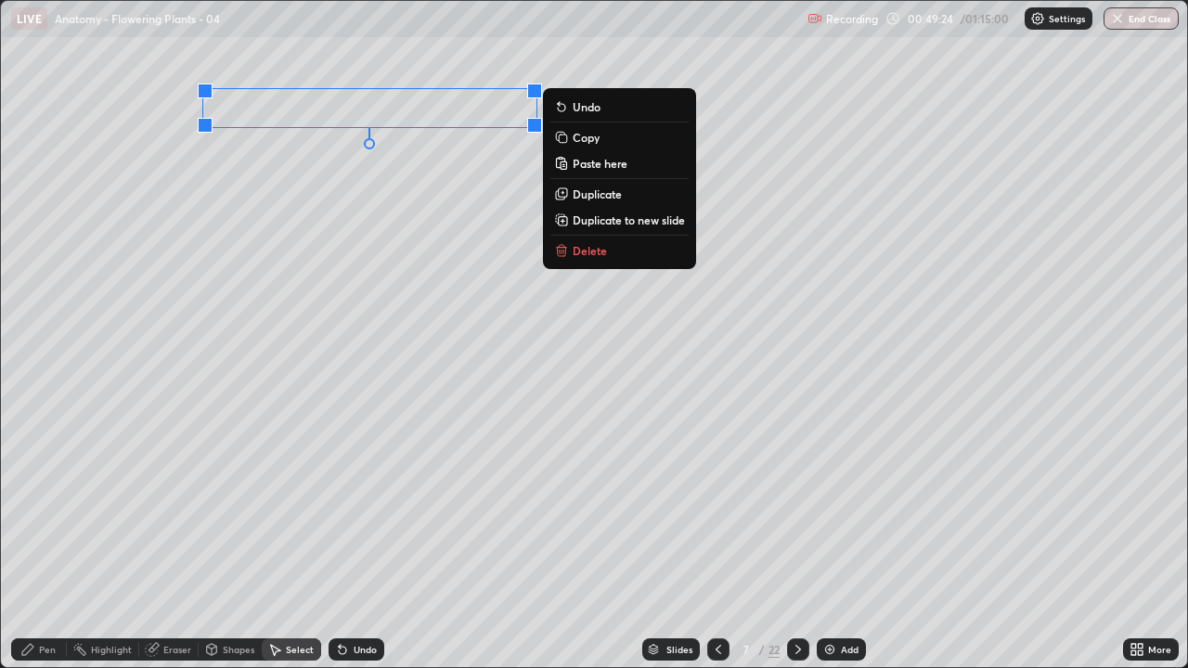
click at [392, 200] on div "0 ° Undo Copy Paste here Duplicate Duplicate to new slide Delete" at bounding box center [594, 334] width 1186 height 666
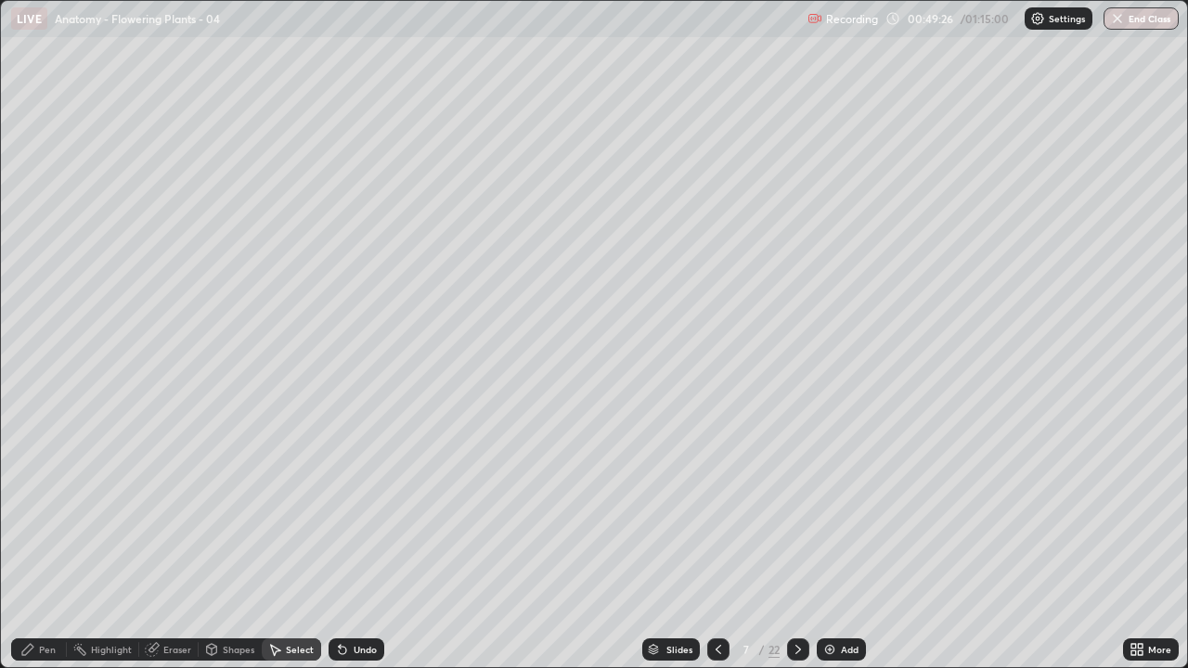
click at [41, 510] on div "Pen" at bounding box center [39, 650] width 56 height 22
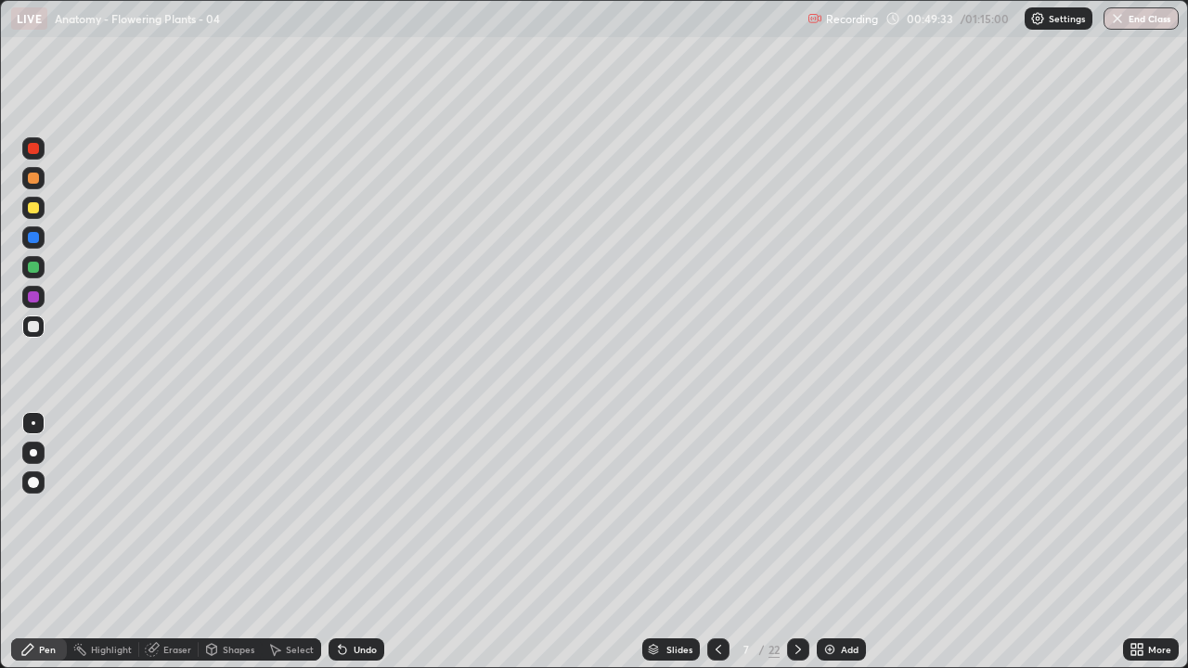
click at [289, 510] on div "Select" at bounding box center [291, 650] width 59 height 22
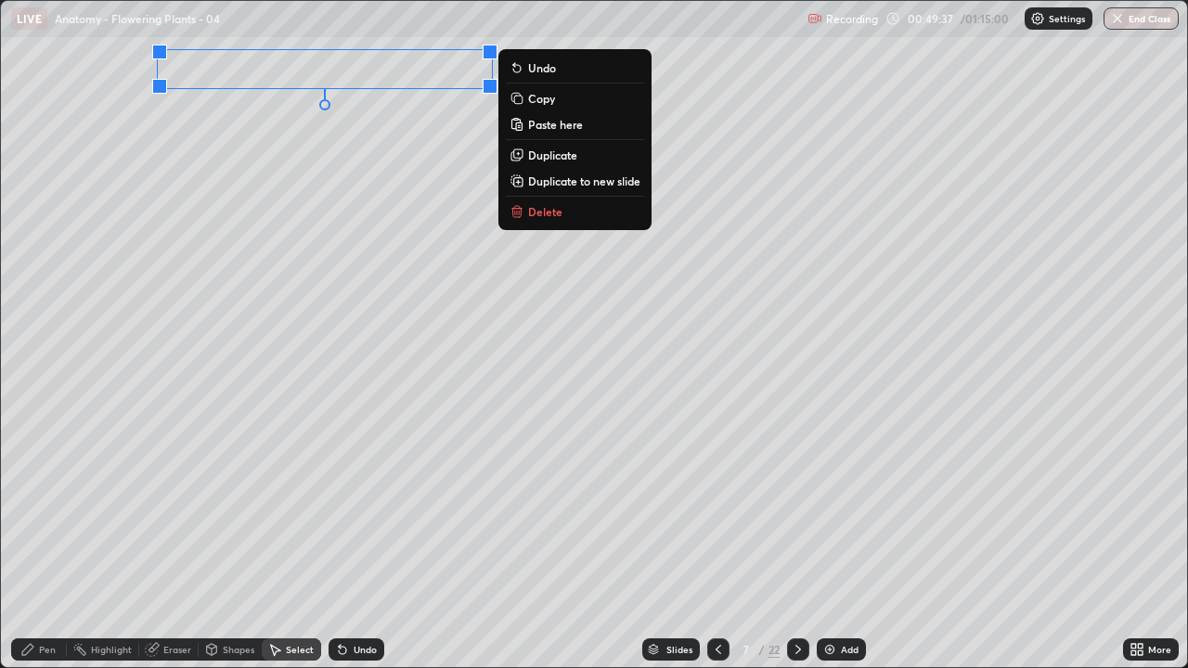
click at [542, 158] on p "Duplicate" at bounding box center [552, 155] width 49 height 15
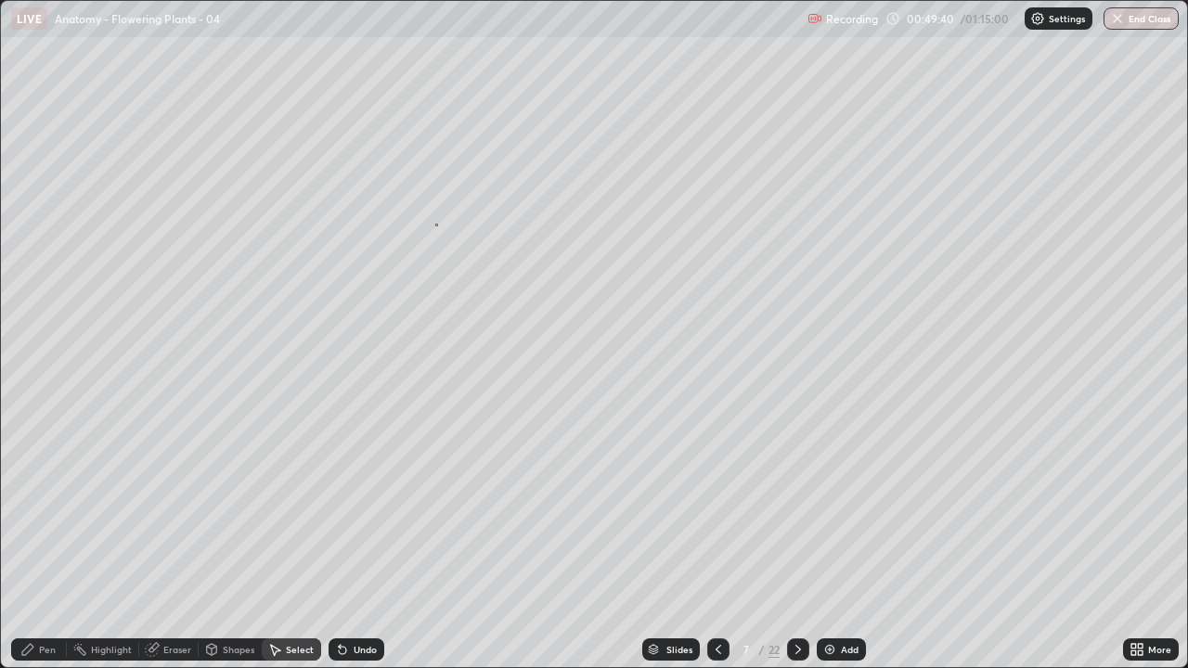
click at [435, 224] on div "0 ° Undo Copy Paste here Duplicate Duplicate to new slide Delete" at bounding box center [594, 334] width 1186 height 666
click at [41, 510] on div "Pen" at bounding box center [47, 649] width 17 height 9
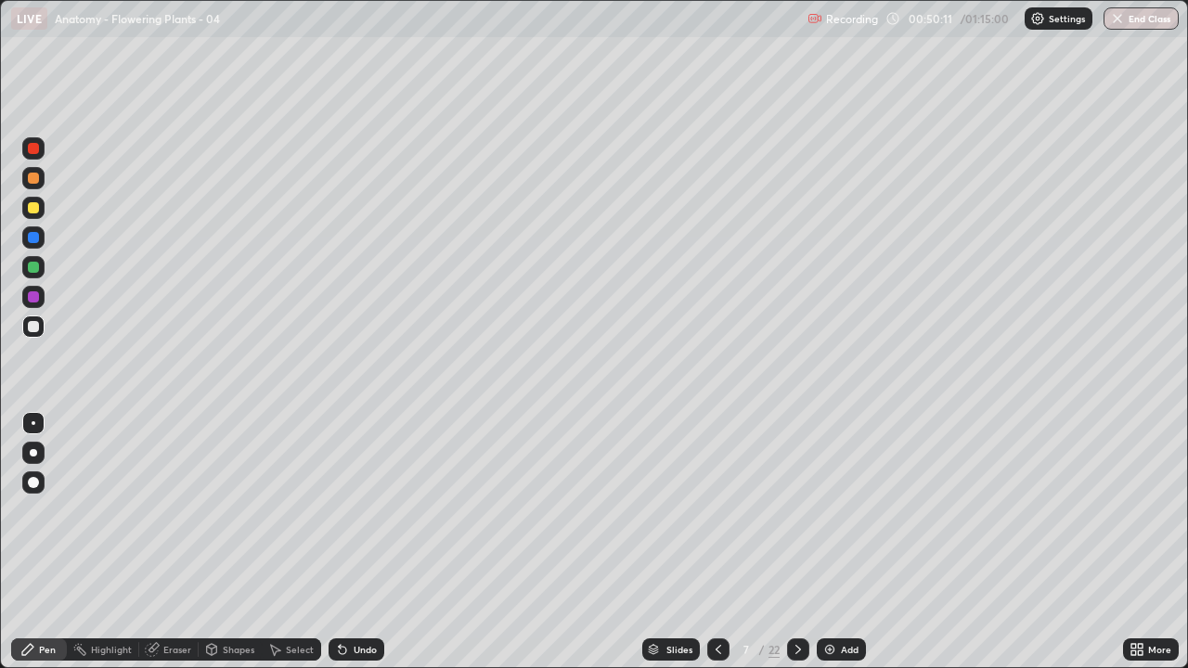
click at [355, 510] on div "Undo" at bounding box center [365, 649] width 23 height 9
click at [354, 510] on div "Undo" at bounding box center [365, 649] width 23 height 9
click at [351, 510] on div "Undo" at bounding box center [357, 650] width 56 height 22
click at [349, 510] on div "Undo" at bounding box center [357, 650] width 56 height 22
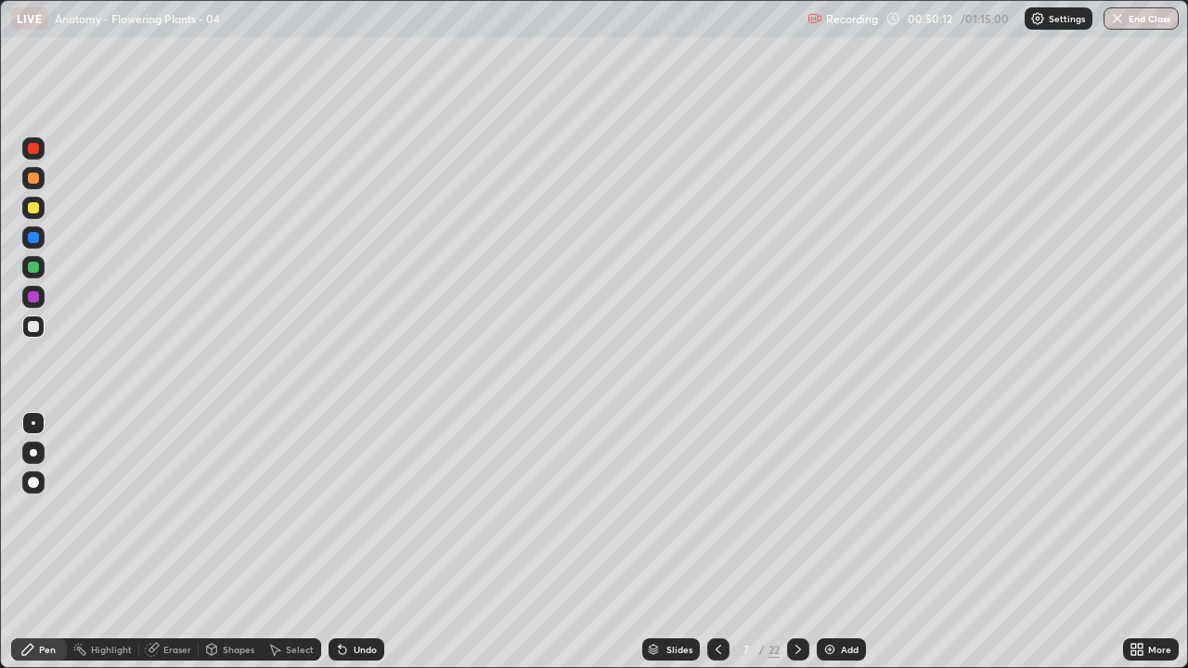
click at [345, 510] on div "Undo" at bounding box center [357, 650] width 56 height 22
click at [350, 510] on div "Undo" at bounding box center [357, 650] width 56 height 22
click at [349, 510] on div "Undo" at bounding box center [357, 650] width 56 height 22
click at [359, 510] on div "Undo" at bounding box center [365, 649] width 23 height 9
click at [358, 510] on div "Undo" at bounding box center [357, 650] width 56 height 22
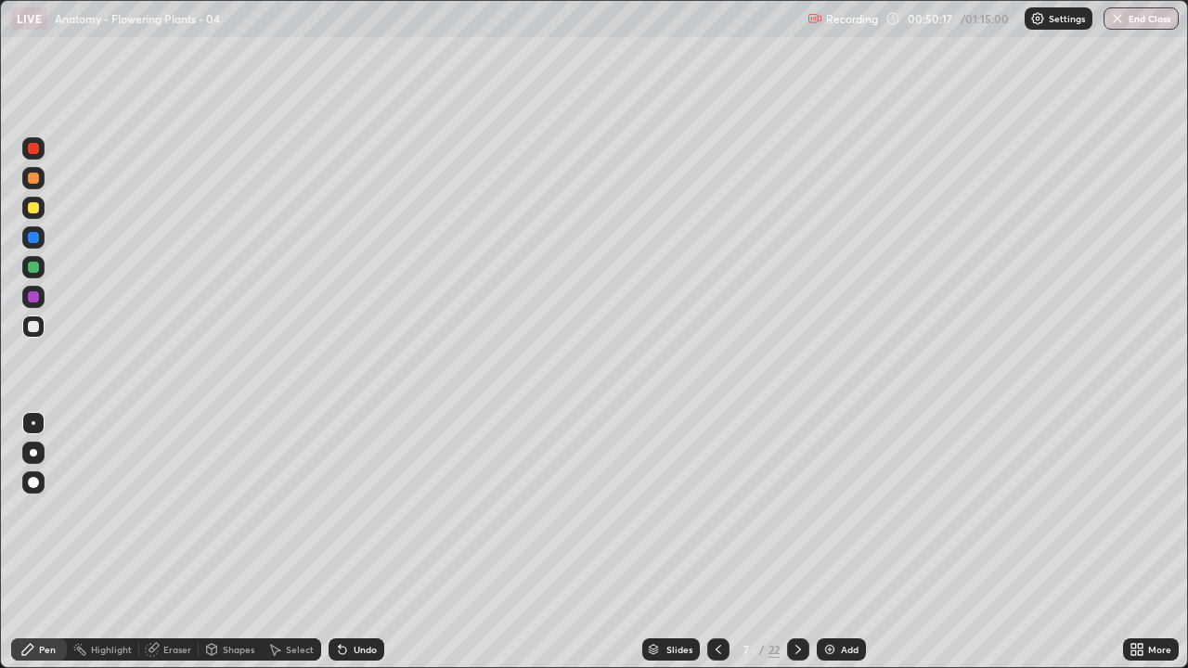
click at [356, 510] on div "Undo" at bounding box center [365, 649] width 23 height 9
click at [347, 510] on div "Undo" at bounding box center [357, 650] width 56 height 22
click at [355, 510] on div "Undo" at bounding box center [357, 650] width 56 height 22
click at [357, 510] on div "Undo" at bounding box center [365, 649] width 23 height 9
click at [354, 510] on div "Undo" at bounding box center [365, 649] width 23 height 9
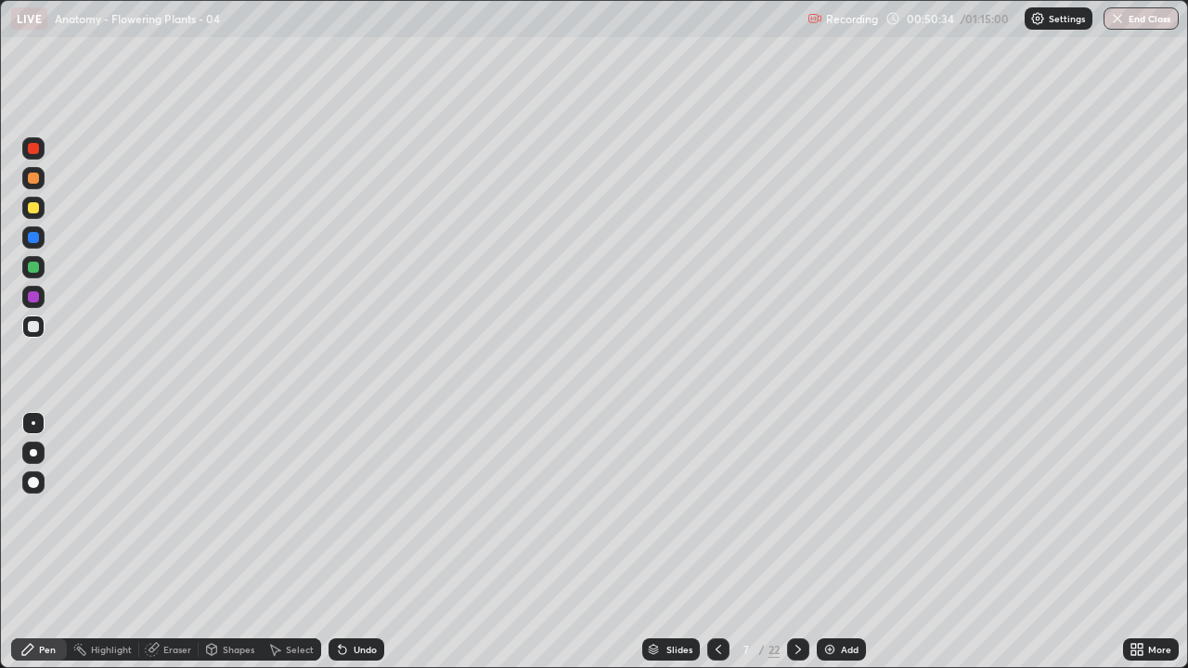
click at [349, 510] on div "Undo" at bounding box center [357, 650] width 56 height 22
click at [305, 510] on div "Select" at bounding box center [300, 649] width 28 height 9
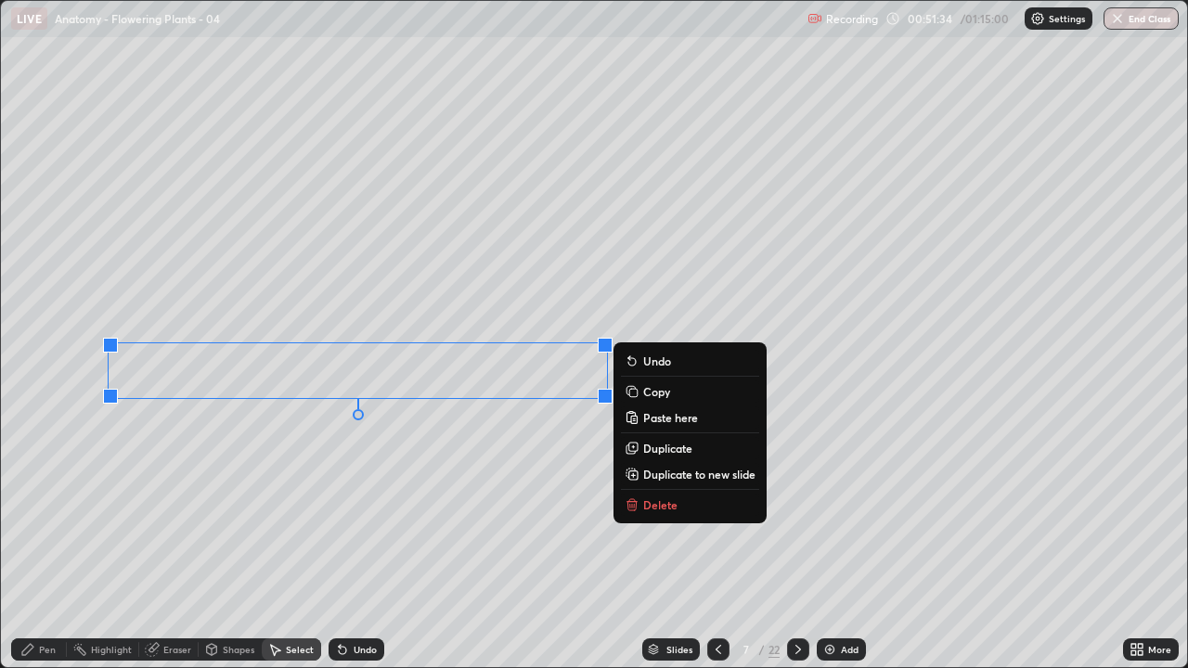
click at [659, 449] on p "Duplicate" at bounding box center [667, 448] width 49 height 15
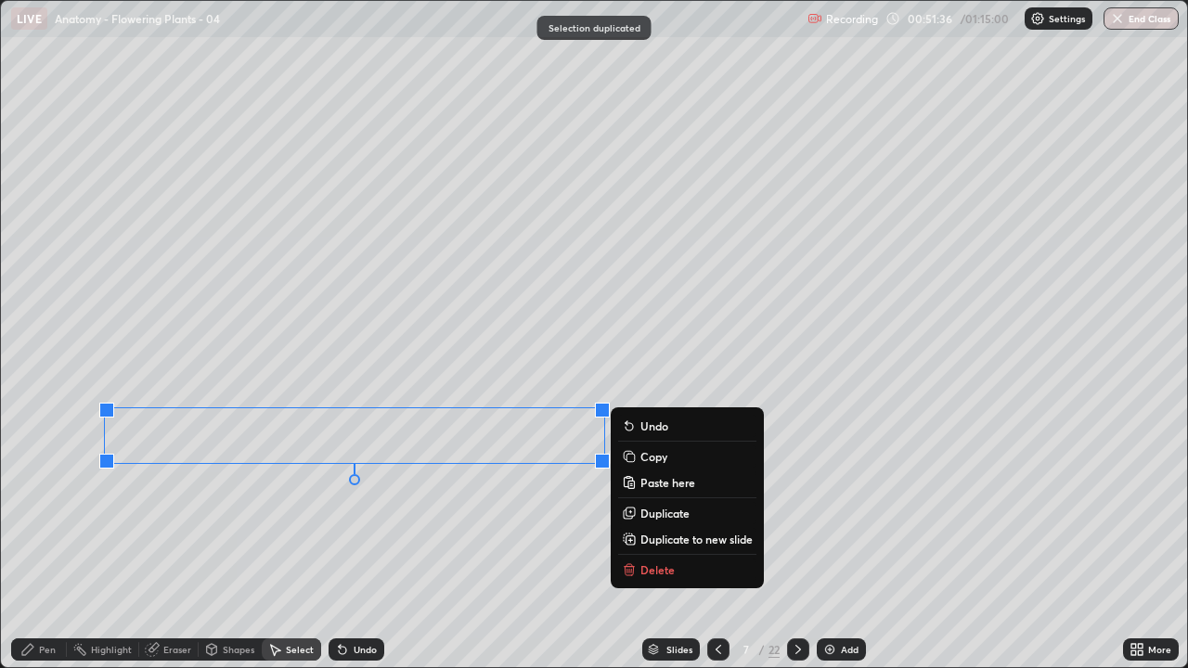
click at [273, 510] on div "0 ° Undo Copy Paste here Duplicate Duplicate to new slide Delete" at bounding box center [594, 334] width 1186 height 666
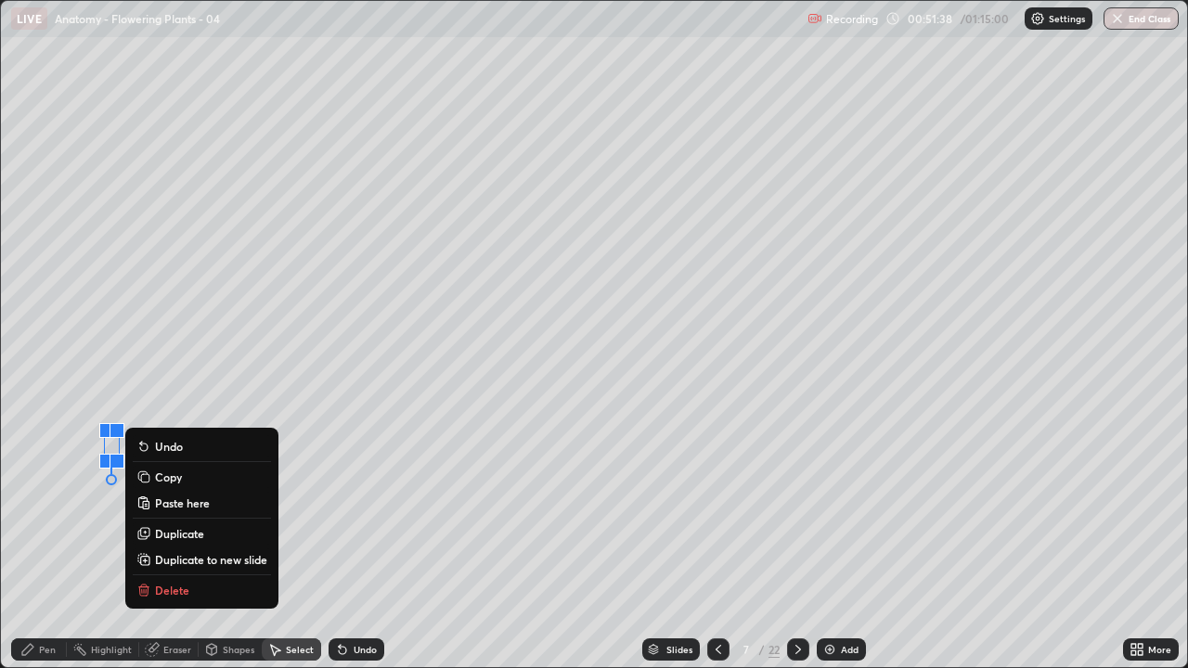
click at [196, 510] on button "Delete" at bounding box center [202, 590] width 138 height 22
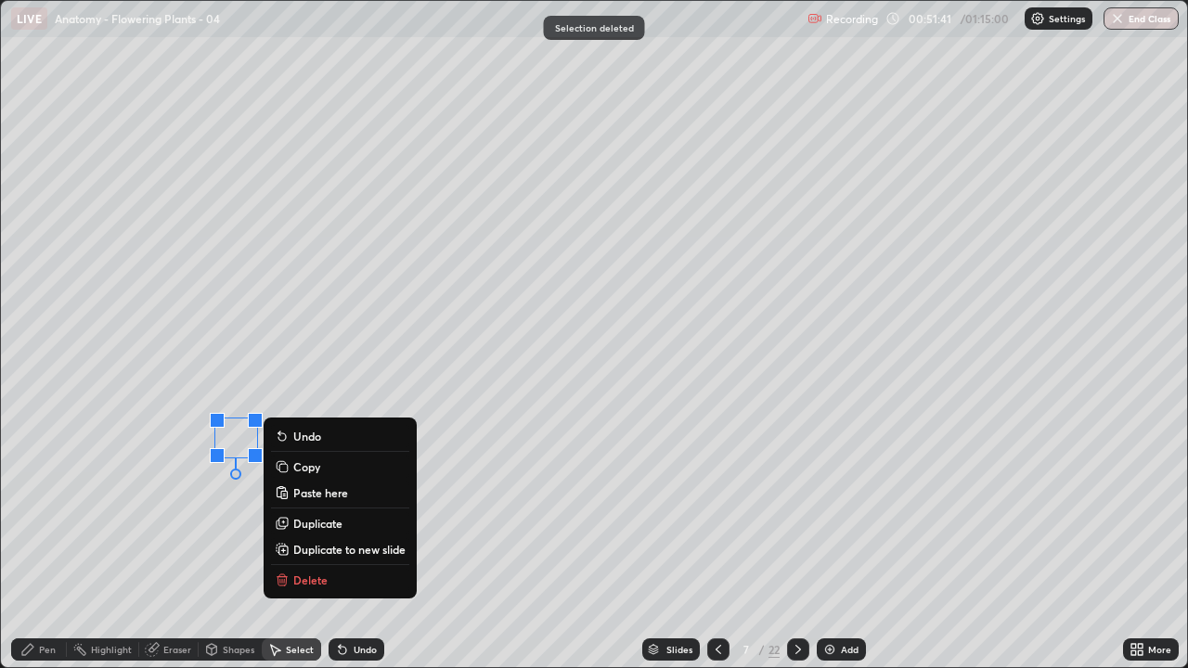
click at [312, 510] on button "Delete" at bounding box center [340, 580] width 138 height 22
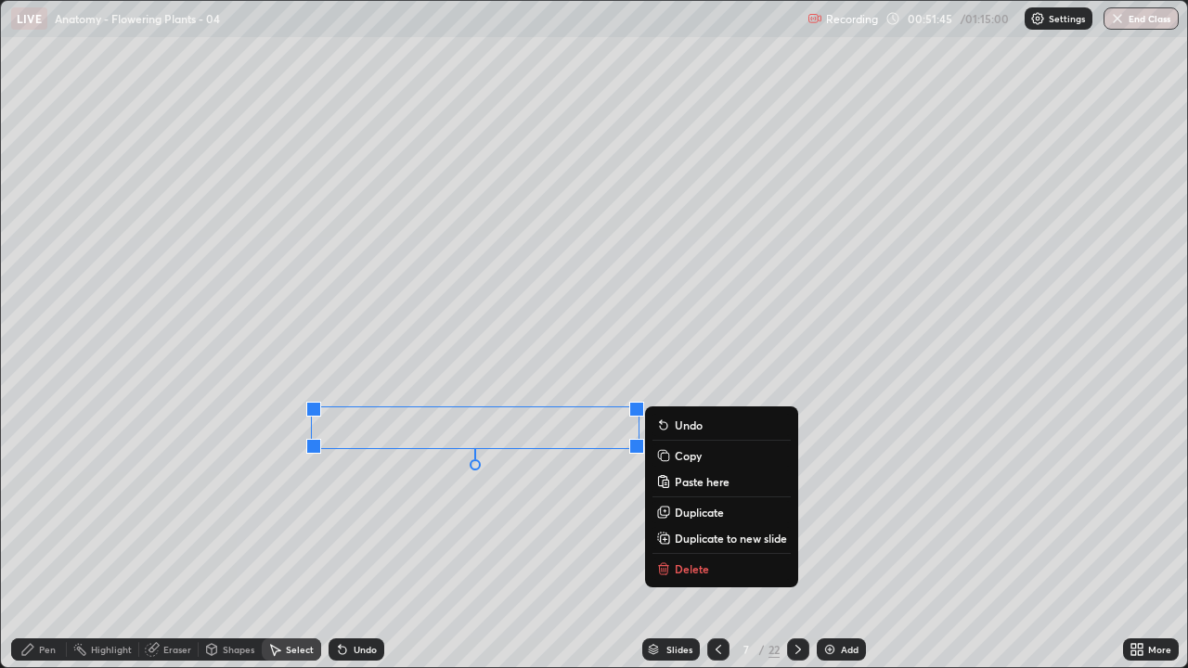
click at [439, 510] on div "0 ° Undo Copy Paste here Duplicate Duplicate to new slide Delete" at bounding box center [594, 334] width 1186 height 666
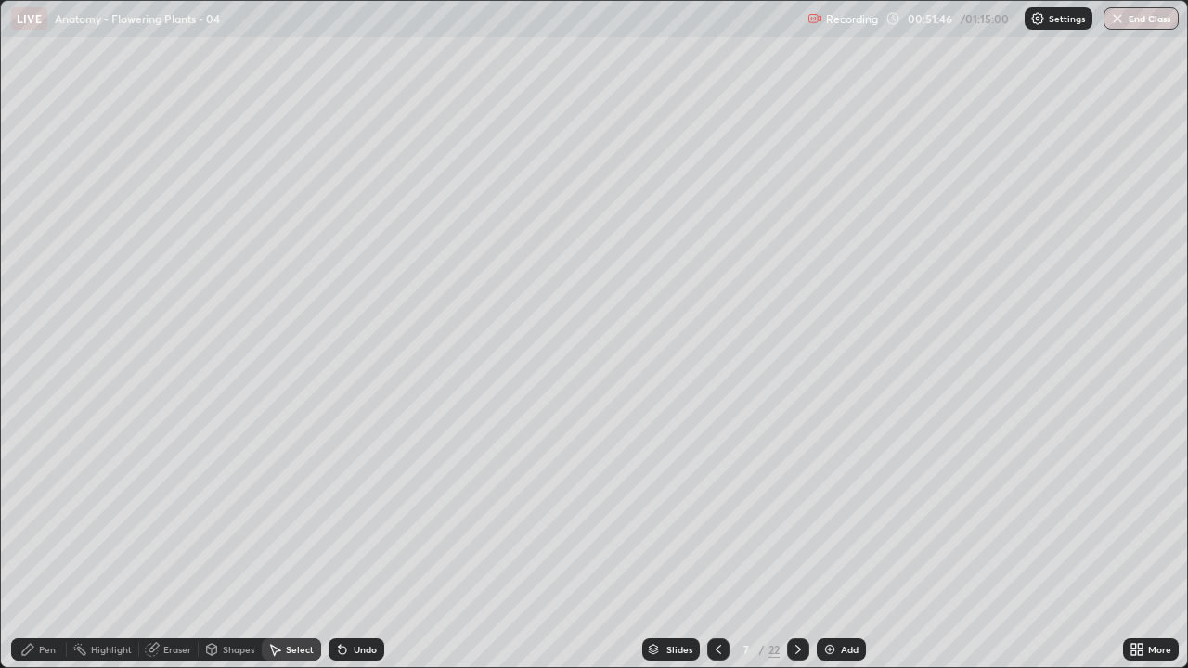
click at [53, 510] on div "Pen" at bounding box center [47, 649] width 17 height 9
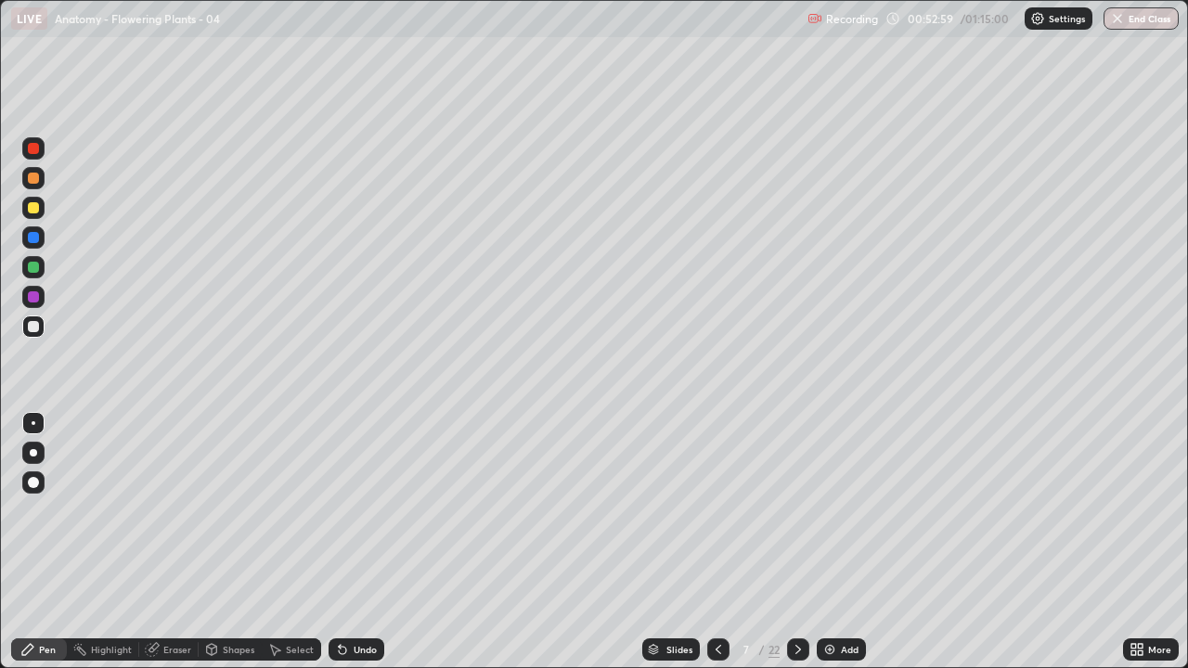
click at [291, 510] on div "Select" at bounding box center [300, 649] width 28 height 9
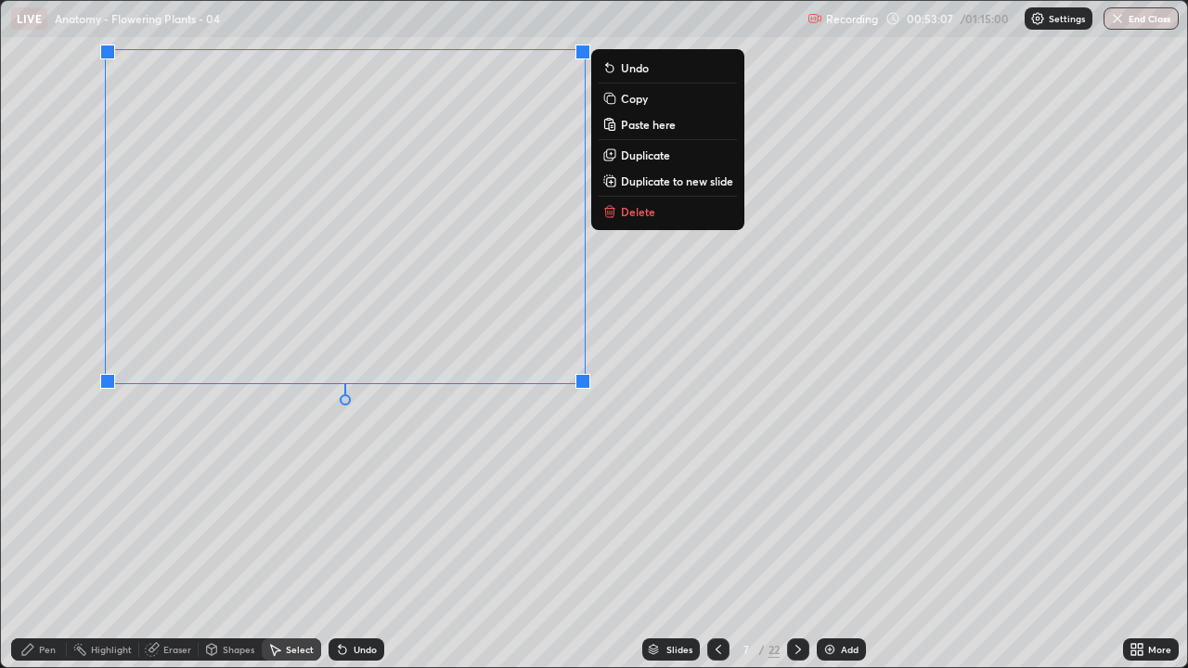
click at [468, 506] on div "0 ° Undo Copy Paste here Duplicate Duplicate to new slide Delete" at bounding box center [594, 334] width 1186 height 666
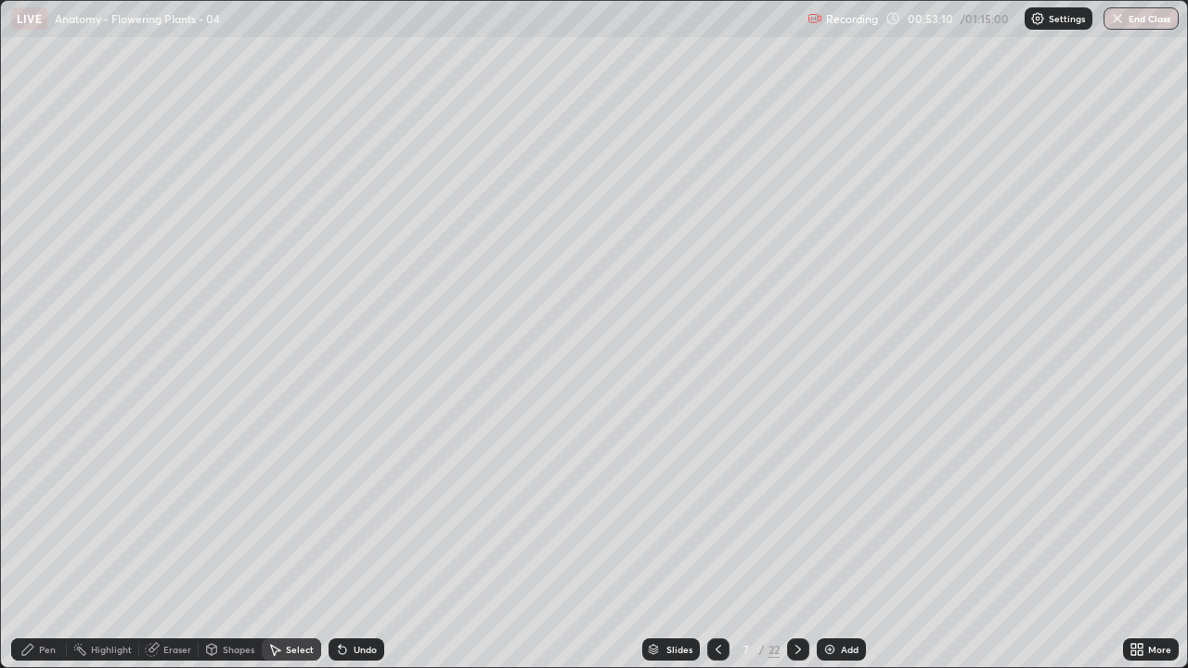
click at [43, 510] on div "Pen" at bounding box center [47, 649] width 17 height 9
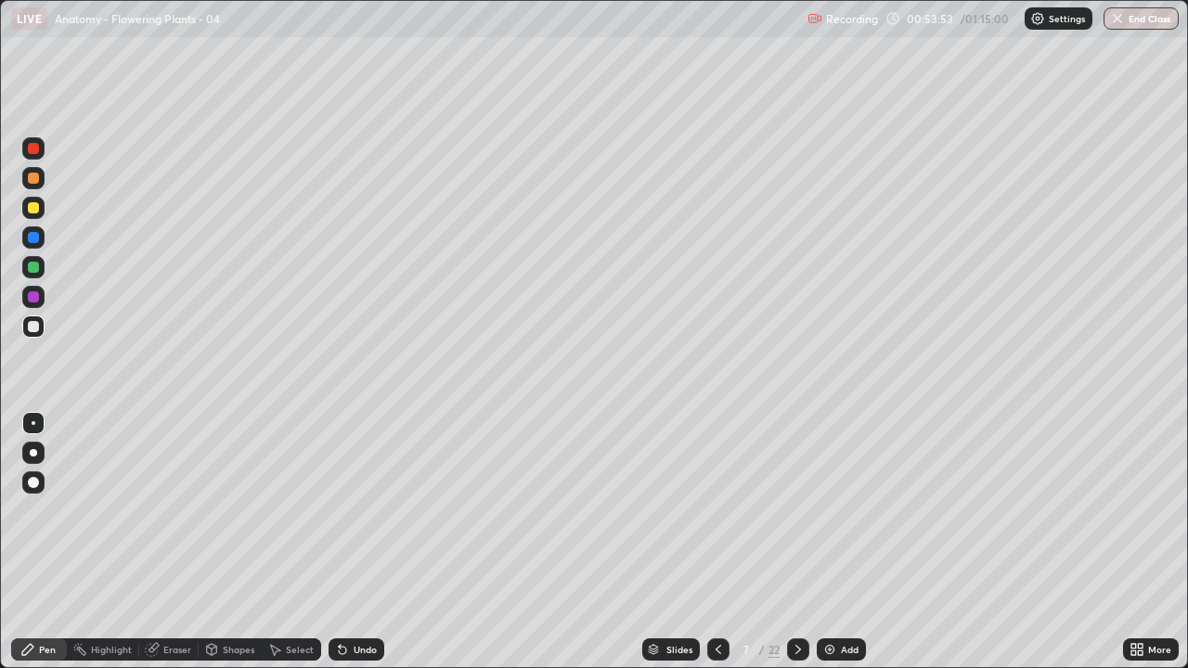
click at [370, 510] on div "Undo" at bounding box center [357, 650] width 56 height 22
click at [287, 510] on div "Select" at bounding box center [300, 649] width 28 height 9
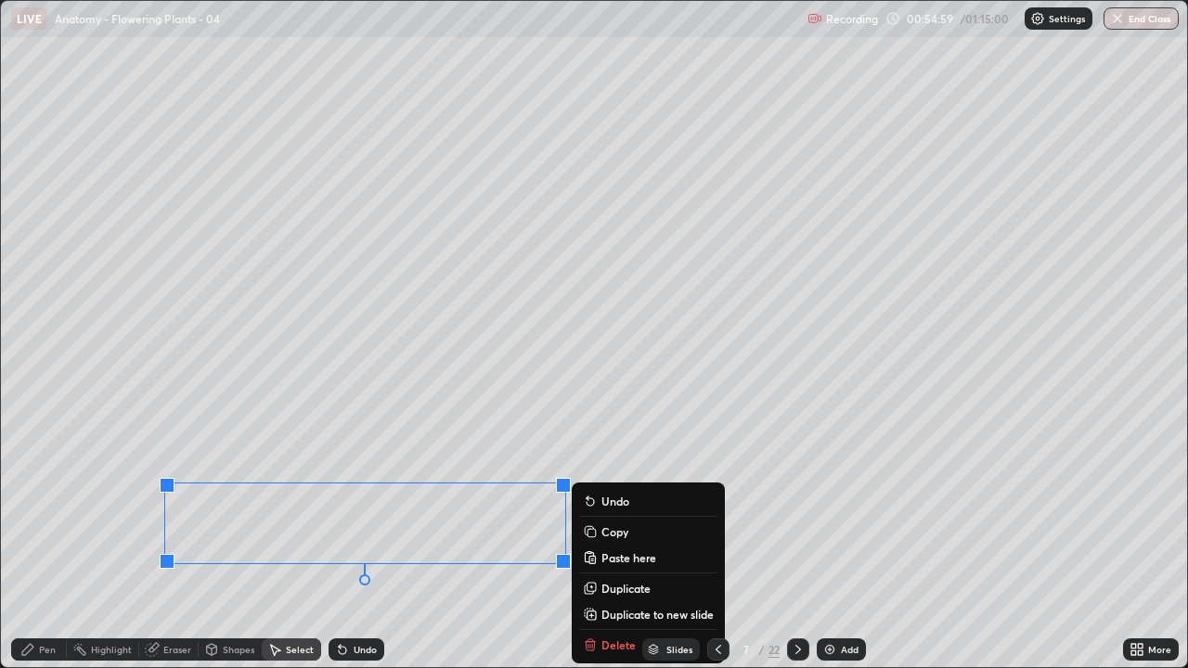
click at [442, 510] on div "0 ° Undo Copy Paste here Duplicate Duplicate to new slide Delete" at bounding box center [594, 334] width 1186 height 666
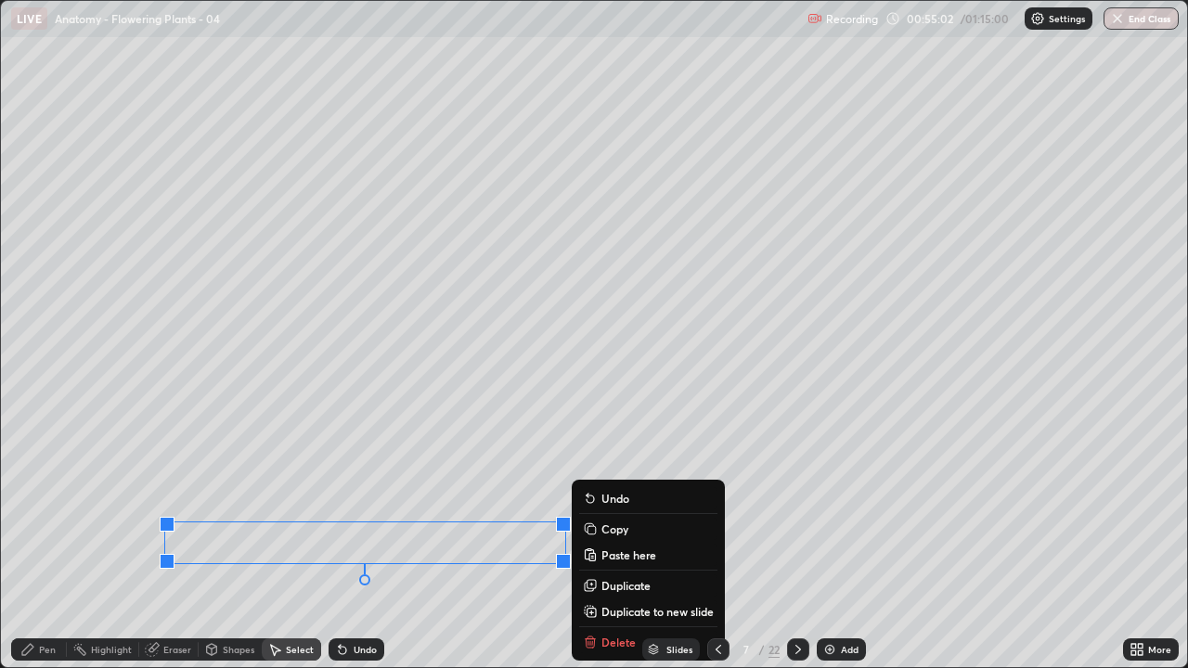
click at [599, 510] on button "Duplicate" at bounding box center [648, 585] width 138 height 22
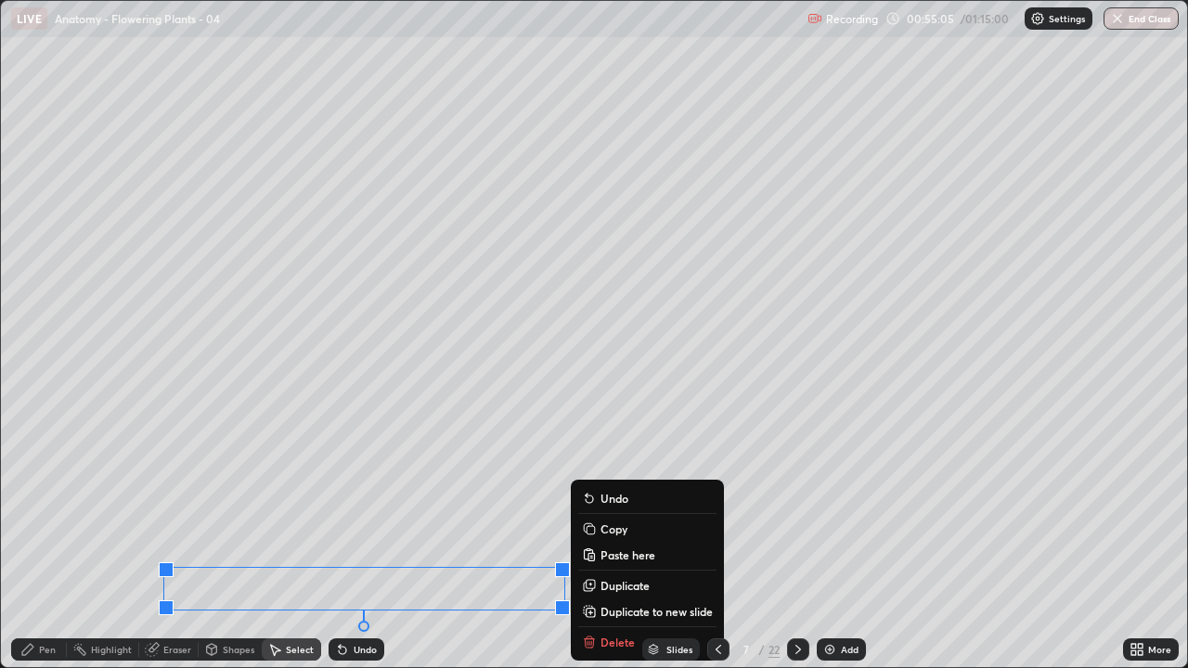
click at [223, 510] on div "Shapes" at bounding box center [230, 649] width 63 height 37
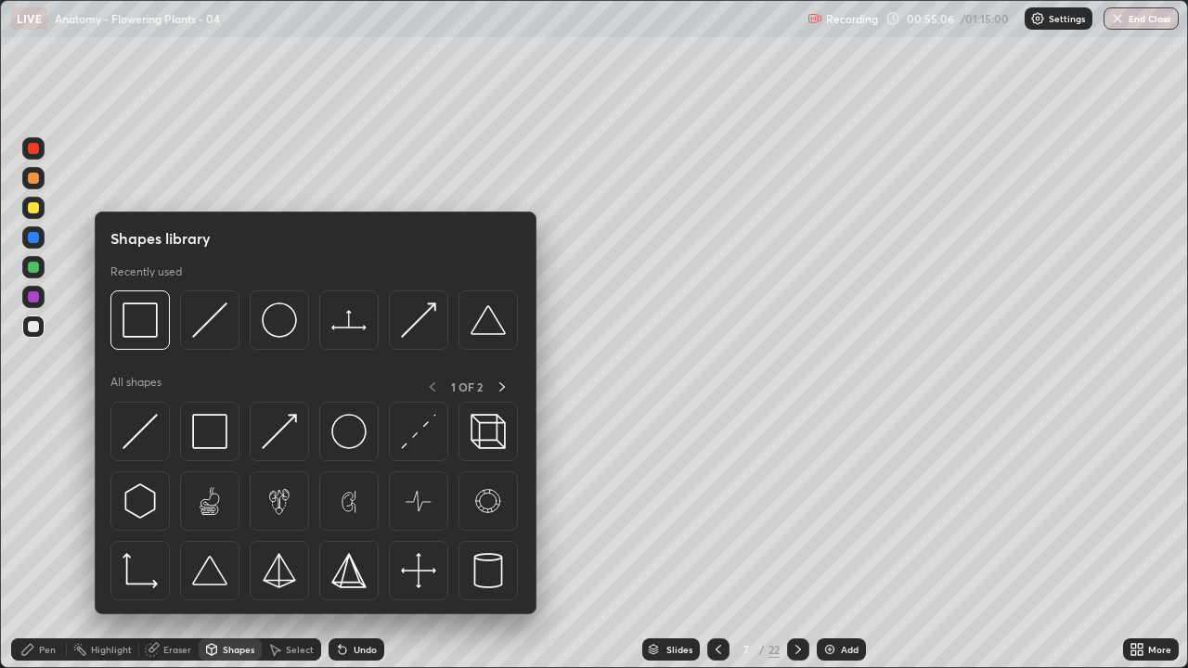
click at [425, 510] on div "Slides 7 / 22 Add" at bounding box center [753, 649] width 739 height 37
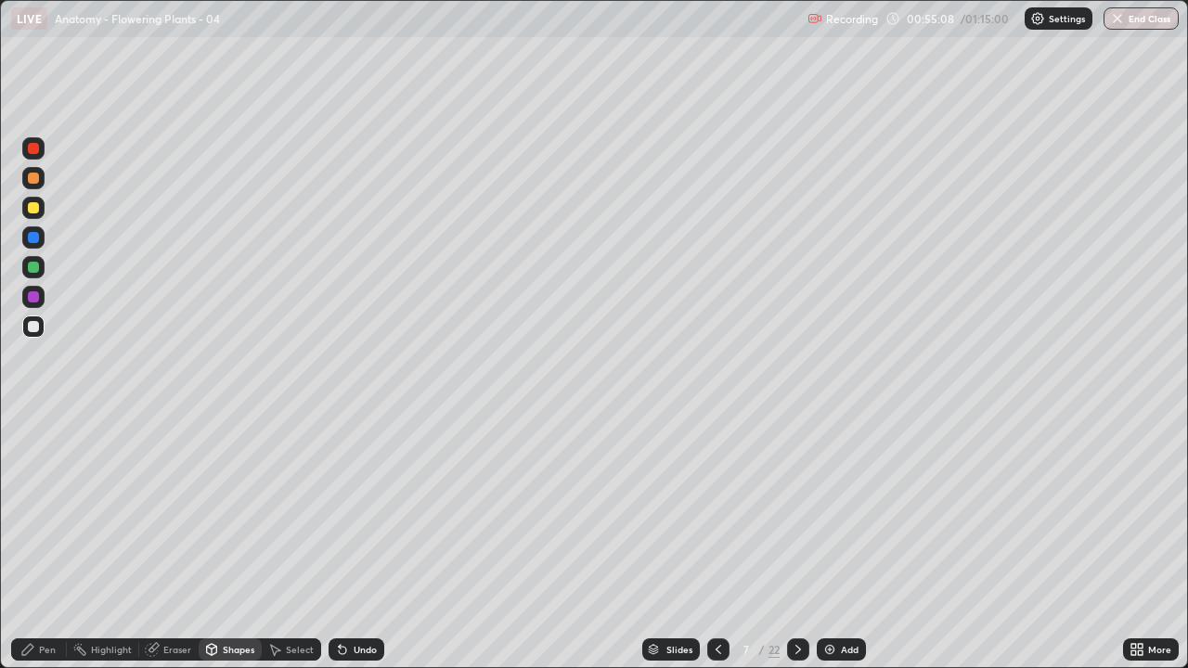
click at [172, 510] on div "Eraser" at bounding box center [177, 649] width 28 height 9
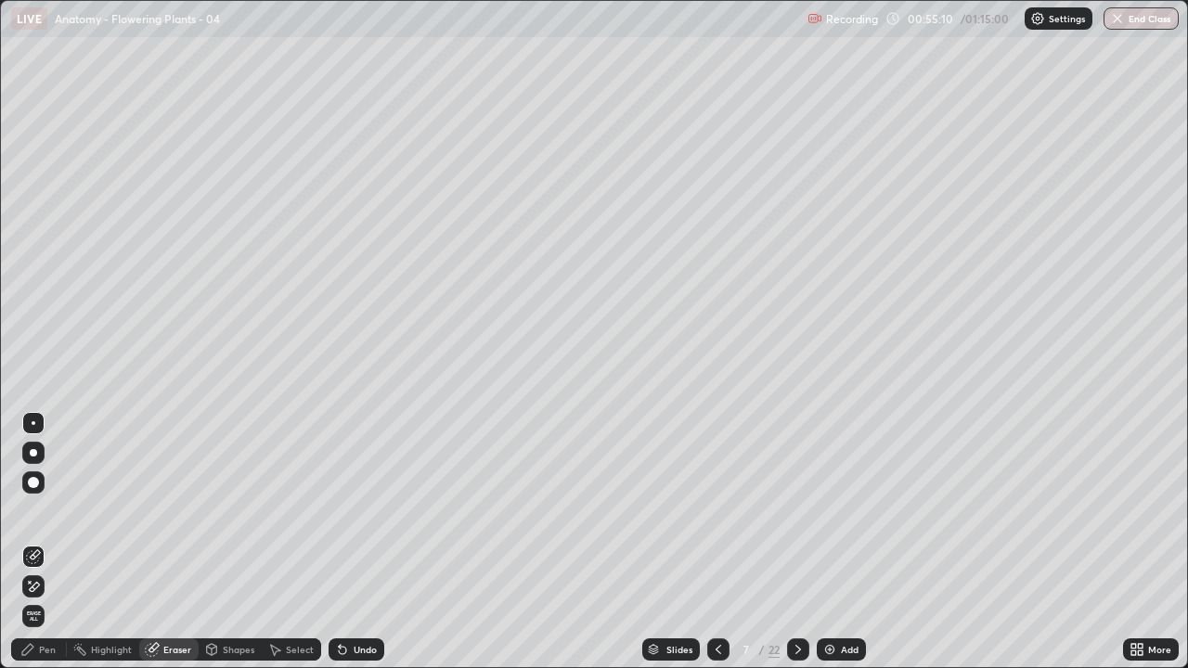
click at [46, 510] on div "Pen" at bounding box center [47, 649] width 17 height 9
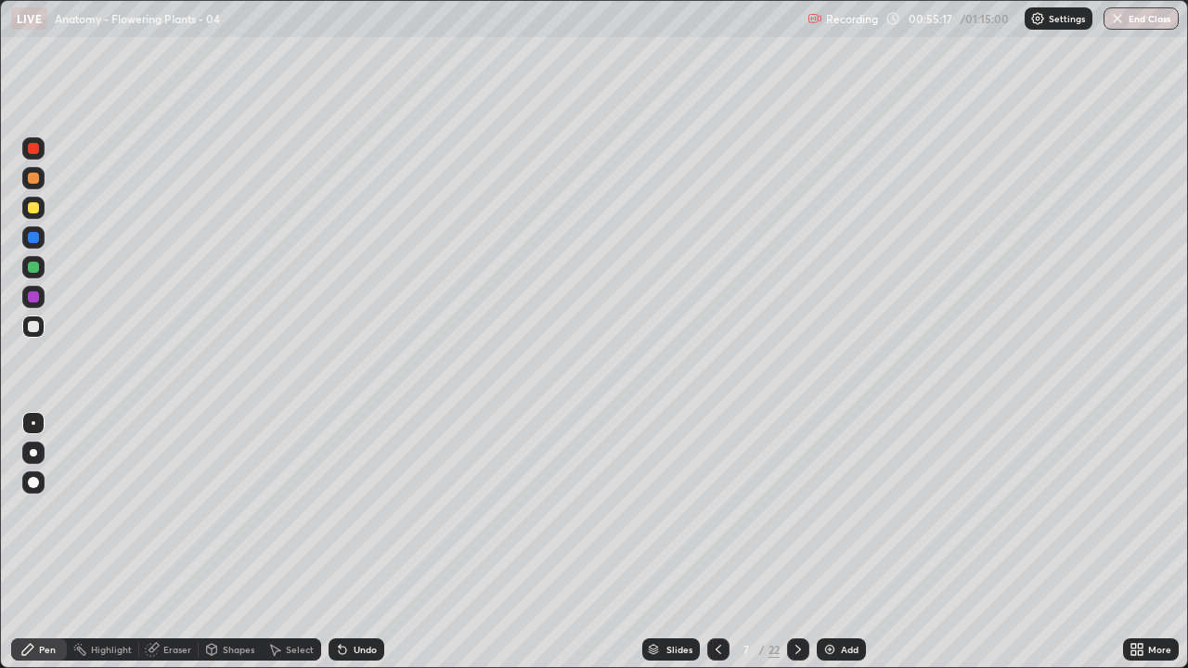
click at [293, 510] on div "Select" at bounding box center [300, 649] width 28 height 9
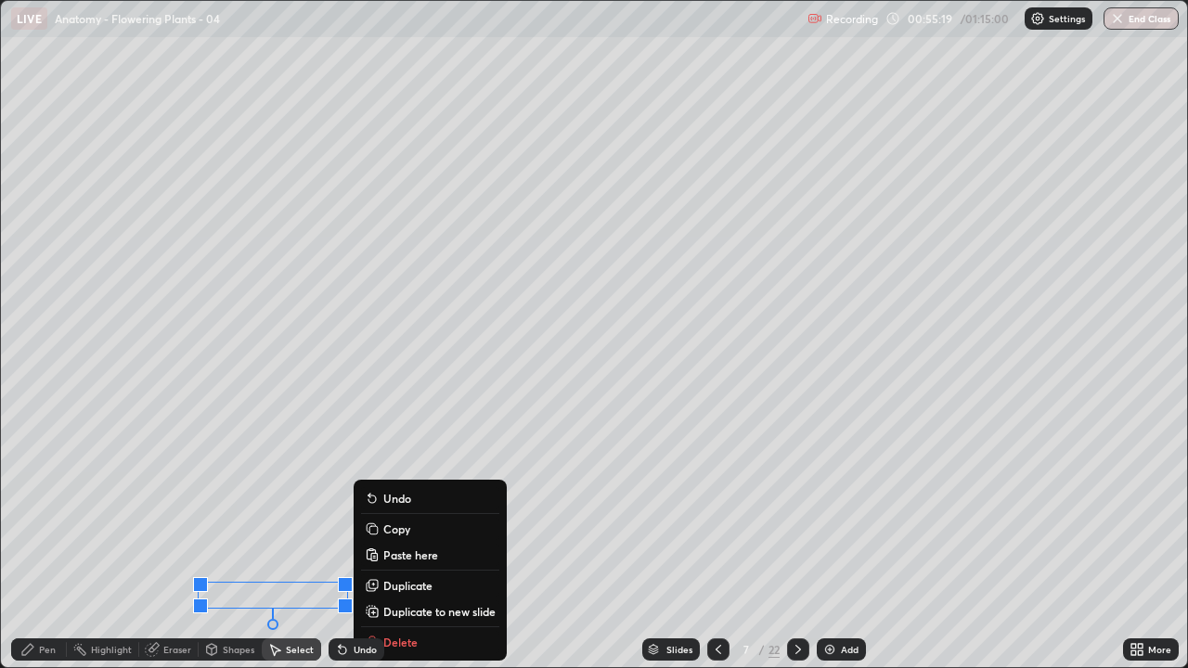
click at [217, 510] on div "Shapes" at bounding box center [230, 649] width 63 height 37
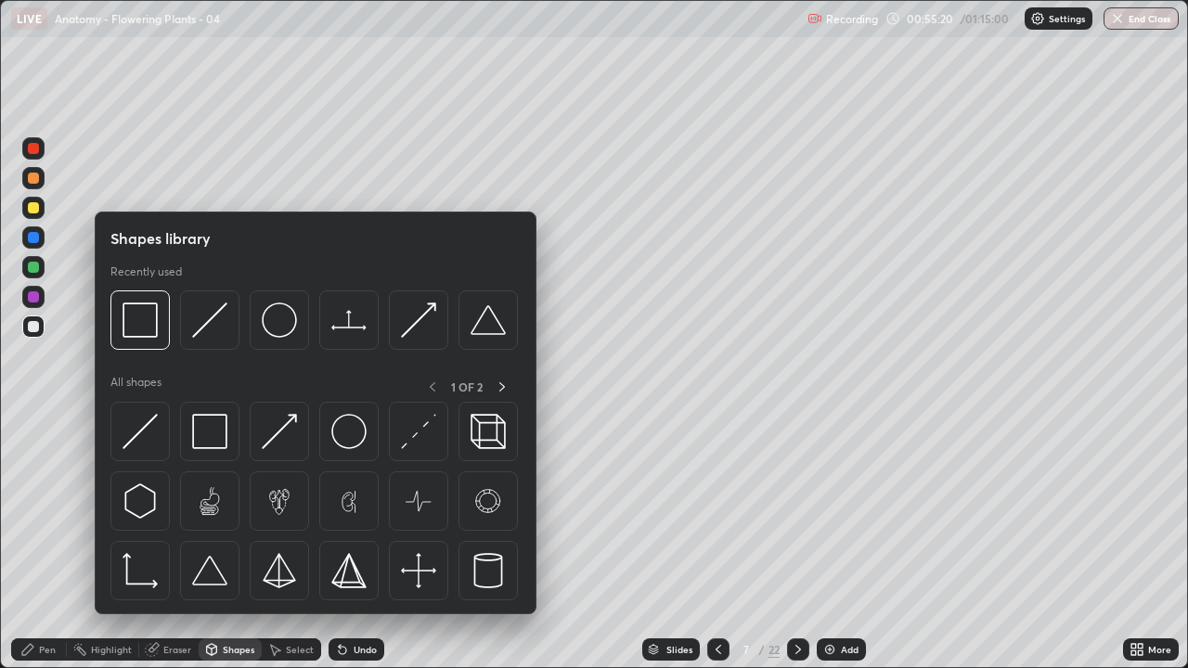
click at [223, 510] on div "Shapes" at bounding box center [230, 650] width 63 height 22
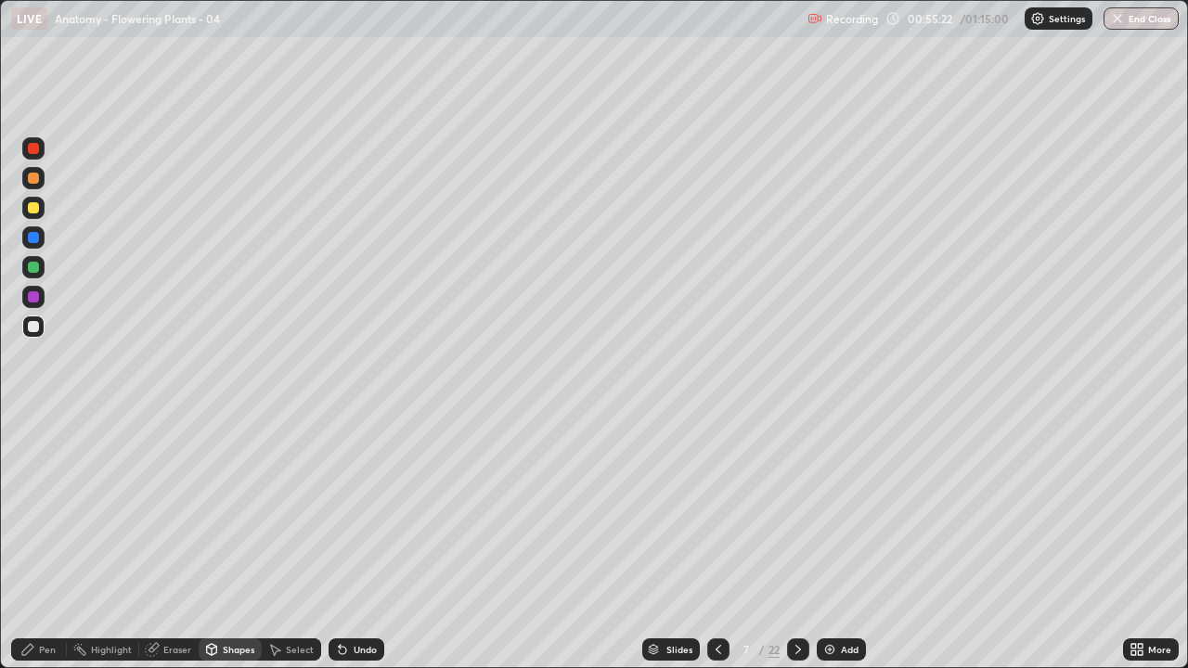
click at [354, 510] on div "Undo" at bounding box center [365, 649] width 23 height 9
click at [172, 510] on div "Eraser" at bounding box center [177, 649] width 28 height 9
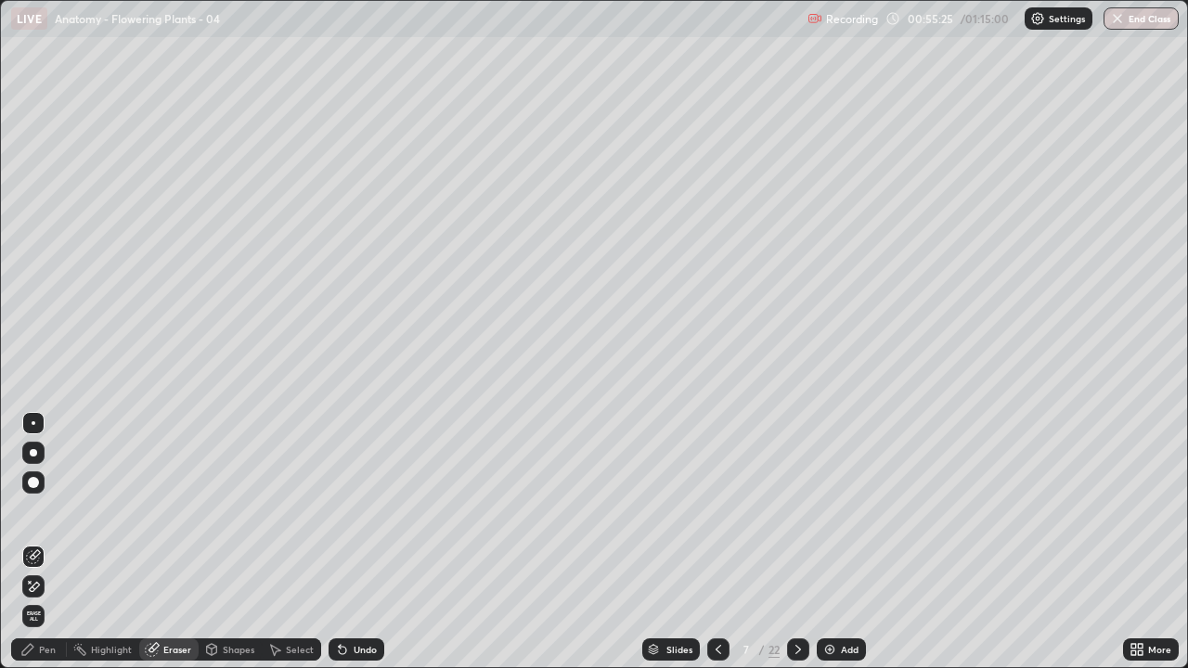
click at [345, 510] on icon at bounding box center [342, 649] width 15 height 15
click at [112, 510] on div "Highlight" at bounding box center [111, 649] width 41 height 9
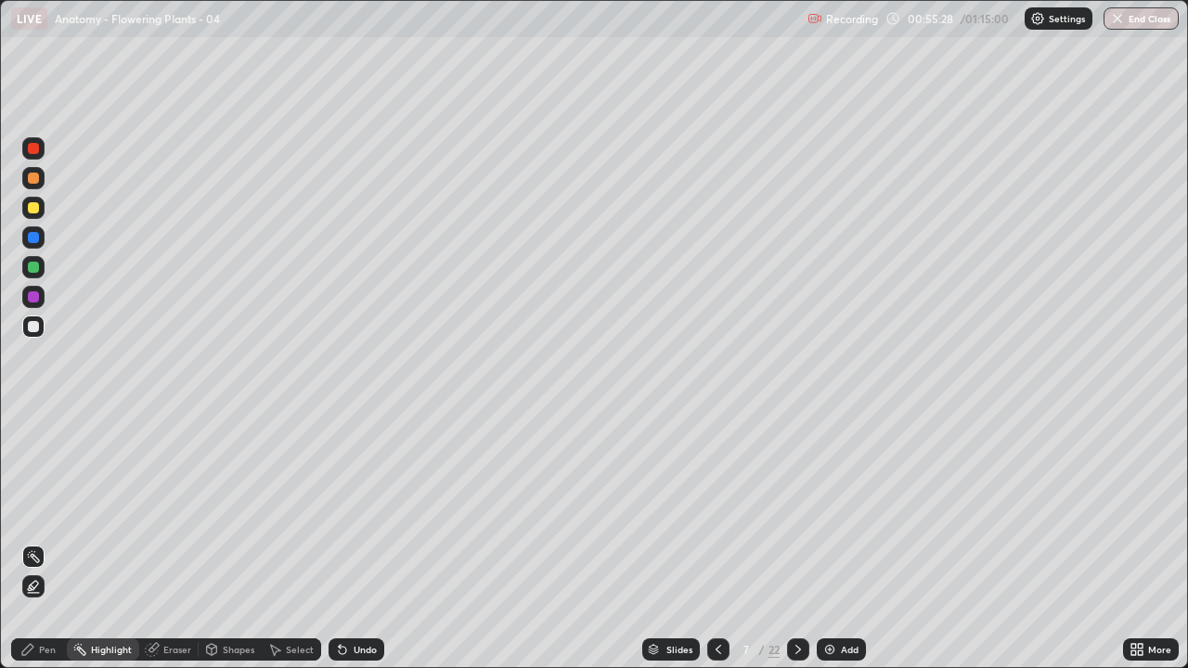
click at [243, 510] on div "Shapes" at bounding box center [239, 649] width 32 height 9
click at [286, 510] on div "Select" at bounding box center [300, 649] width 28 height 9
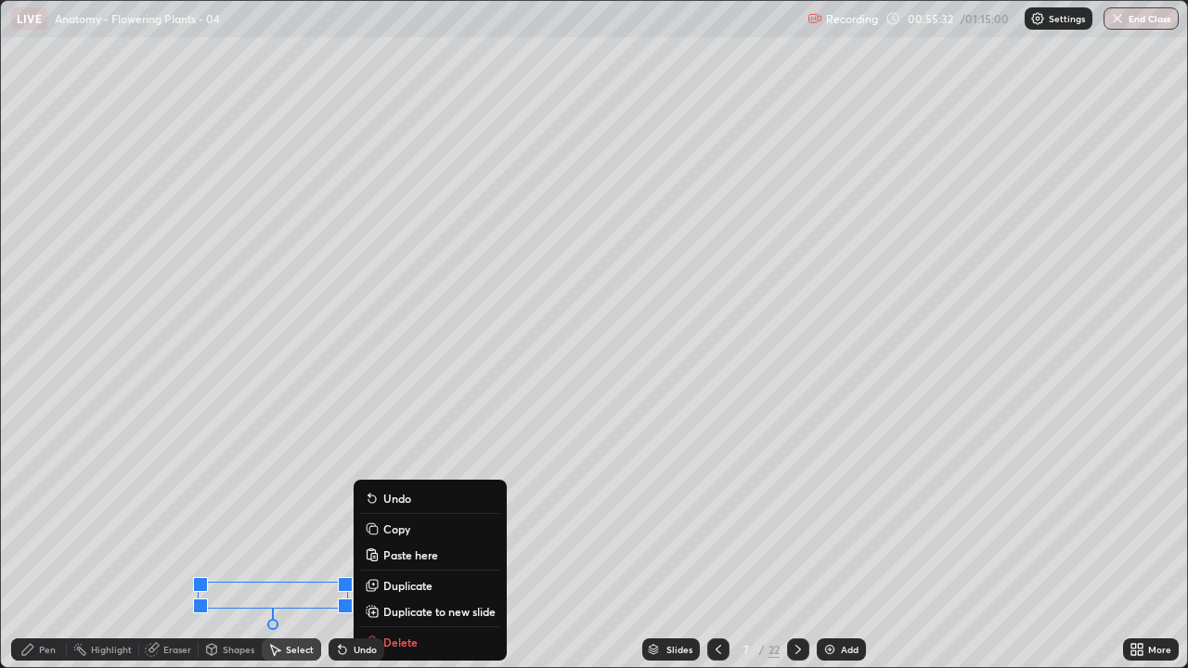
click at [304, 510] on div "Select" at bounding box center [291, 649] width 59 height 37
click at [310, 510] on div "Select" at bounding box center [291, 649] width 59 height 37
click at [329, 510] on div "Undo" at bounding box center [352, 649] width 63 height 37
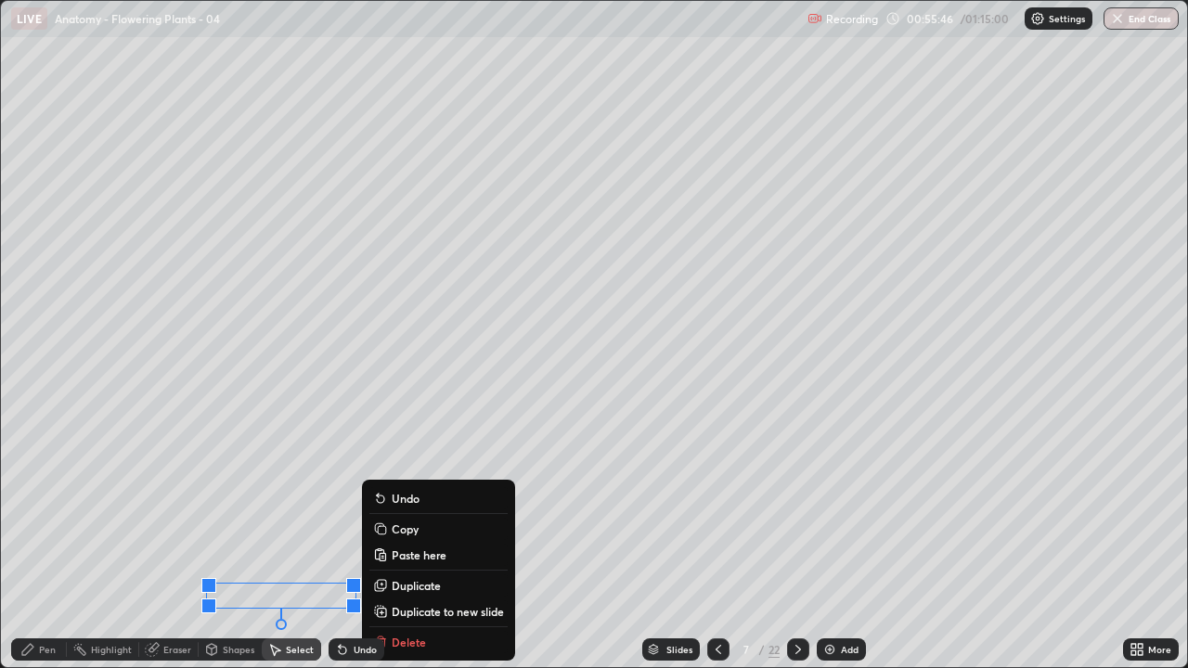
click at [359, 510] on div "Undo" at bounding box center [365, 649] width 23 height 9
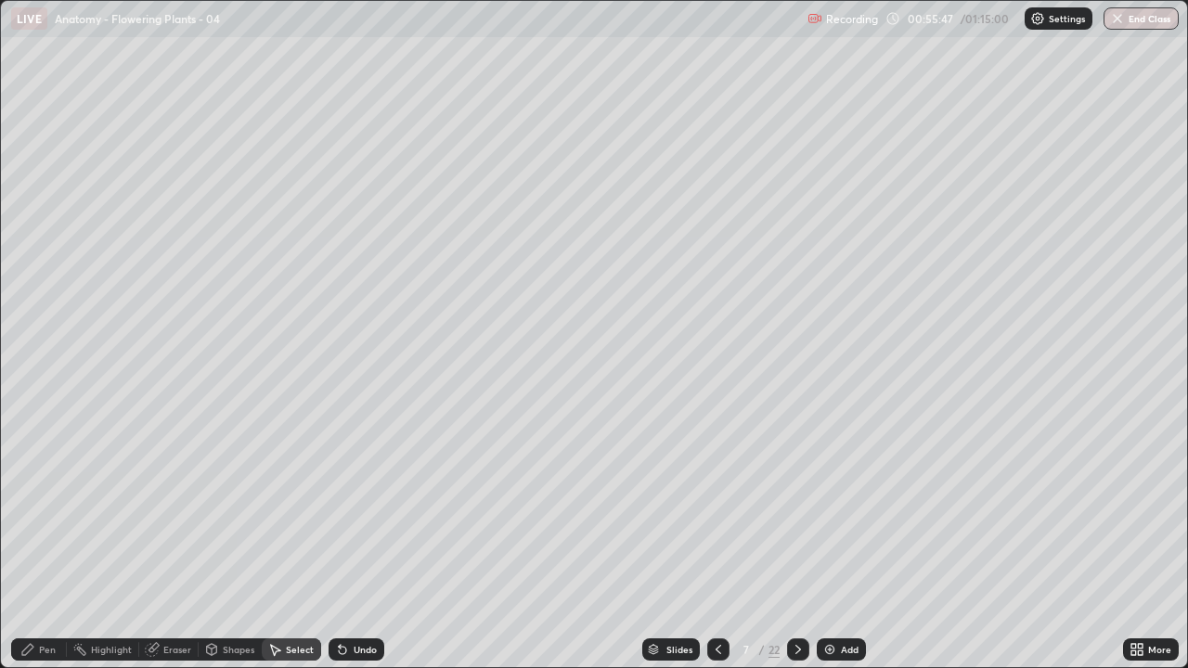
click at [354, 510] on div "Undo" at bounding box center [365, 649] width 23 height 9
click at [350, 510] on div "Undo" at bounding box center [357, 650] width 56 height 22
click at [354, 510] on div "Undo" at bounding box center [365, 649] width 23 height 9
click at [50, 510] on div "Pen" at bounding box center [47, 649] width 17 height 9
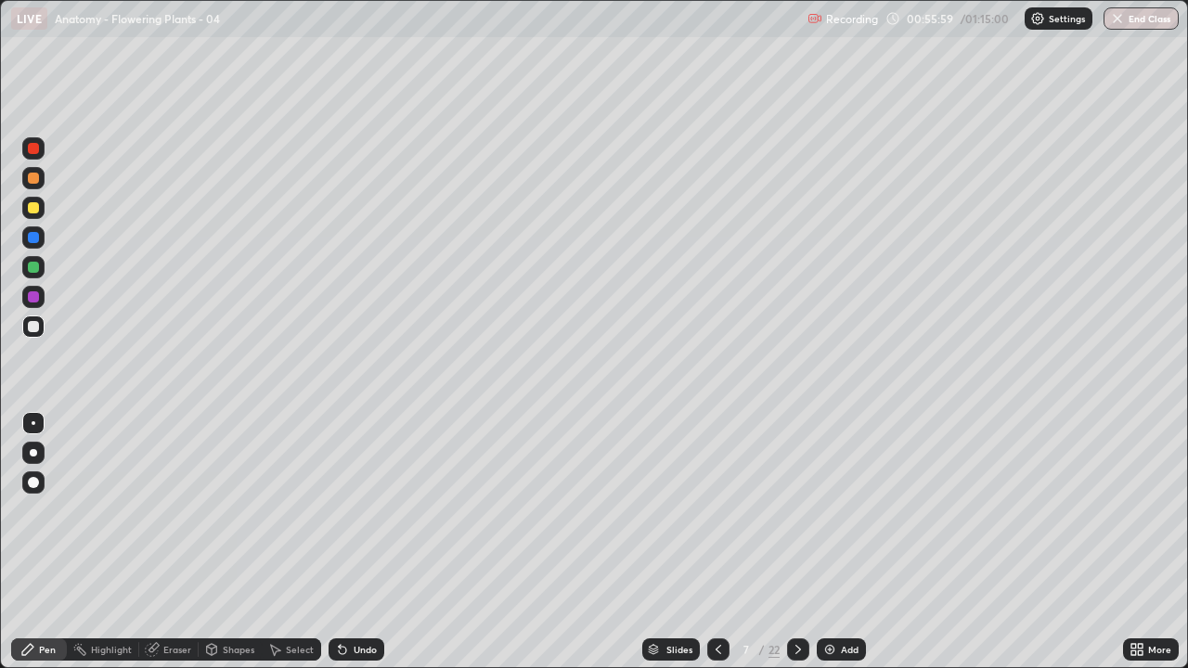
click at [298, 510] on div "Select" at bounding box center [300, 649] width 28 height 9
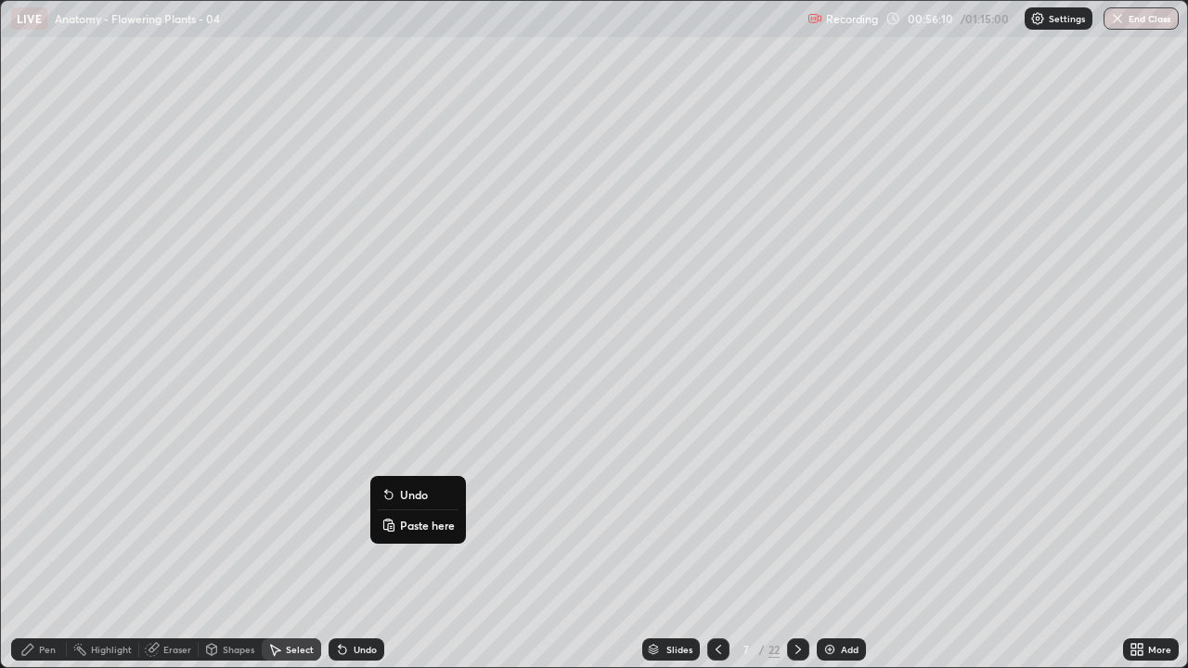
click at [185, 510] on div "0 ° Undo Copy Paste here Duplicate Duplicate to new slide Delete" at bounding box center [594, 334] width 1186 height 666
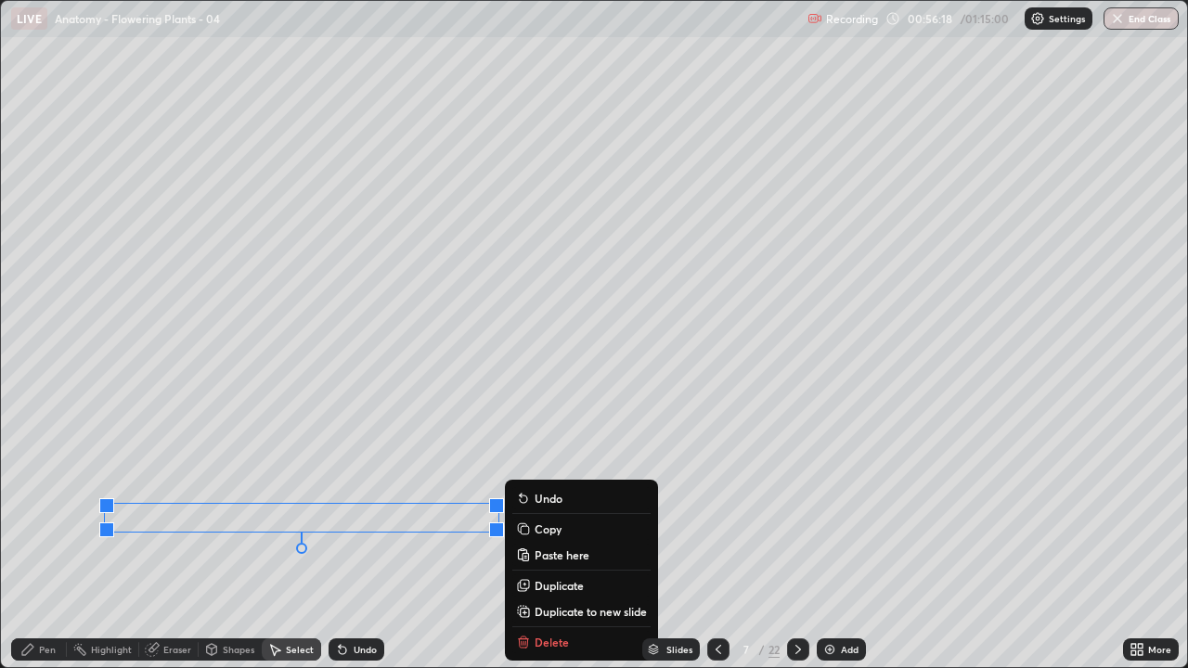
click at [317, 510] on div "0 ° Undo Copy Paste here Duplicate Duplicate to new slide Delete" at bounding box center [594, 334] width 1186 height 666
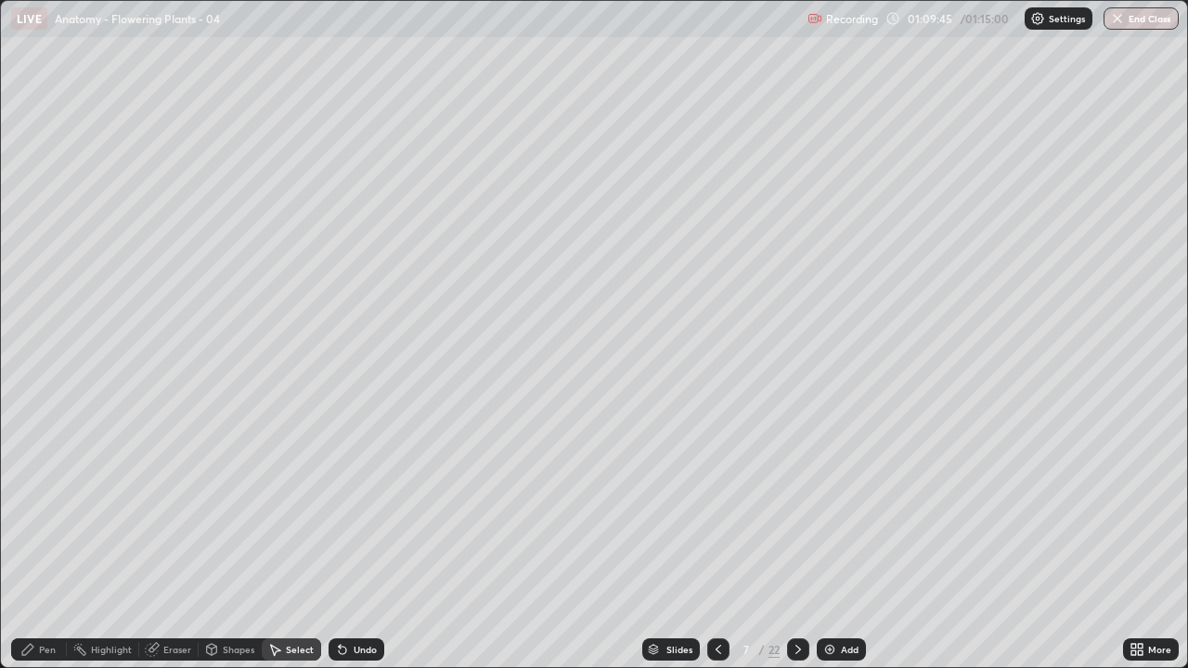
click at [1135, 510] on icon at bounding box center [1133, 653] width 5 height 5
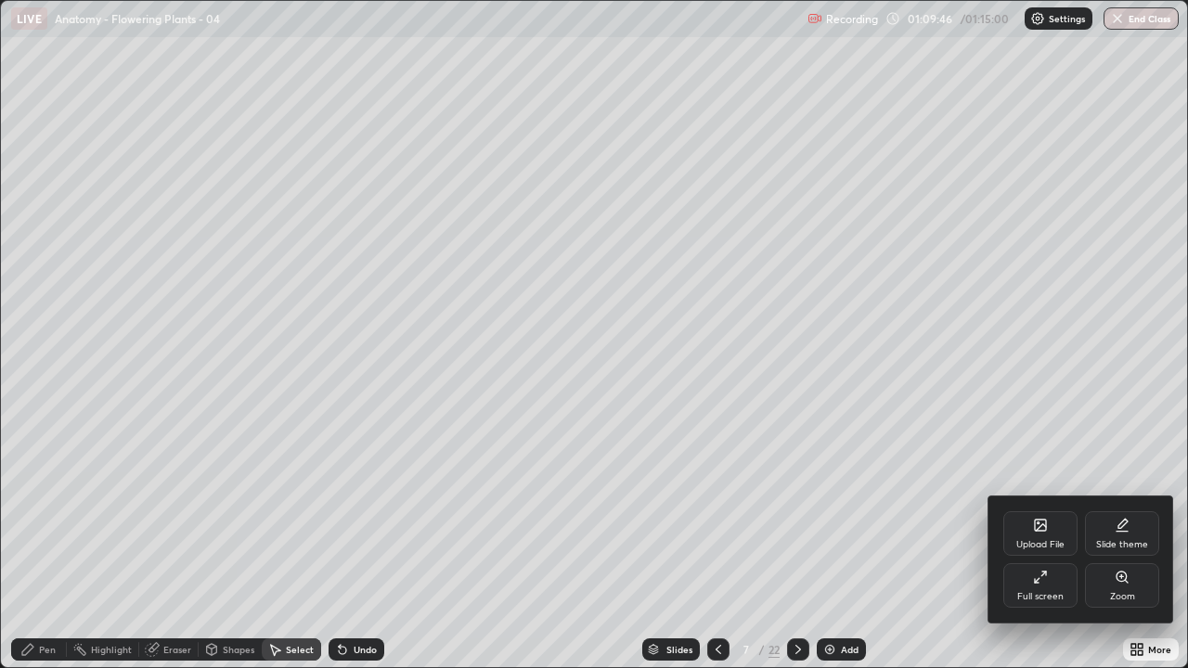
click at [1050, 510] on div "Full screen" at bounding box center [1040, 596] width 46 height 9
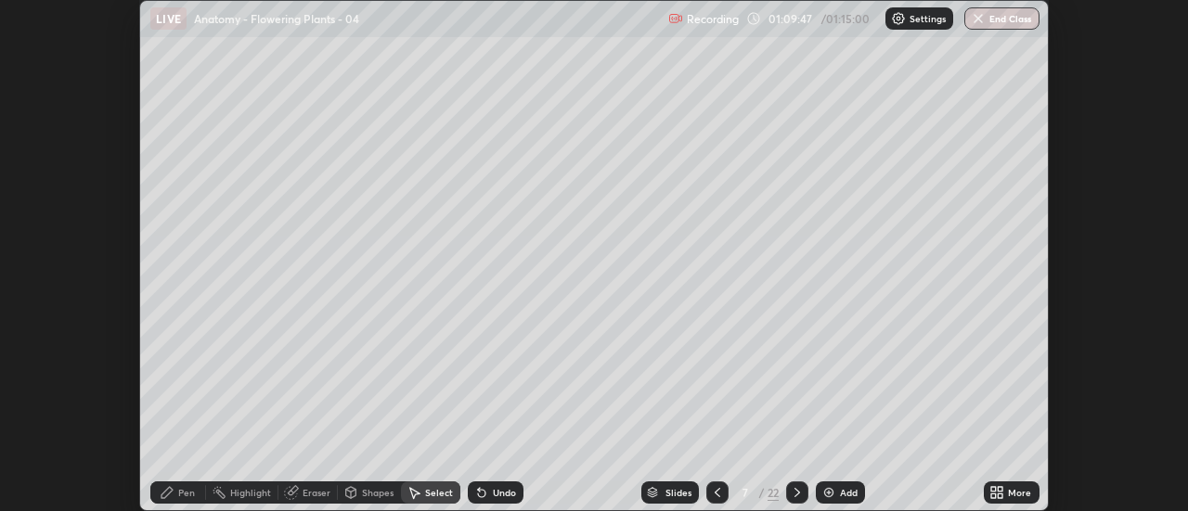
scroll to position [92297, 91620]
click at [1084, 350] on div "0 ° Undo Copy Paste here Duplicate Duplicate to new slide Delete Setting up you…" at bounding box center [594, 255] width 1188 height 511
click at [1051, 56] on div "0 ° Undo Copy Paste here Duplicate Duplicate to new slide Delete Setting up you…" at bounding box center [594, 255] width 1188 height 511
click at [1026, 22] on button "End Class" at bounding box center [1002, 18] width 73 height 22
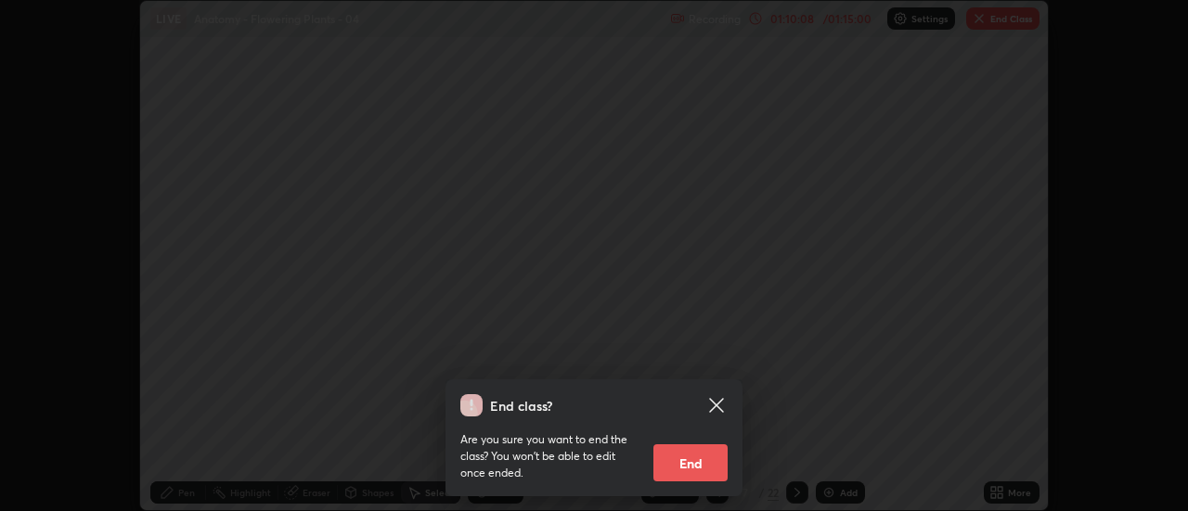
click at [712, 461] on button "End" at bounding box center [690, 463] width 74 height 37
